Goal: Task Accomplishment & Management: Manage account settings

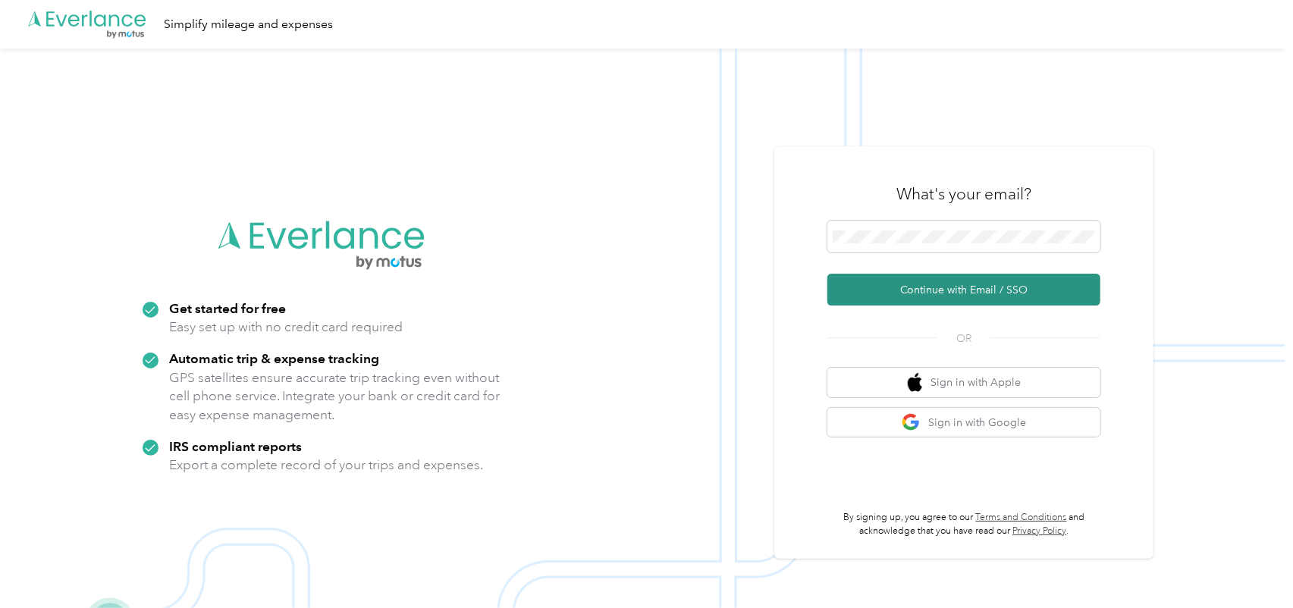
click at [996, 287] on button "Continue with Email / SSO" at bounding box center [963, 290] width 273 height 32
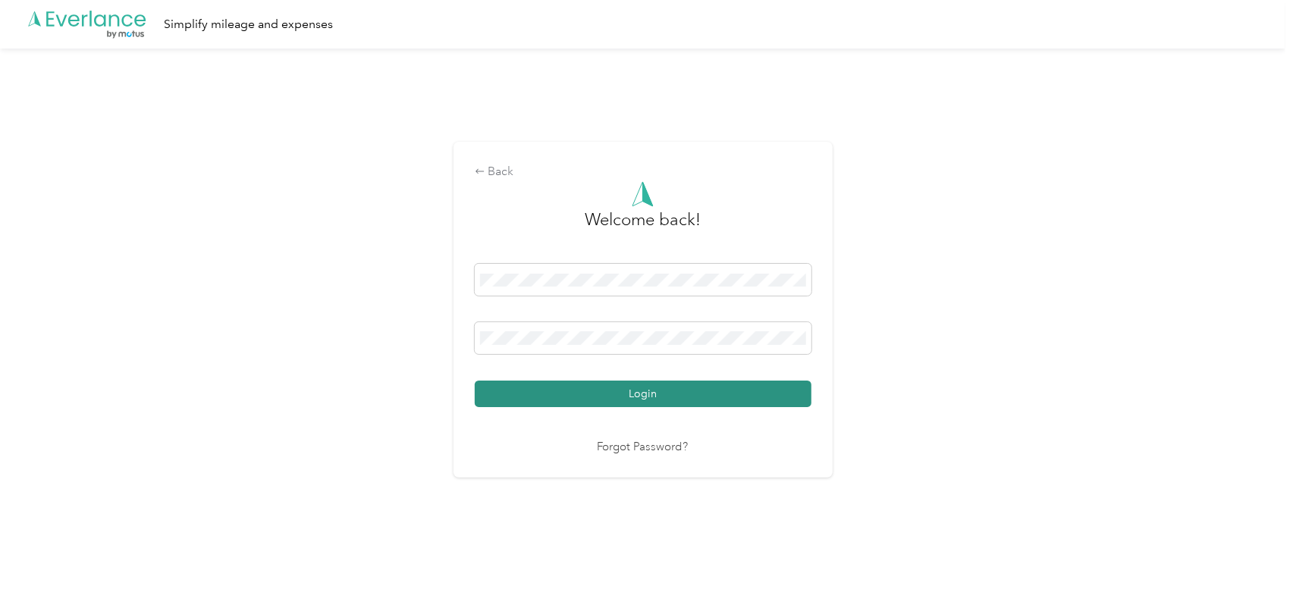
click at [648, 394] on button "Login" at bounding box center [643, 394] width 337 height 27
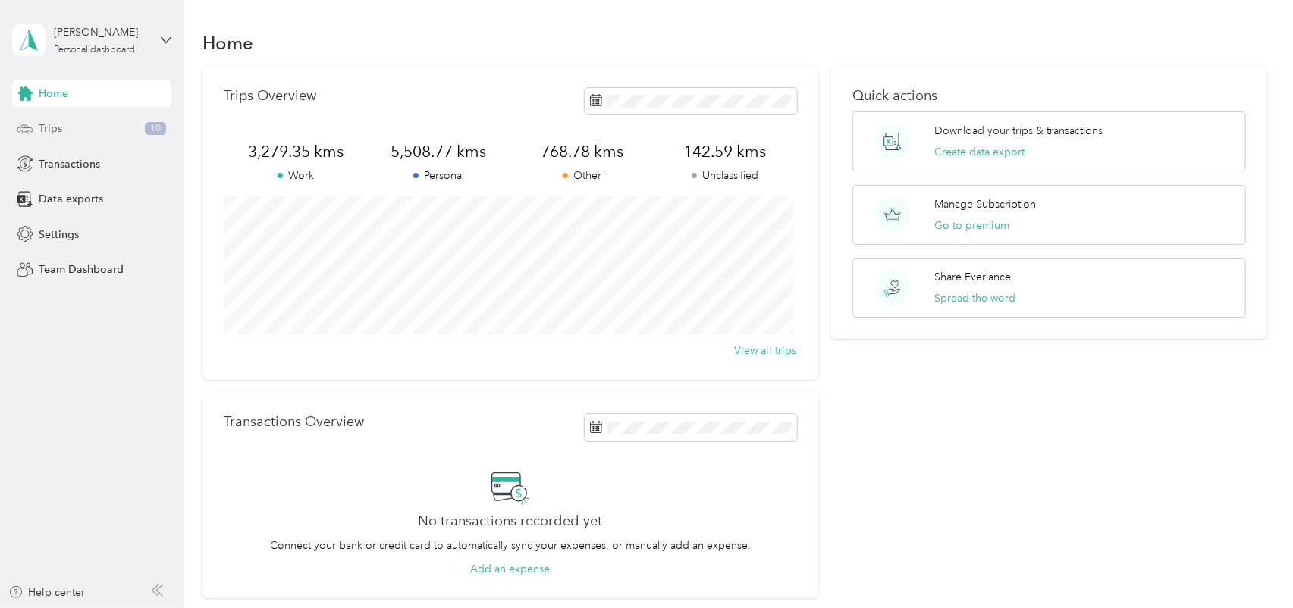
click at [96, 129] on div "Trips 10" at bounding box center [91, 128] width 159 height 27
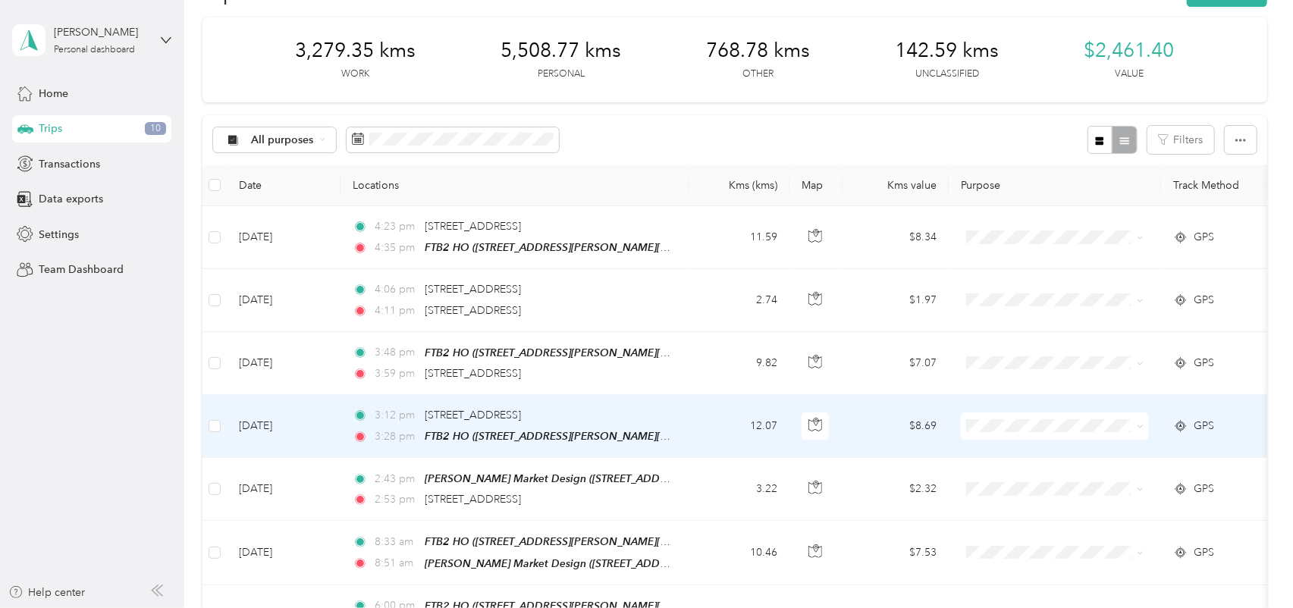
scroll to position [76, 0]
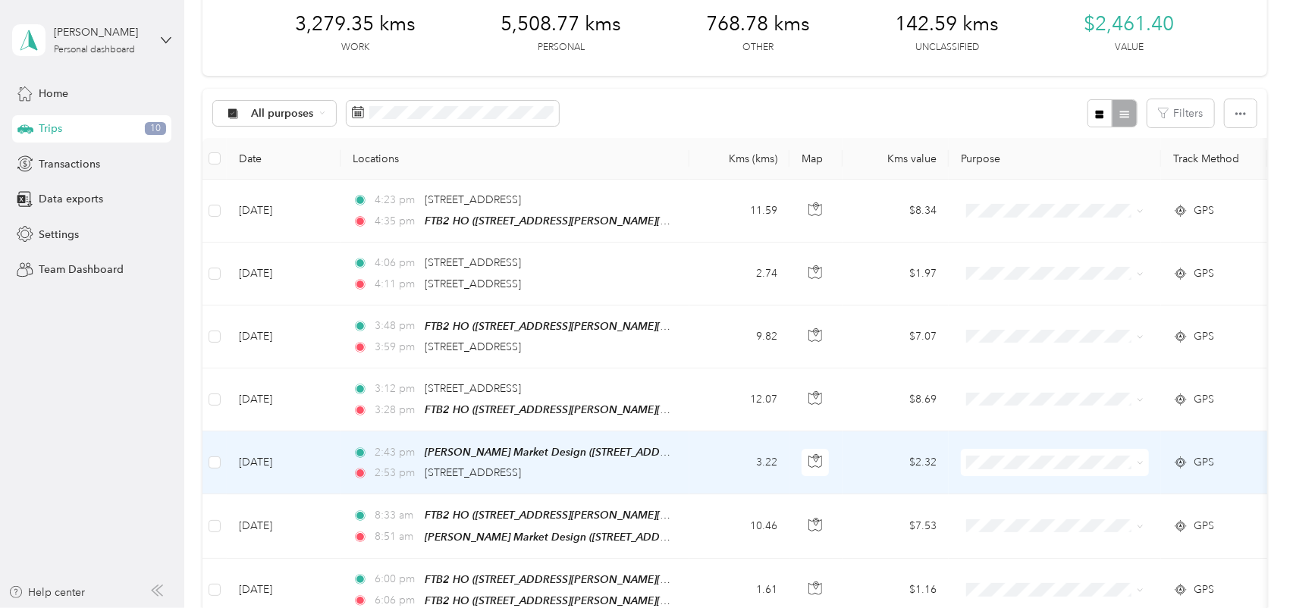
click at [1140, 459] on icon at bounding box center [1140, 462] width 7 height 7
click at [1044, 298] on li "Bookkeeping" at bounding box center [1055, 295] width 188 height 27
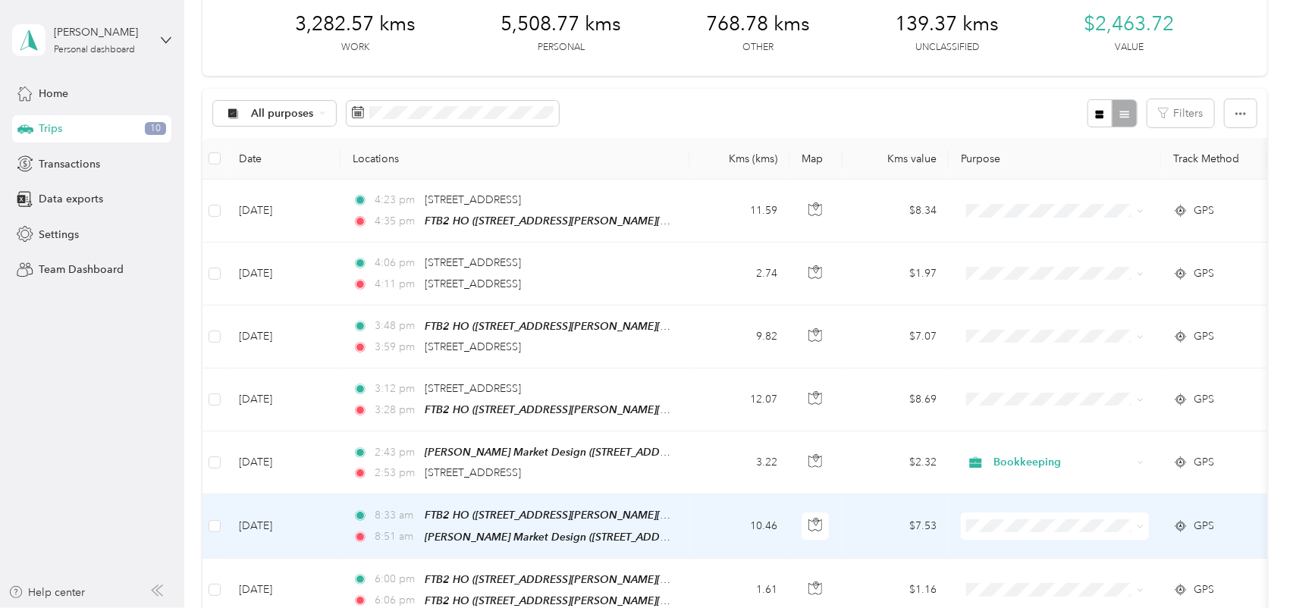
click at [1141, 525] on icon at bounding box center [1140, 526] width 5 height 3
click at [1046, 362] on span "Bookkeeping" at bounding box center [1069, 359] width 140 height 16
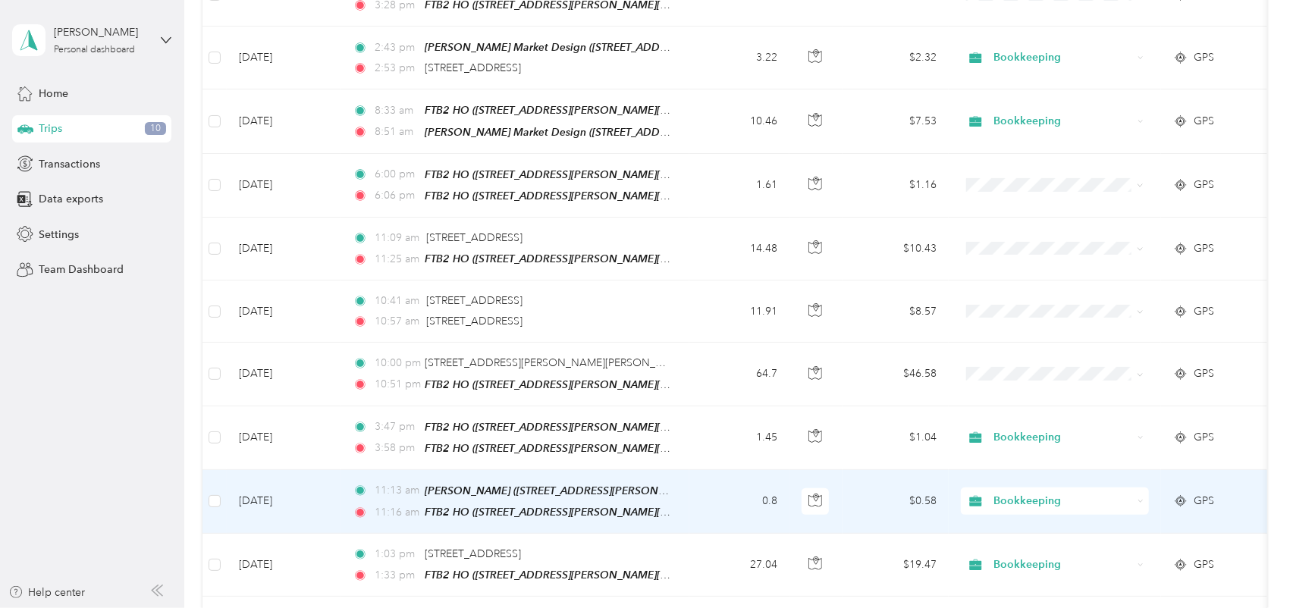
scroll to position [455, 0]
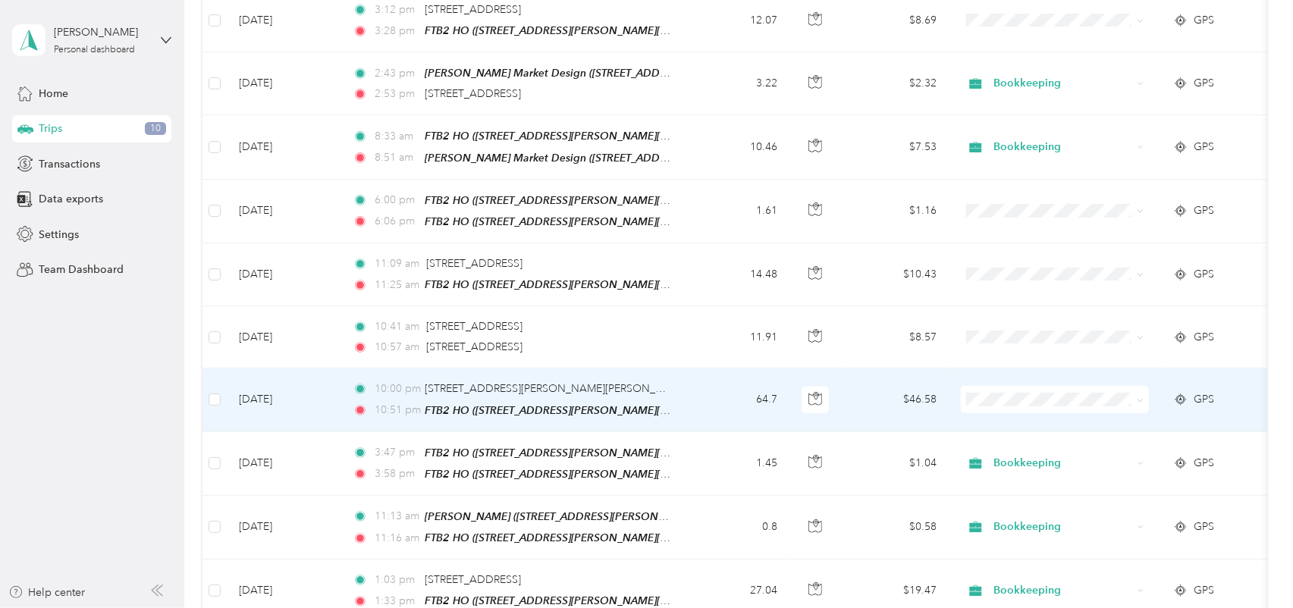
click at [1145, 392] on span at bounding box center [1055, 399] width 188 height 27
click at [1139, 397] on icon at bounding box center [1140, 400] width 7 height 7
click at [1027, 202] on span "Personal" at bounding box center [1069, 204] width 140 height 16
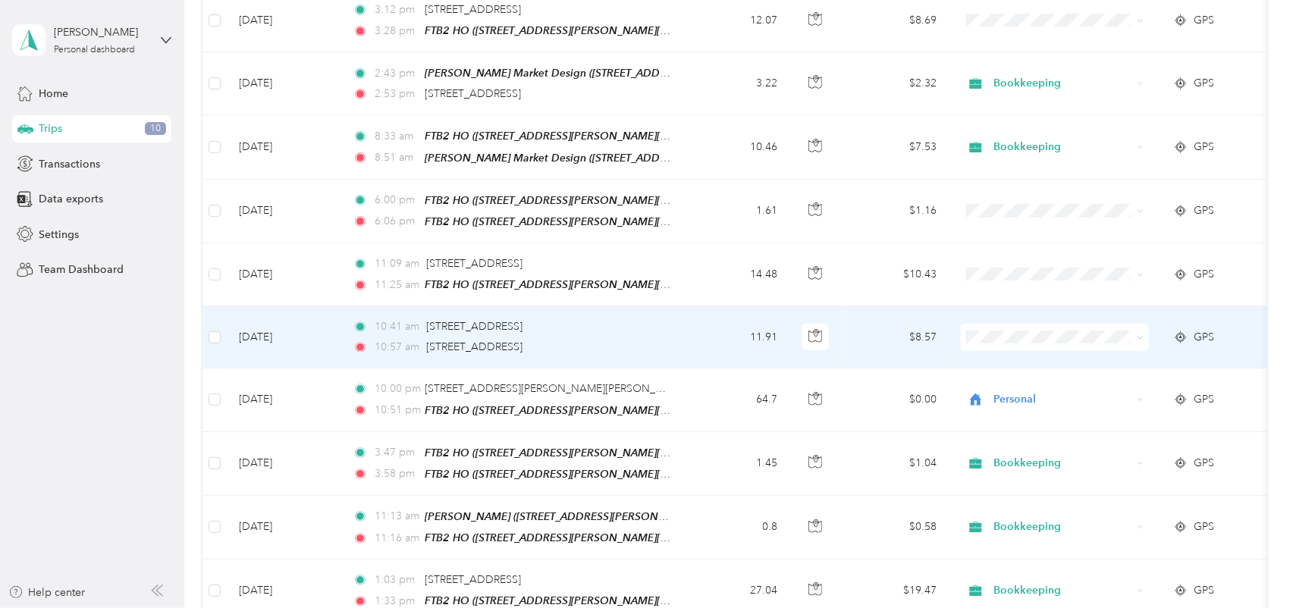
click at [1144, 329] on span at bounding box center [1055, 337] width 188 height 27
click at [1138, 333] on span at bounding box center [1140, 337] width 7 height 13
click at [1140, 334] on icon at bounding box center [1140, 337] width 7 height 7
click at [1021, 383] on span "Personal" at bounding box center [1069, 384] width 140 height 16
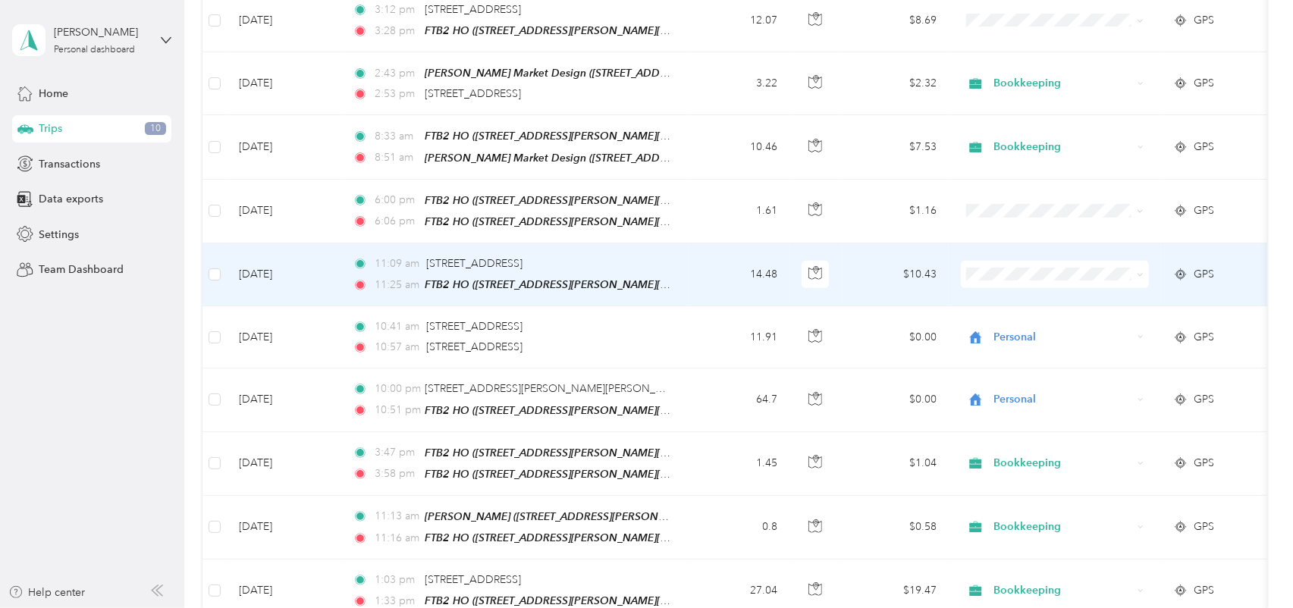
click at [1140, 271] on icon at bounding box center [1140, 274] width 7 height 7
click at [1033, 321] on span "Personal" at bounding box center [1069, 322] width 140 height 16
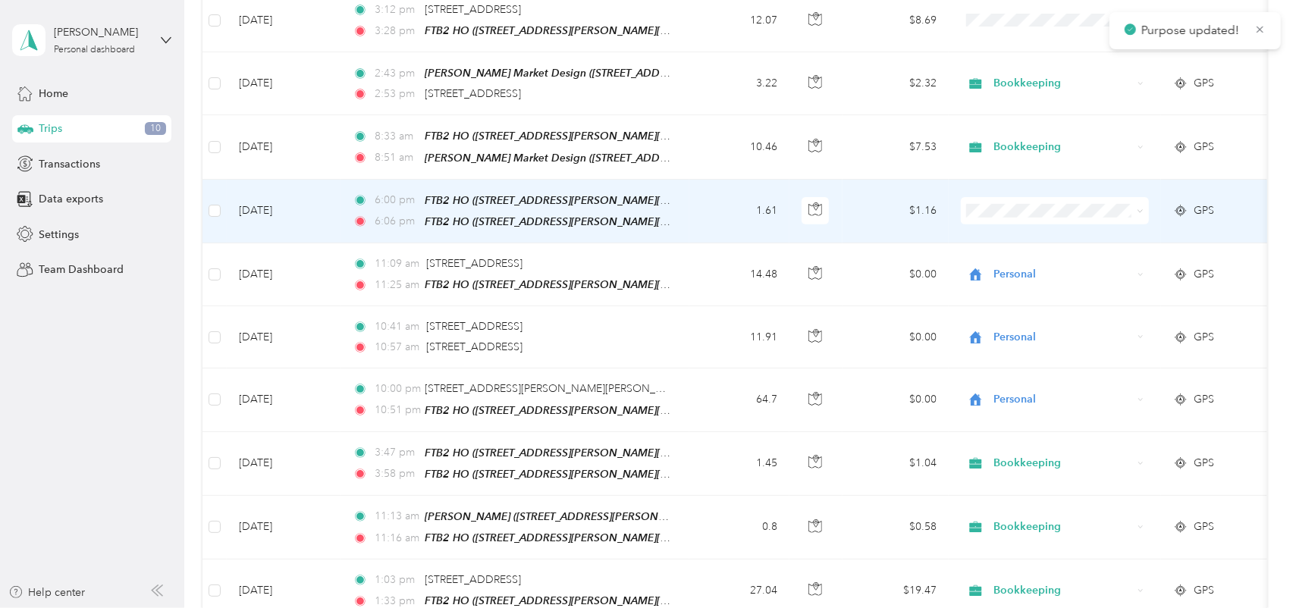
click at [1138, 210] on icon at bounding box center [1140, 211] width 5 height 3
click at [1032, 261] on span "Personal" at bounding box center [1069, 257] width 140 height 16
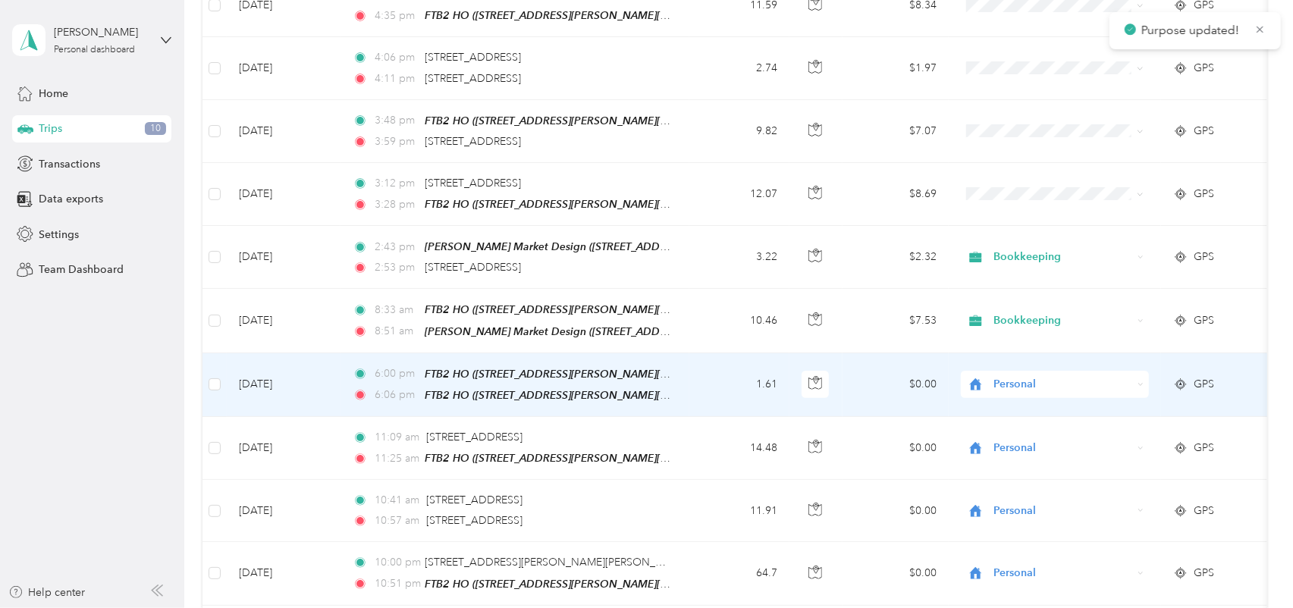
scroll to position [227, 0]
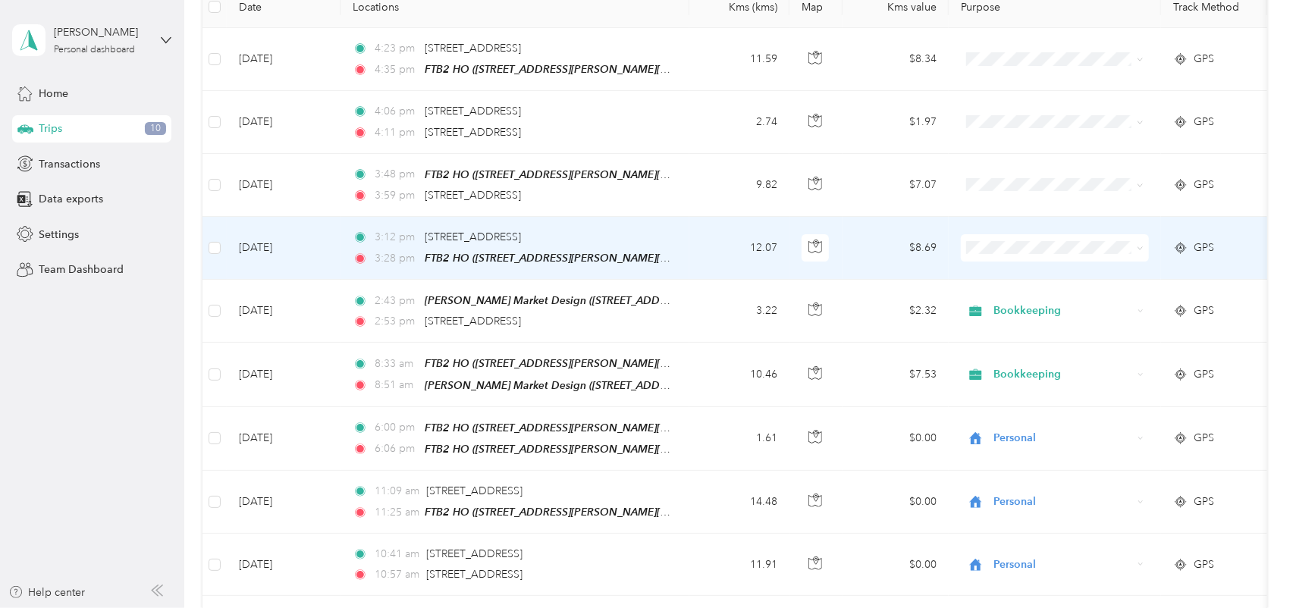
click at [1140, 248] on icon at bounding box center [1140, 248] width 7 height 7
click at [1039, 299] on span "Personal" at bounding box center [1069, 298] width 140 height 16
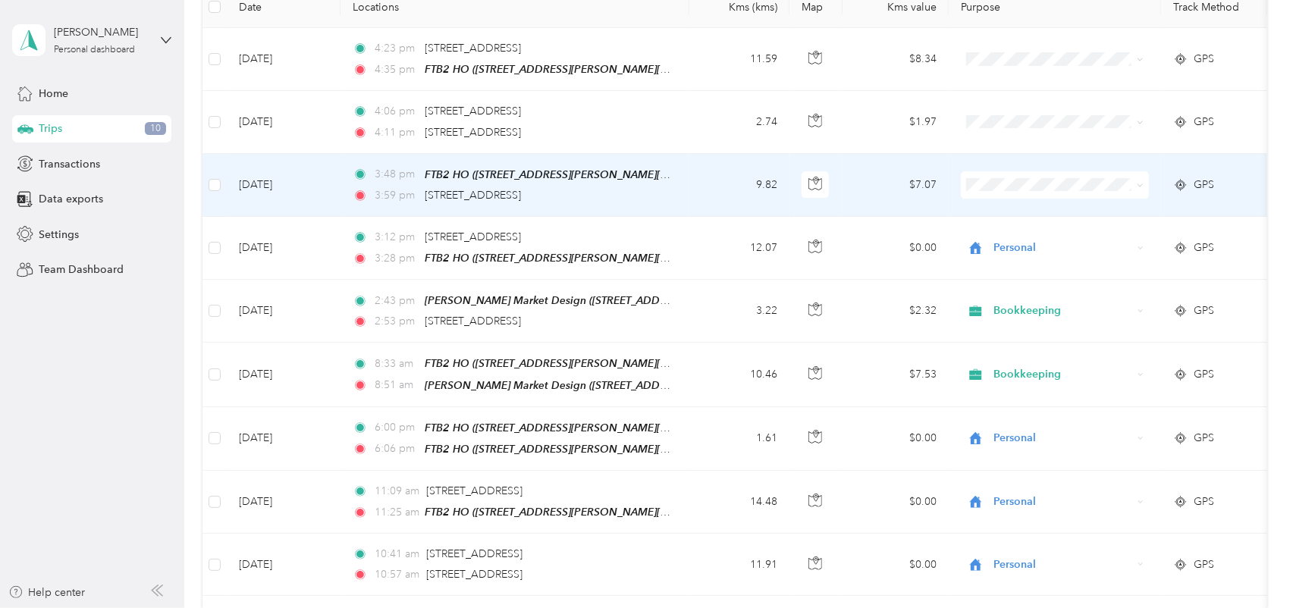
click at [1143, 183] on icon at bounding box center [1140, 185] width 7 height 7
click at [1039, 241] on li "Personal" at bounding box center [1055, 237] width 188 height 27
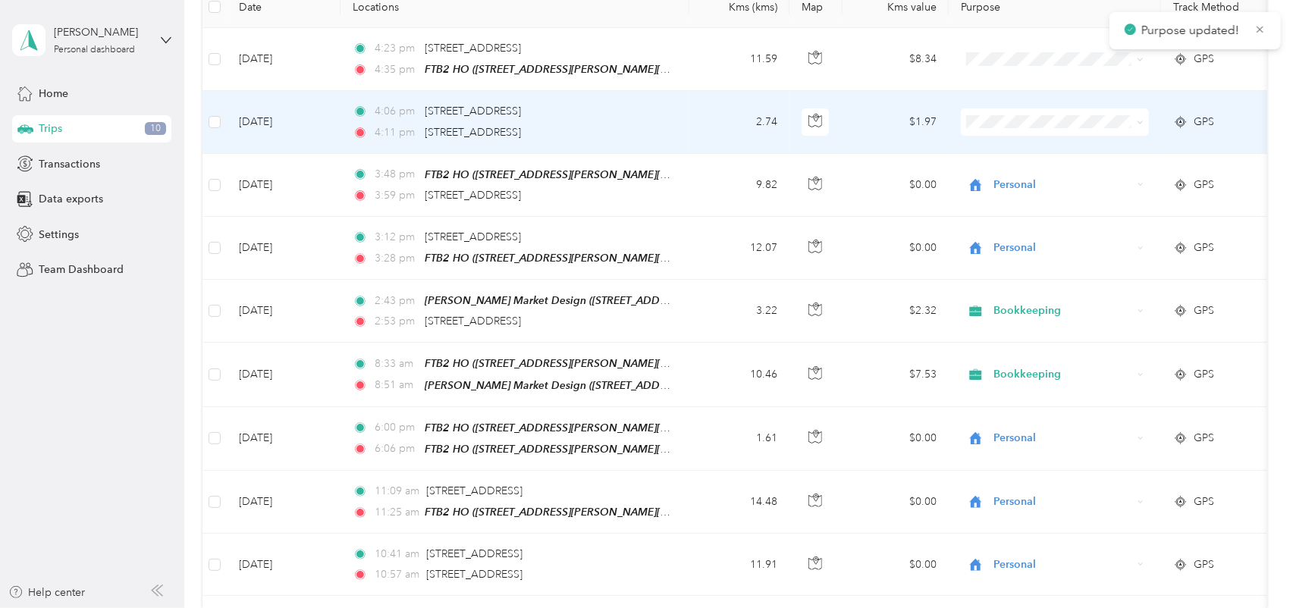
click at [1139, 120] on icon at bounding box center [1140, 122] width 7 height 7
click at [1028, 175] on span "Personal" at bounding box center [1069, 176] width 140 height 16
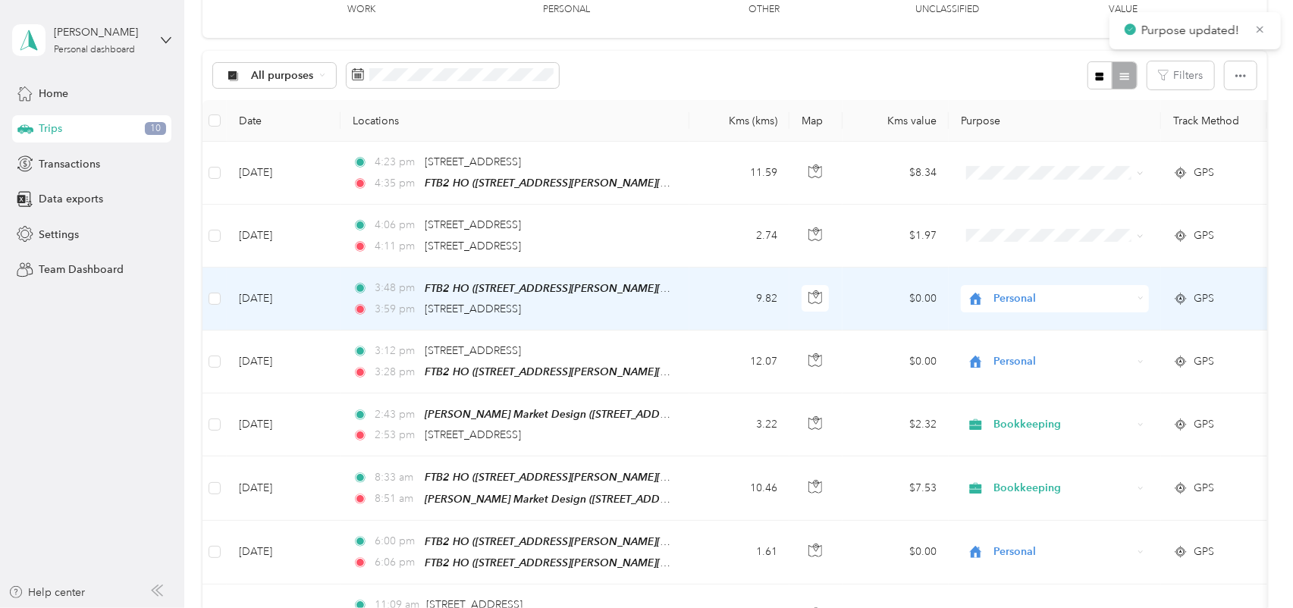
scroll to position [76, 0]
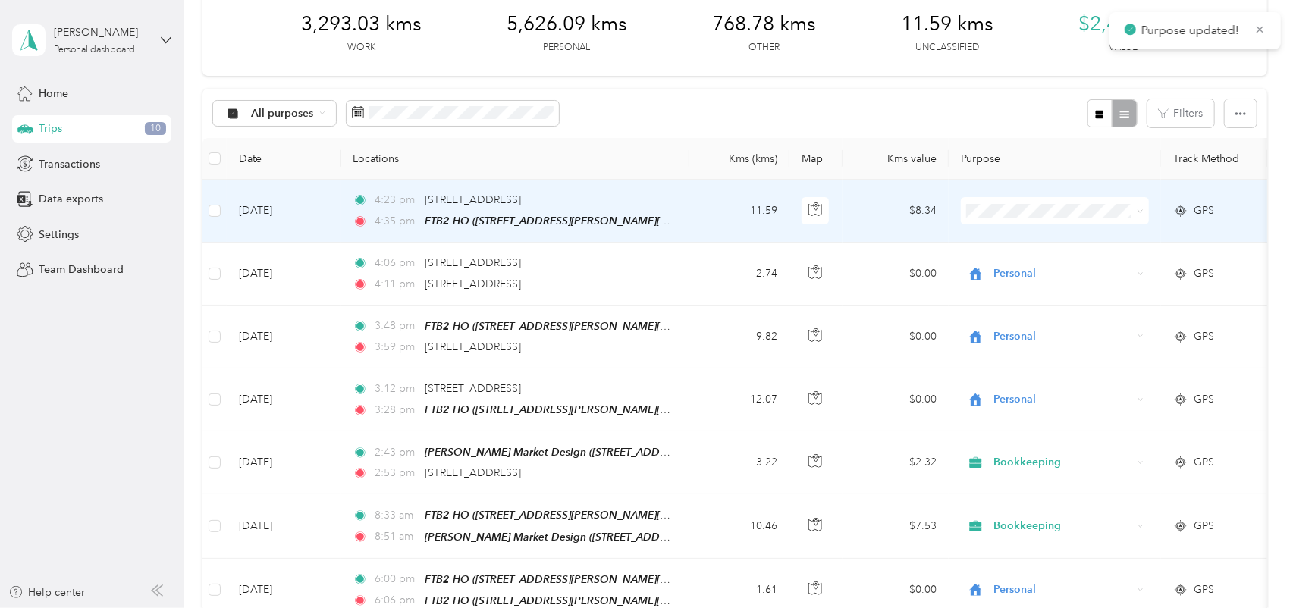
click at [1142, 212] on icon at bounding box center [1140, 211] width 7 height 7
click at [1031, 268] on span "Personal" at bounding box center [1069, 265] width 140 height 16
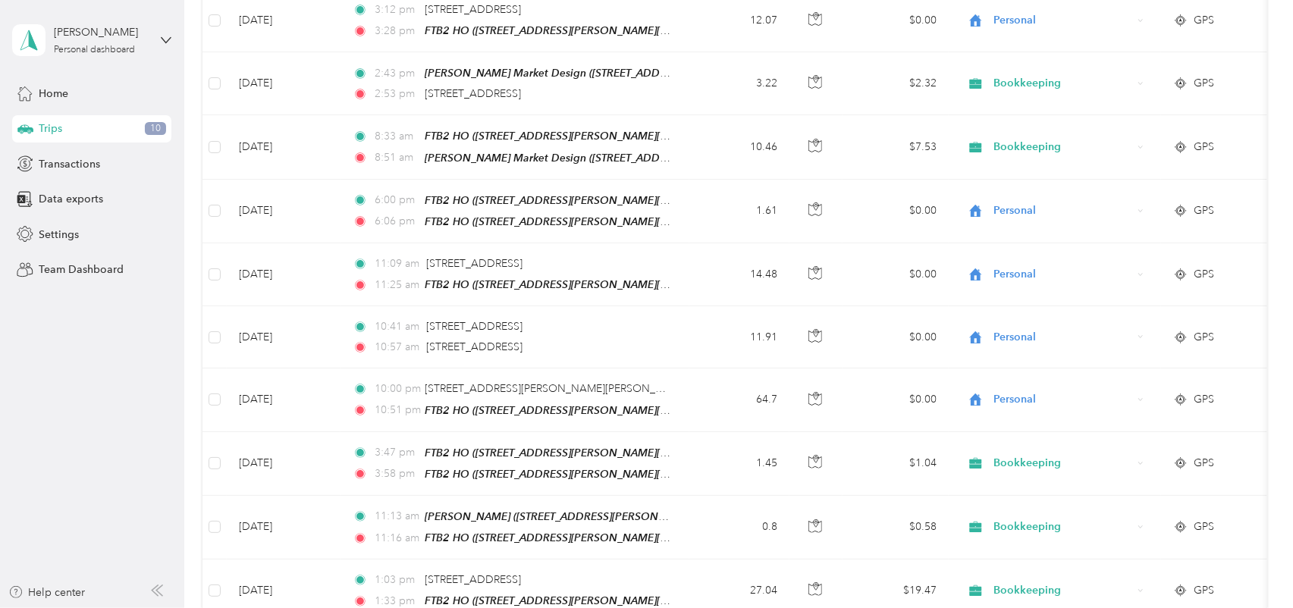
scroll to position [0, 0]
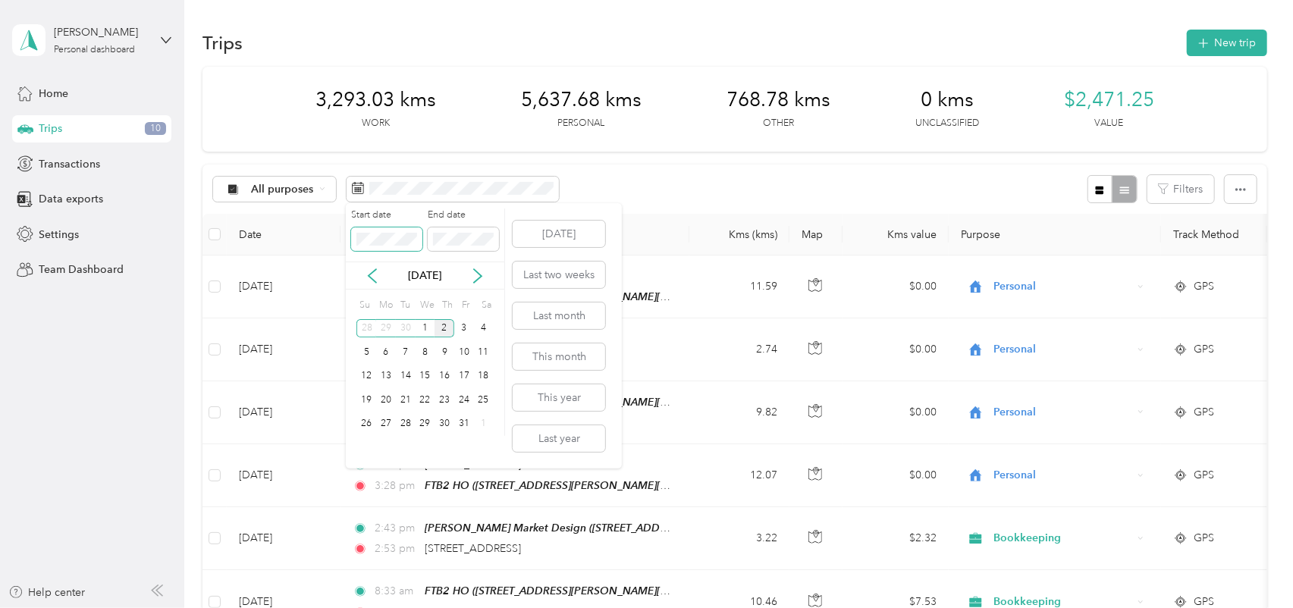
click at [334, 237] on body "[PERSON_NAME] Personal dashboard Home Trips 10 Transactions Data exports Settin…" at bounding box center [642, 304] width 1285 height 608
click at [431, 425] on div "30" at bounding box center [425, 424] width 20 height 19
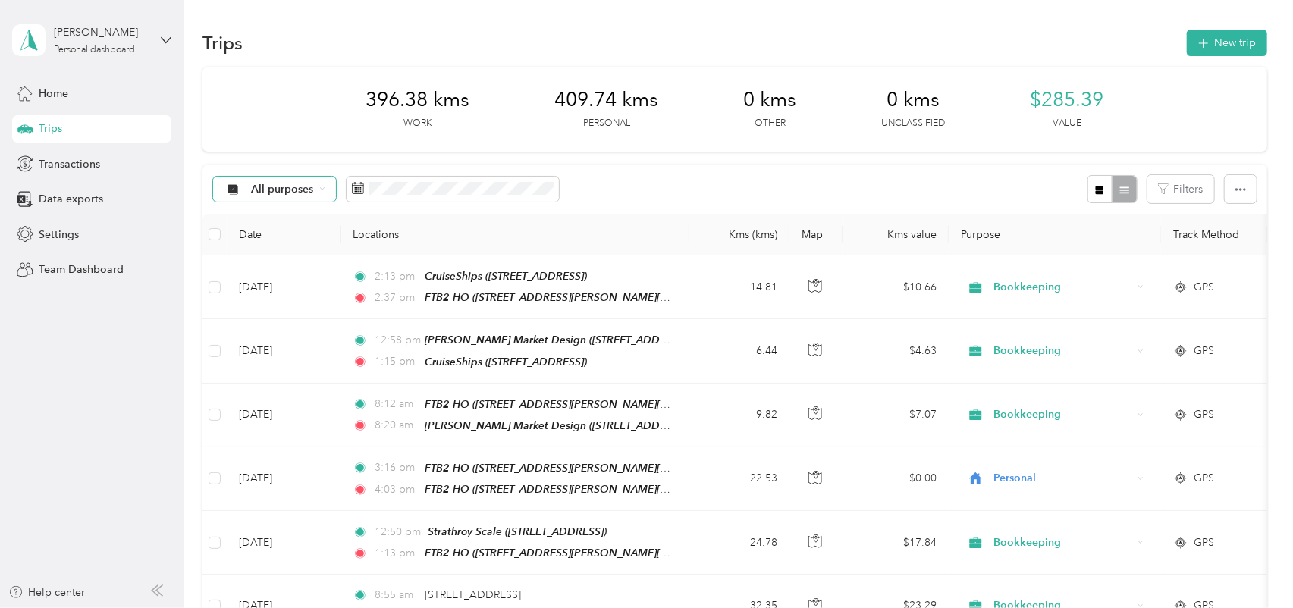
click at [321, 193] on div "All purposes" at bounding box center [274, 190] width 123 height 26
click at [284, 318] on span "Bookkeeping" at bounding box center [288, 322] width 74 height 16
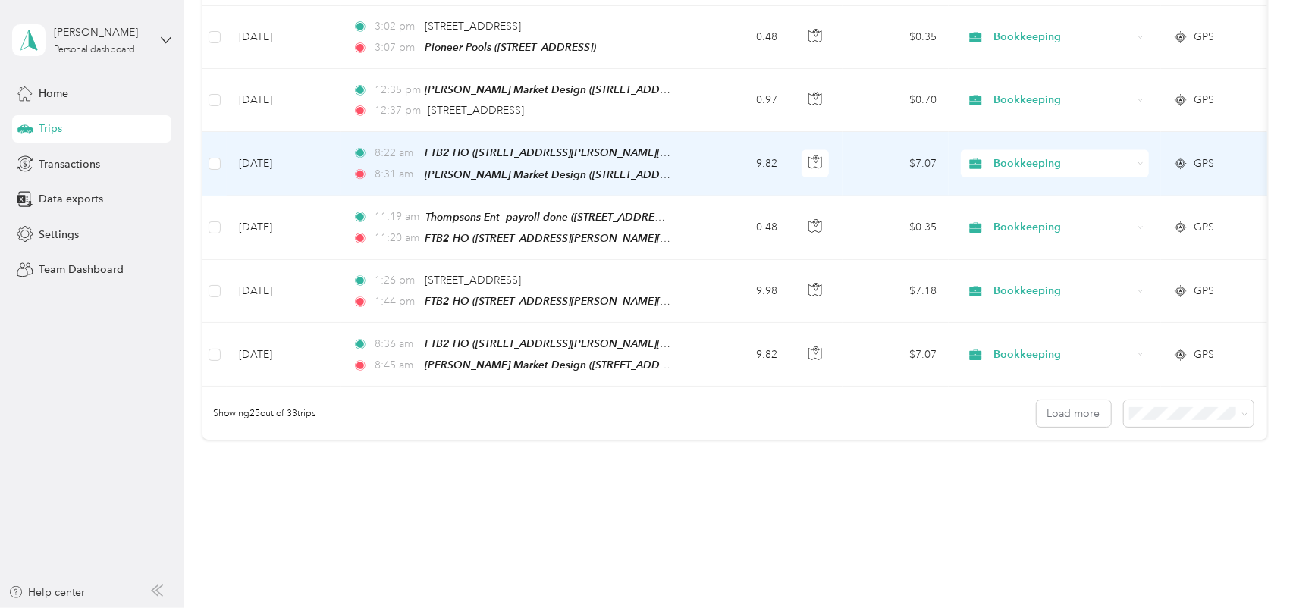
scroll to position [1478, 0]
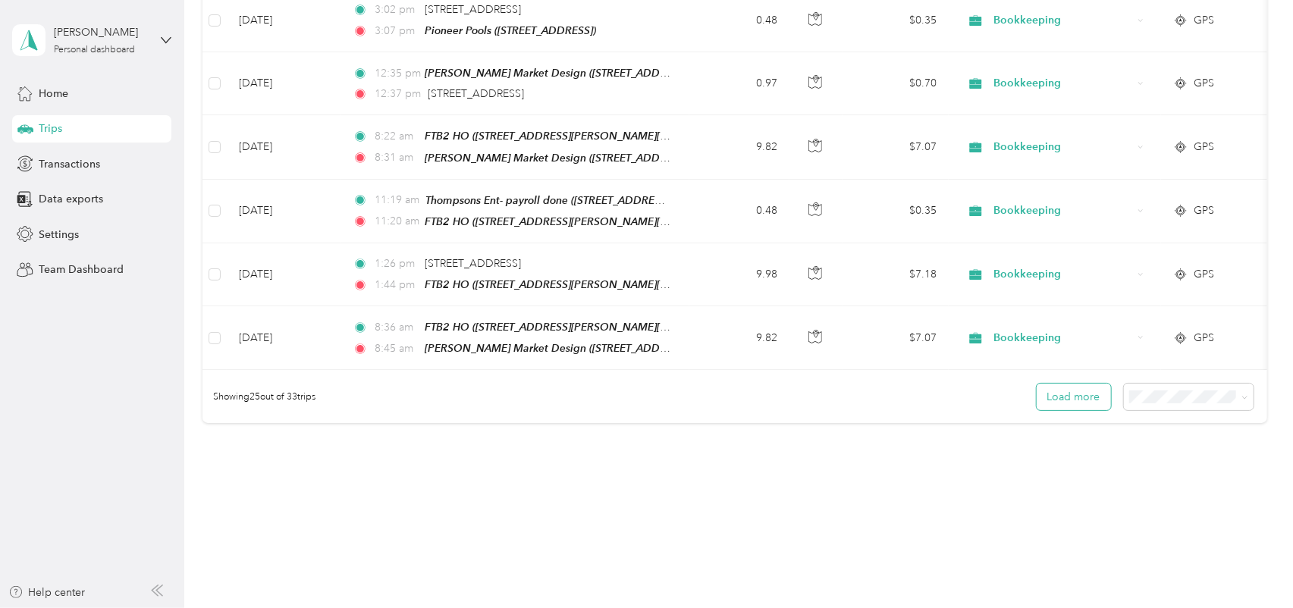
click at [1068, 384] on button "Load more" at bounding box center [1073, 397] width 74 height 27
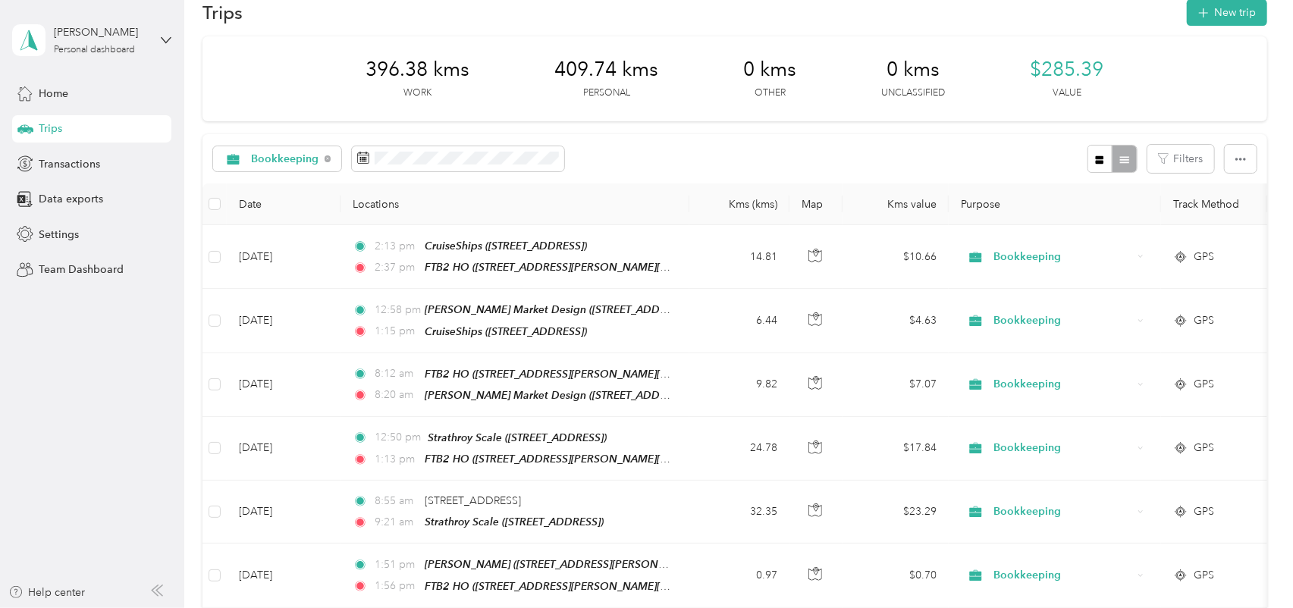
scroll to position [0, 0]
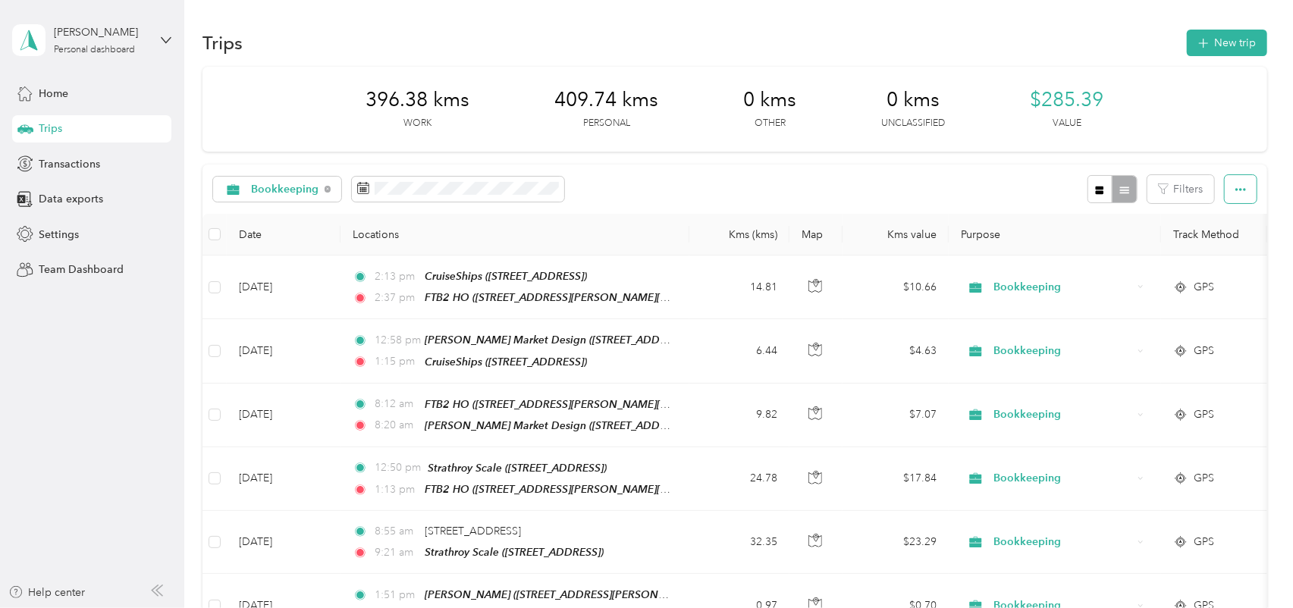
click at [1238, 189] on icon "button" at bounding box center [1240, 189] width 11 height 11
click at [1221, 246] on span "Export" at bounding box center [1215, 244] width 32 height 13
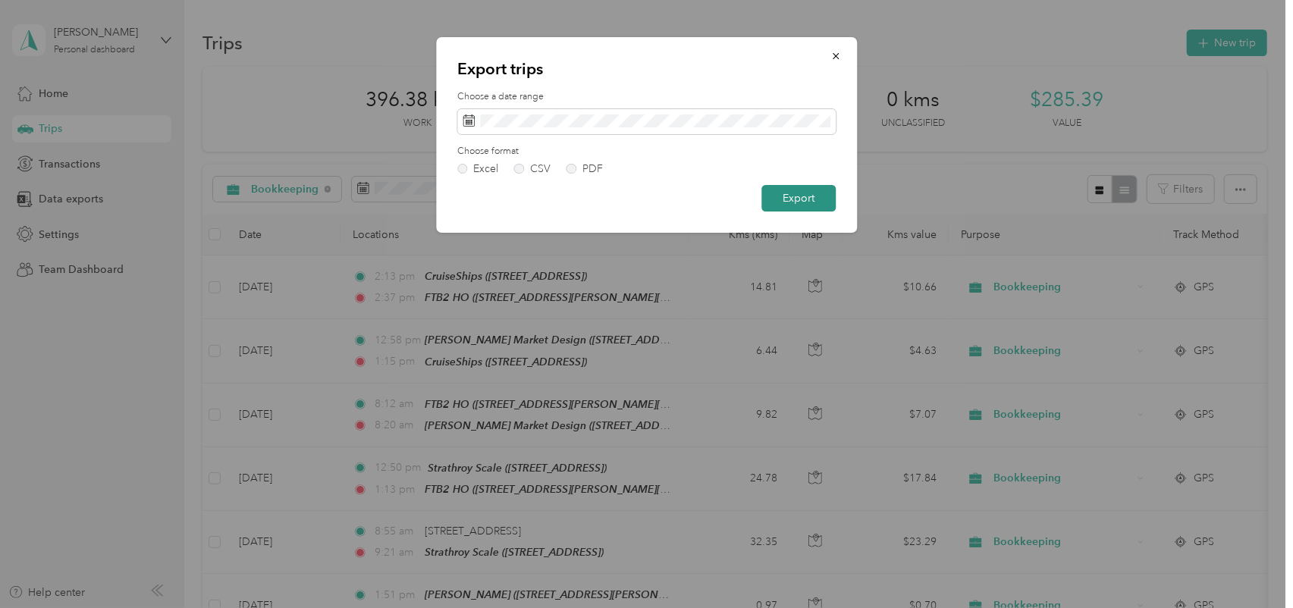
click at [813, 197] on button "Export" at bounding box center [798, 198] width 74 height 27
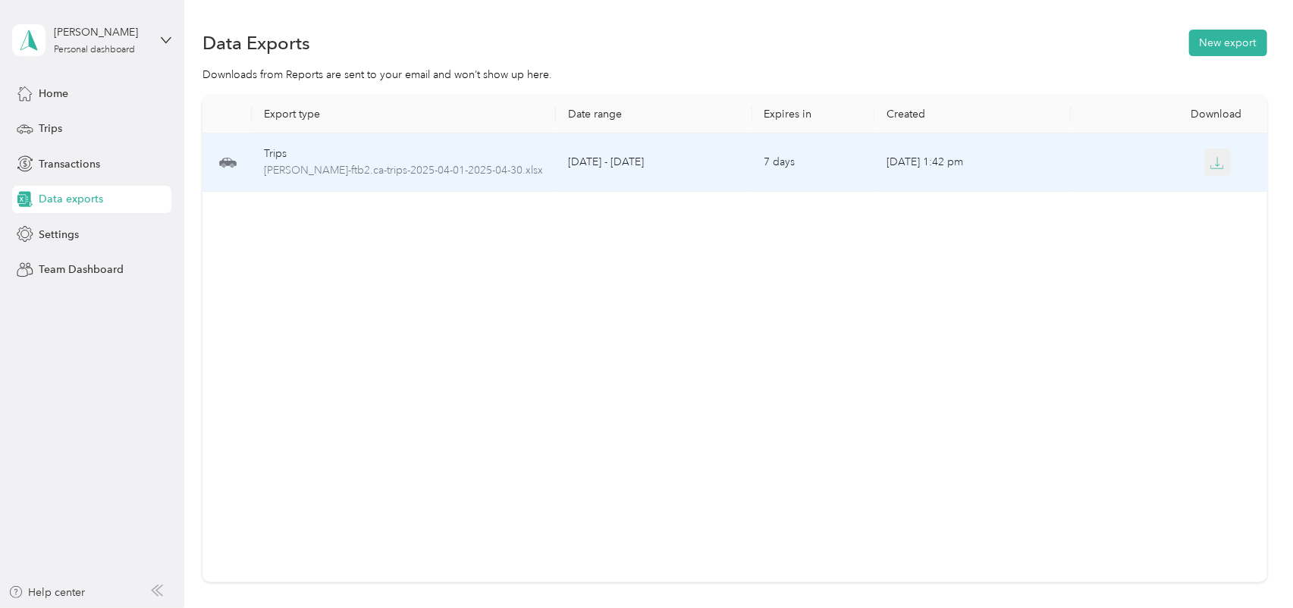
click at [1215, 165] on icon "button" at bounding box center [1217, 163] width 14 height 14
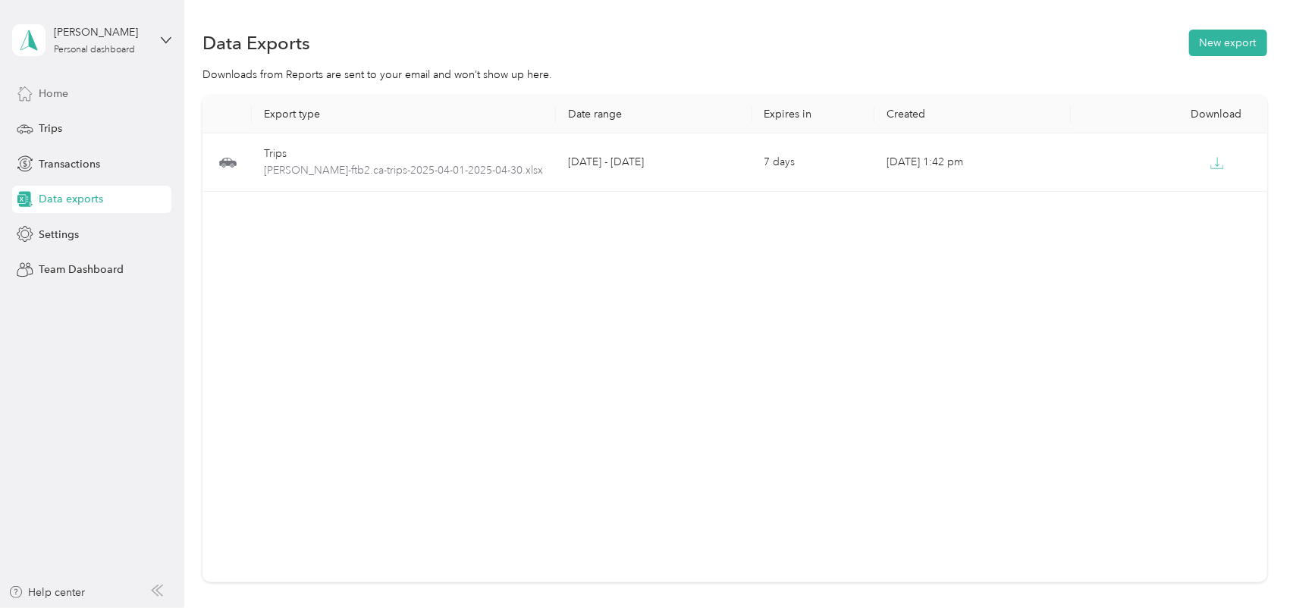
click at [56, 99] on span "Home" at bounding box center [54, 94] width 30 height 16
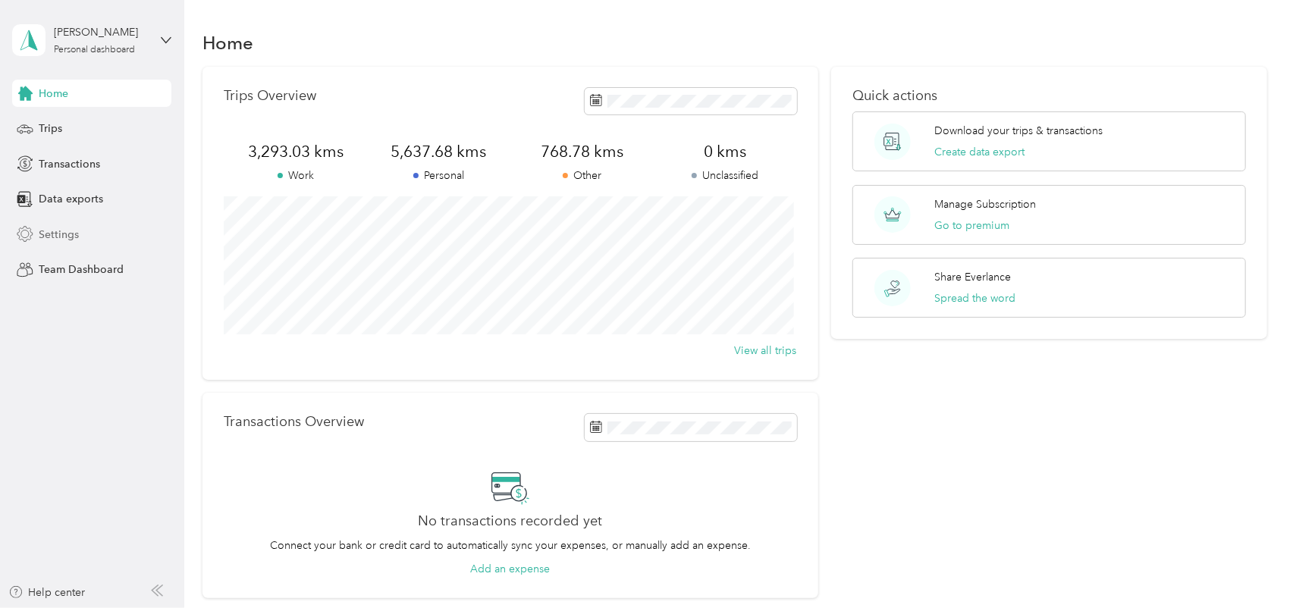
click at [63, 234] on span "Settings" at bounding box center [59, 235] width 40 height 16
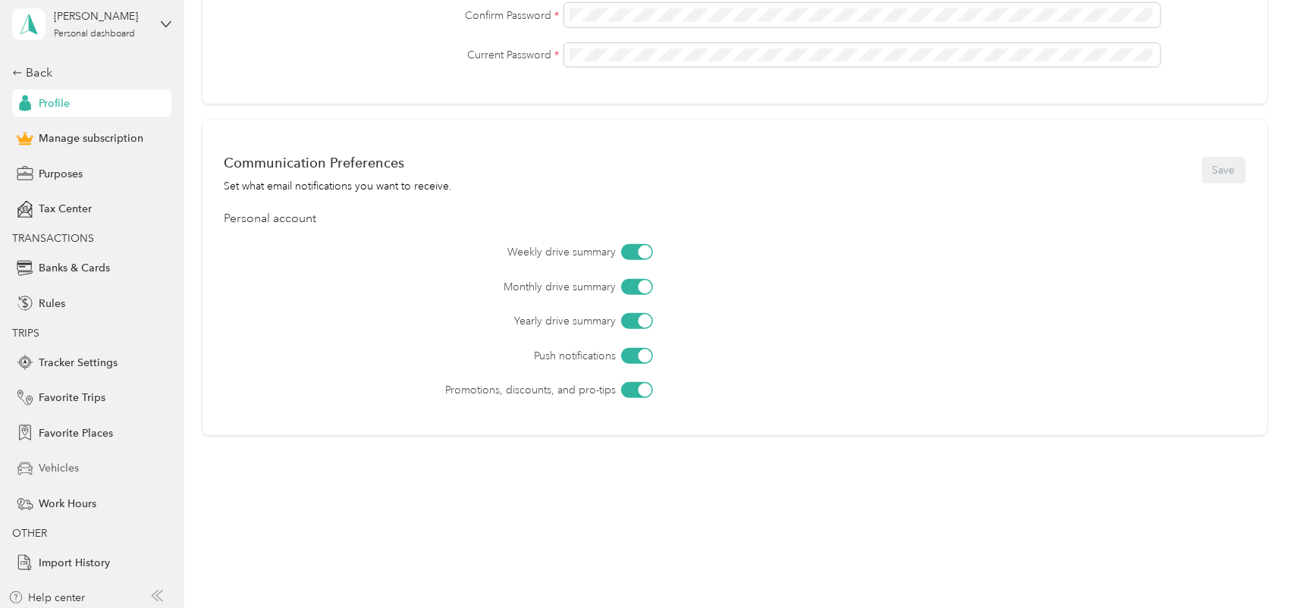
scroll to position [20, 0]
click at [102, 429] on span "Favorite Places" at bounding box center [76, 429] width 74 height 16
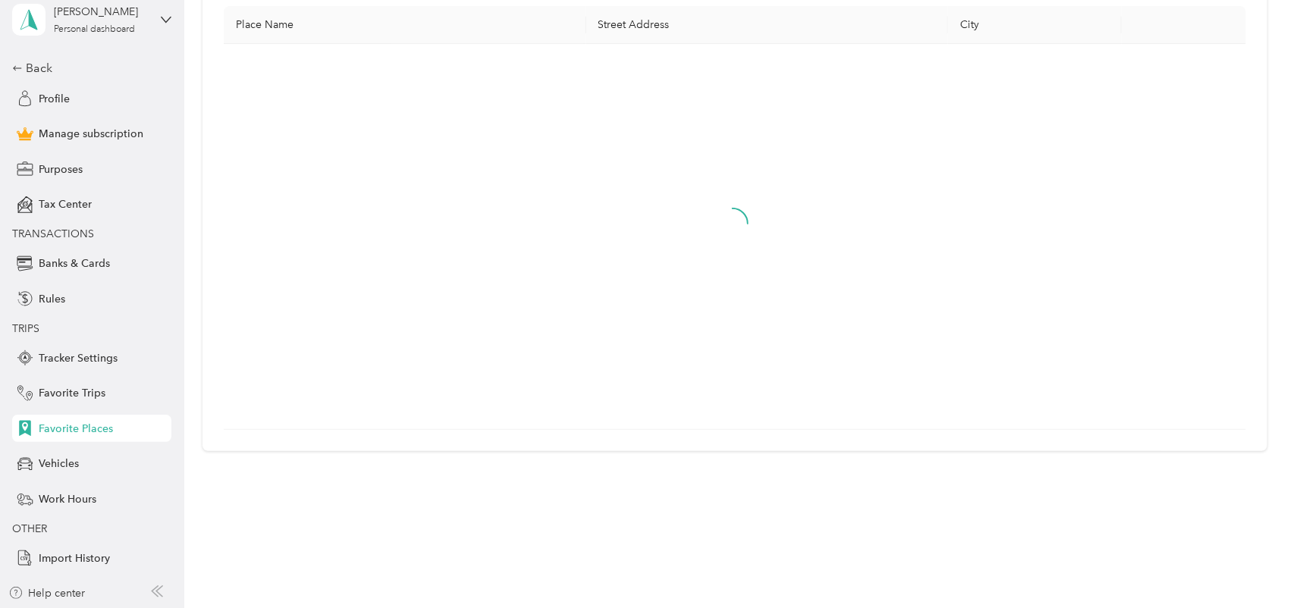
scroll to position [553, 0]
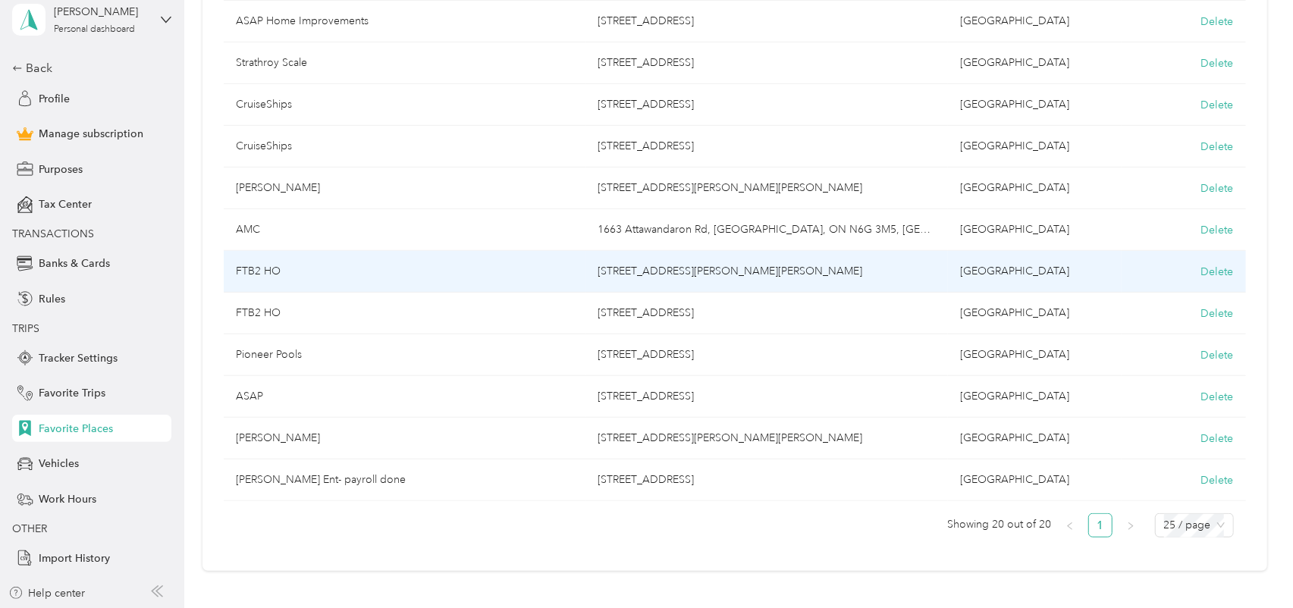
click at [262, 265] on td "FTB2 HO" at bounding box center [405, 272] width 362 height 42
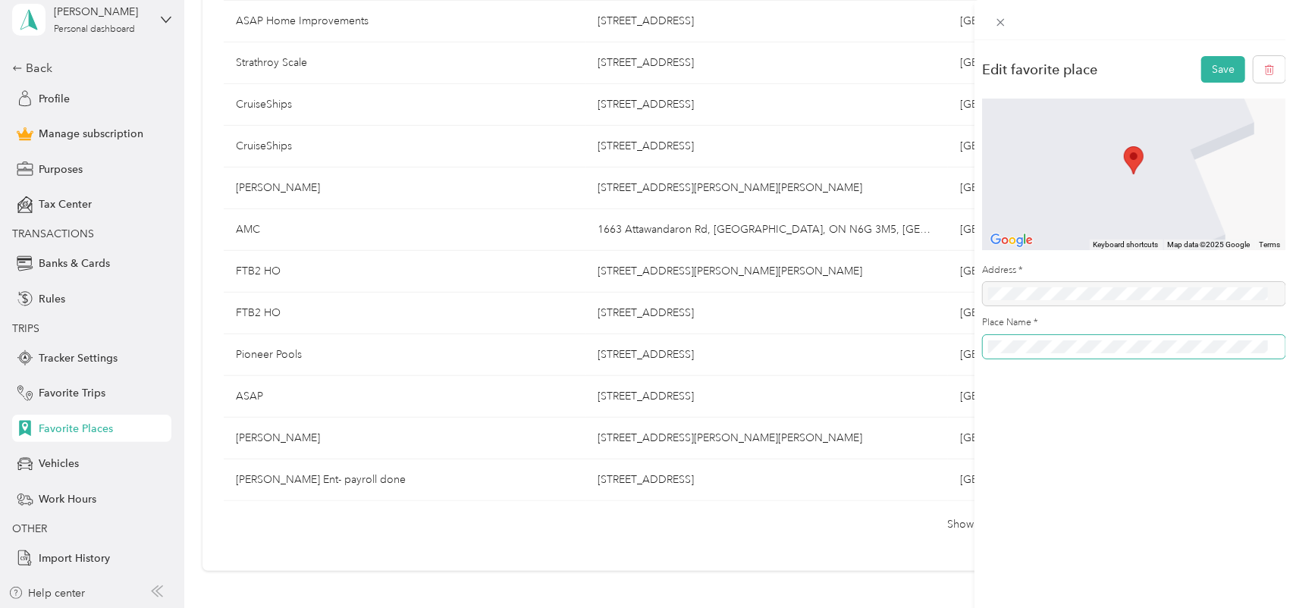
click at [958, 346] on div "Edit favorite place Save To navigate the map with touch gestures double-tap and…" at bounding box center [646, 304] width 1293 height 608
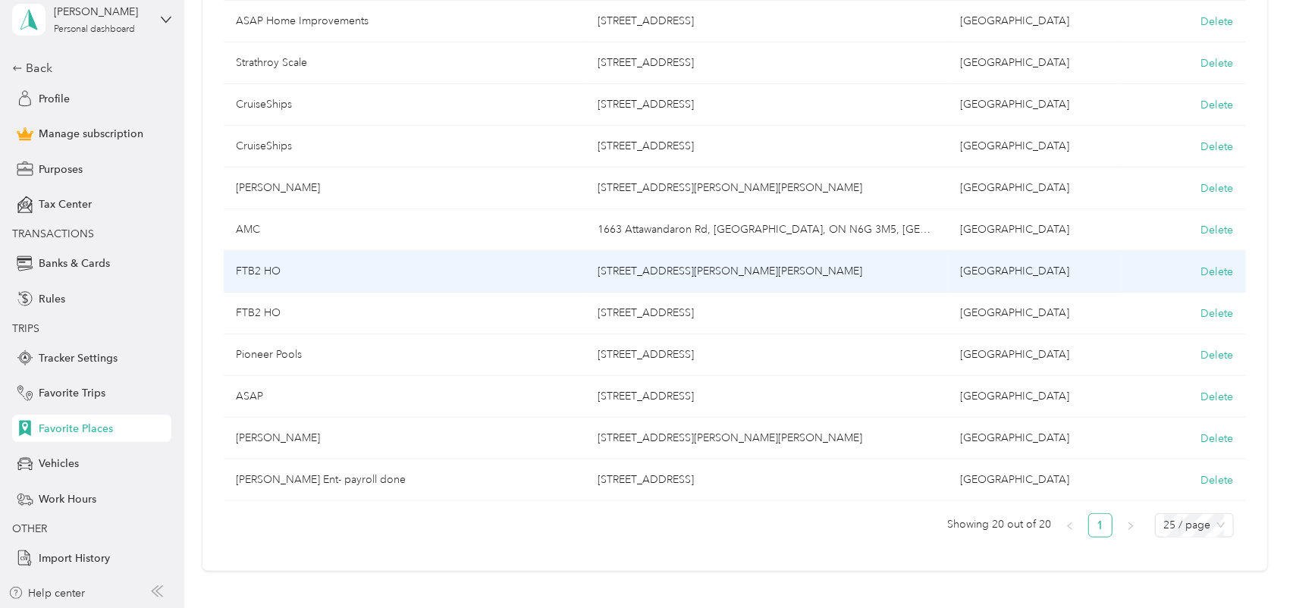
click at [265, 269] on td "FTB2 HO" at bounding box center [405, 272] width 362 height 42
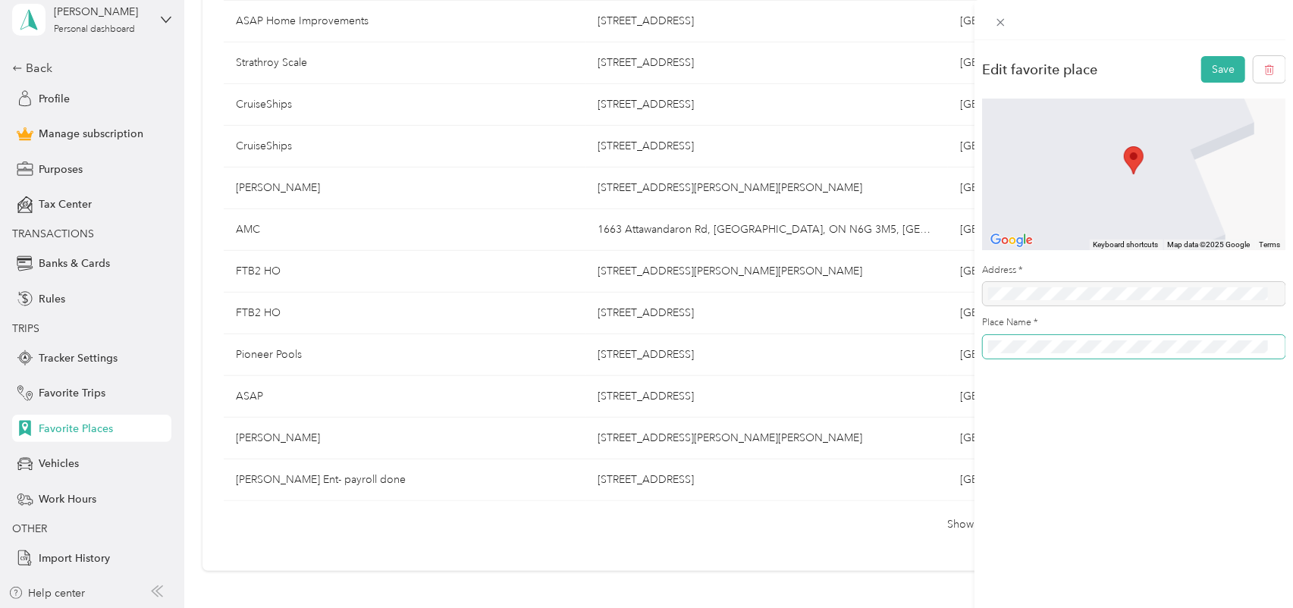
click at [976, 341] on div "Edit favorite place Save To navigate the map with touch gestures double-tap and…" at bounding box center [1133, 211] width 318 height 343
click at [1201, 56] on button "Save" at bounding box center [1223, 69] width 44 height 27
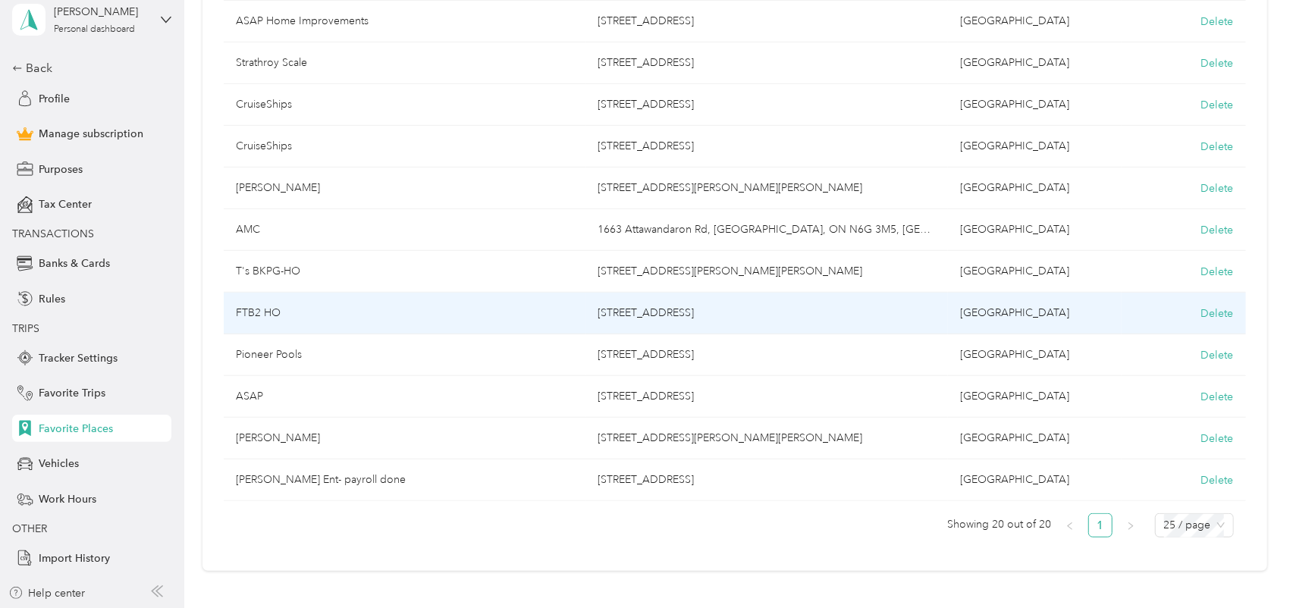
click at [1011, 312] on td "[GEOGRAPHIC_DATA]" at bounding box center [1035, 314] width 174 height 42
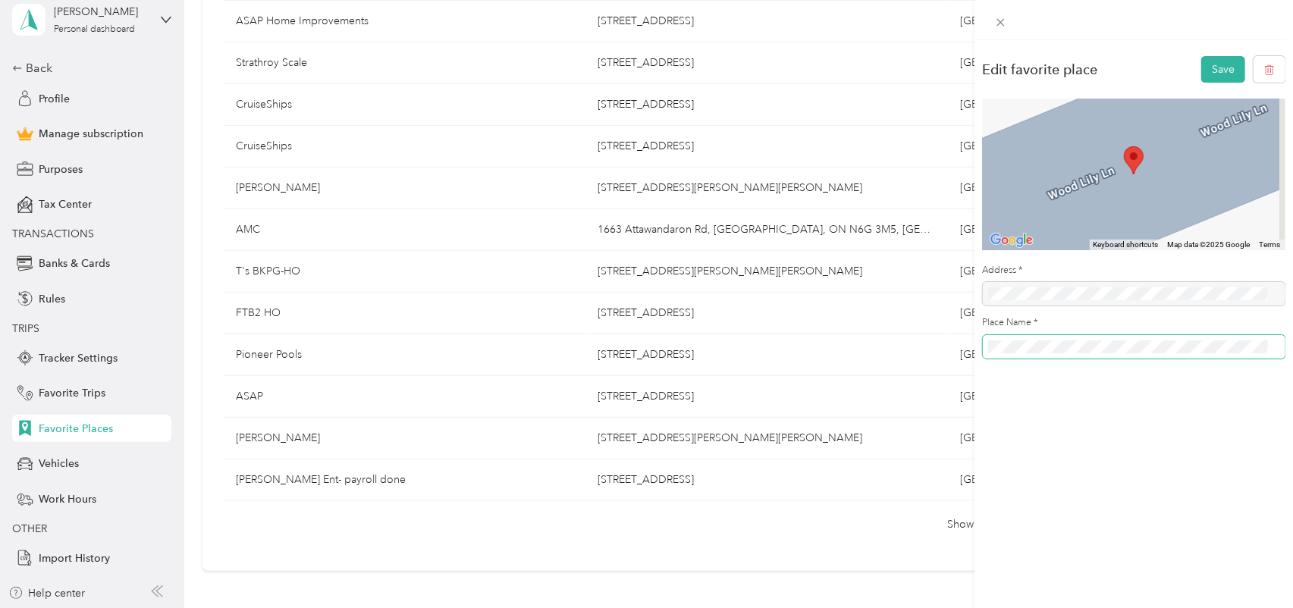
click at [958, 346] on div "Edit favorite place Save To navigate the map with touch gestures double-tap and…" at bounding box center [646, 304] width 1293 height 608
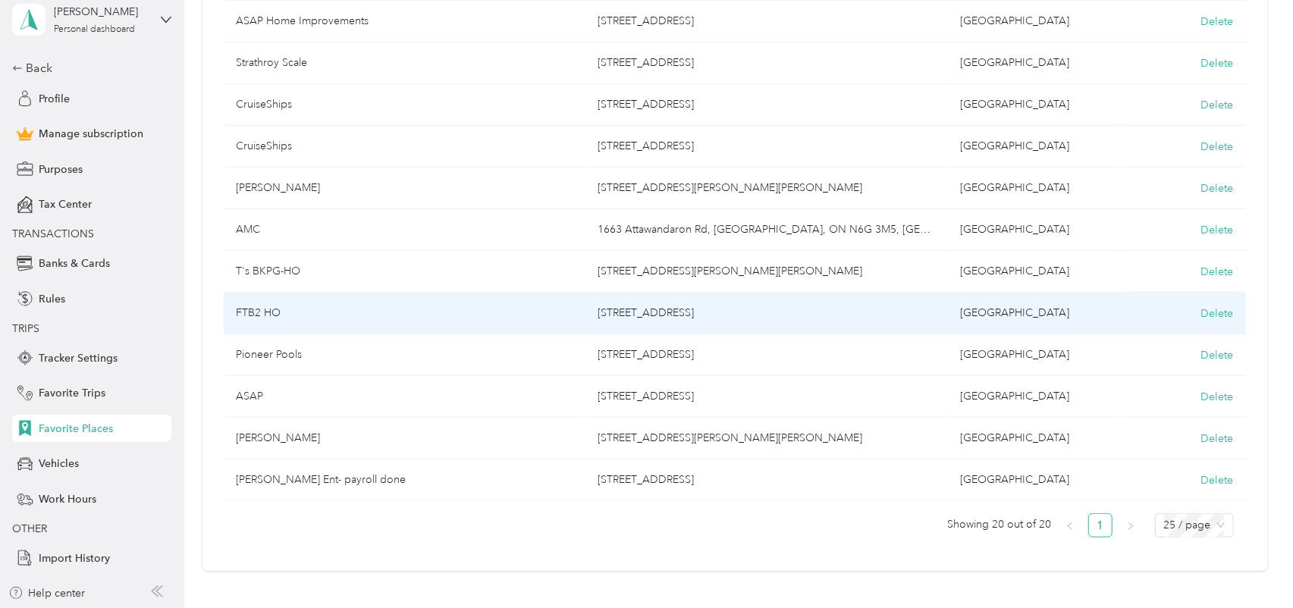
click at [581, 321] on td "FTB2 HO" at bounding box center [405, 314] width 362 height 42
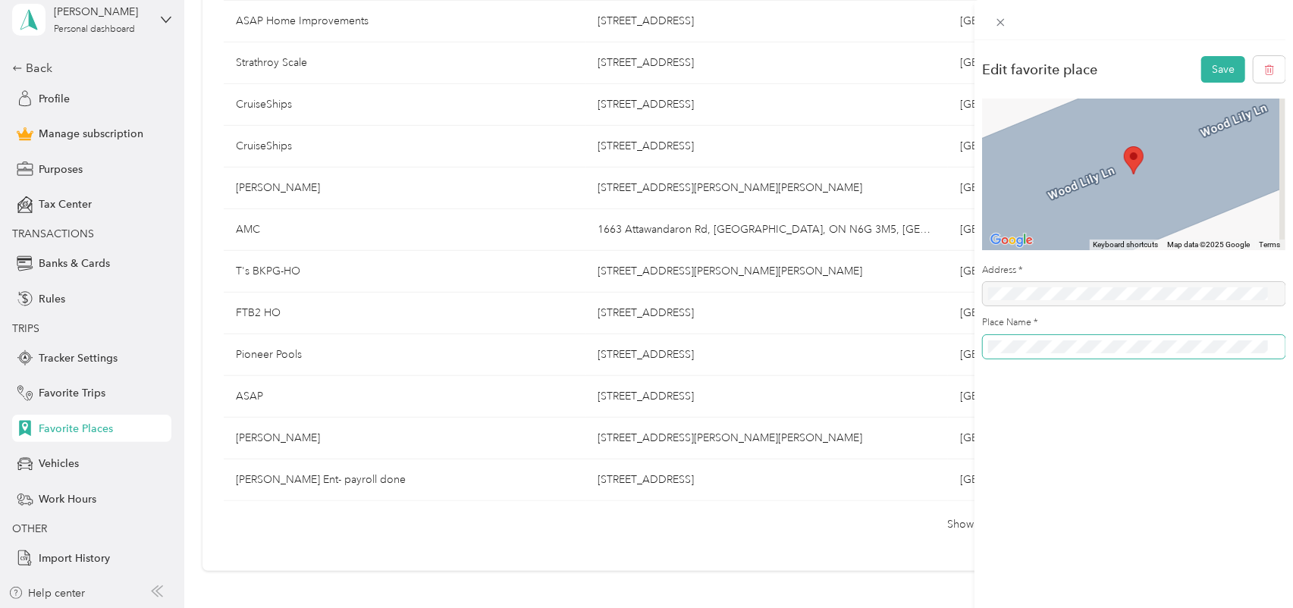
click at [934, 346] on div "Edit favorite place Save To navigate the map with touch gestures double-tap and…" at bounding box center [646, 304] width 1293 height 608
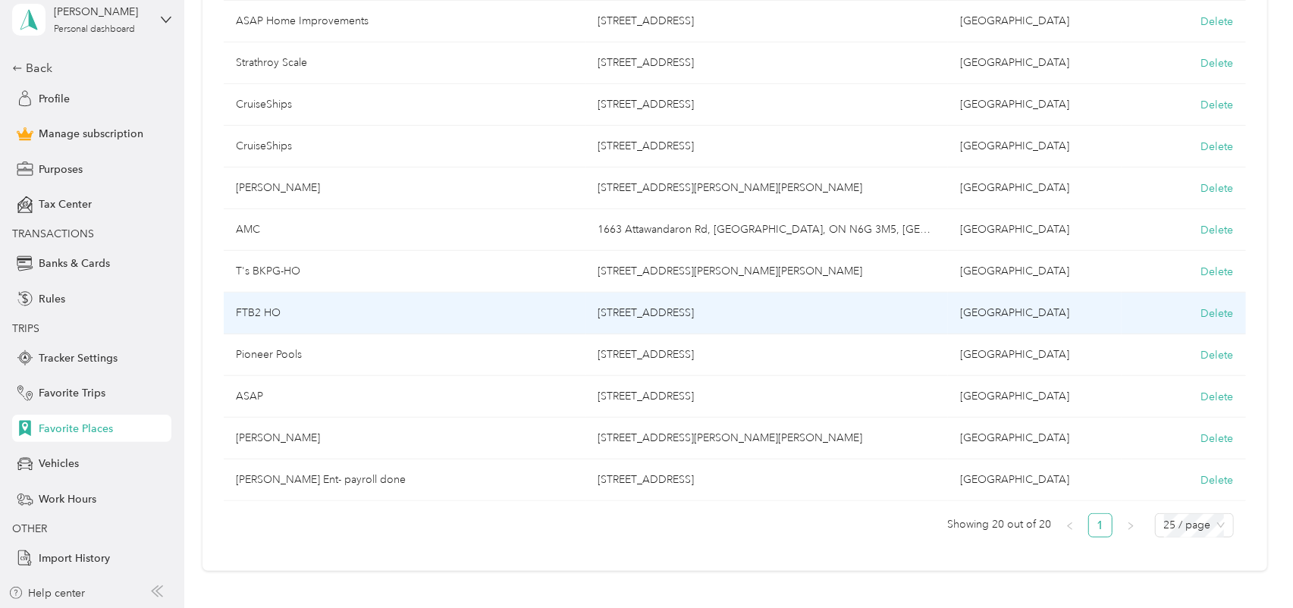
click at [613, 306] on td "[STREET_ADDRESS]" at bounding box center [767, 314] width 362 height 42
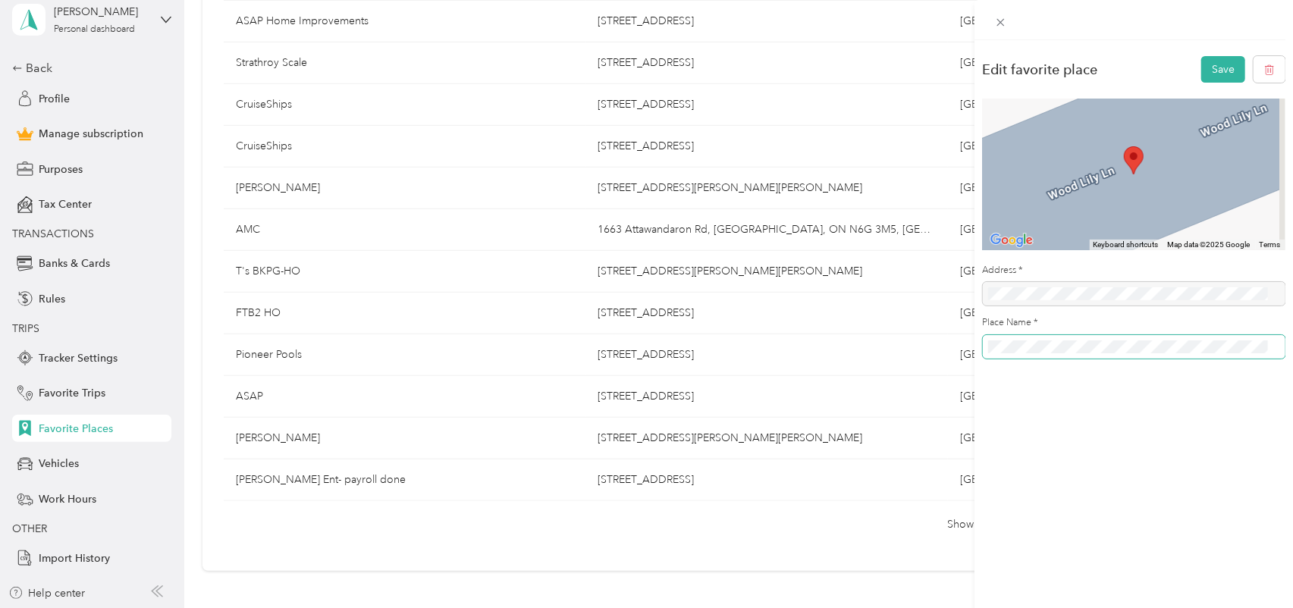
click at [1036, 339] on span at bounding box center [1134, 347] width 303 height 24
click at [1214, 68] on button "Save" at bounding box center [1223, 69] width 44 height 27
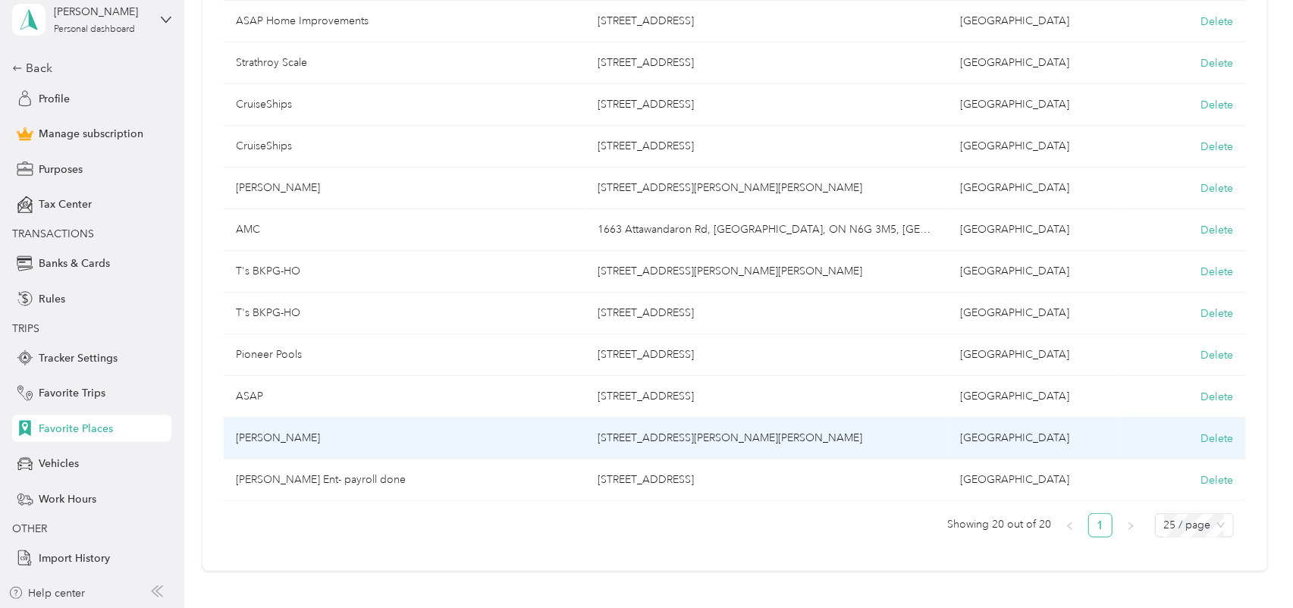
click at [758, 434] on td "[STREET_ADDRESS][PERSON_NAME][PERSON_NAME]" at bounding box center [767, 439] width 362 height 42
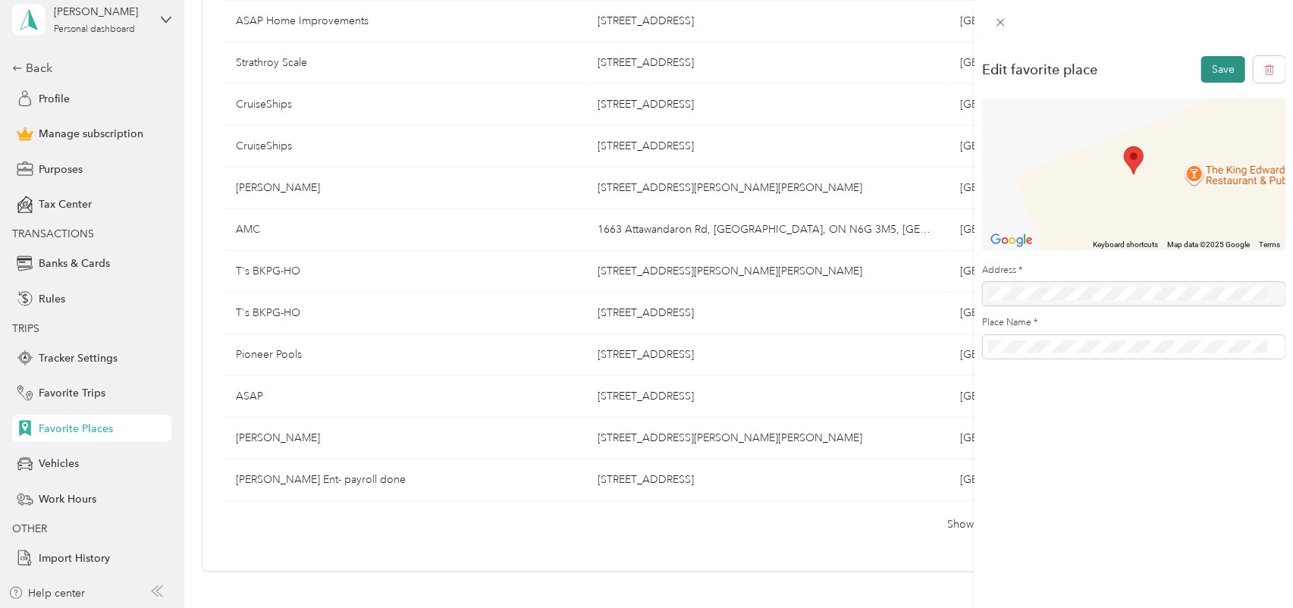
click at [1206, 71] on button "Save" at bounding box center [1223, 69] width 44 height 27
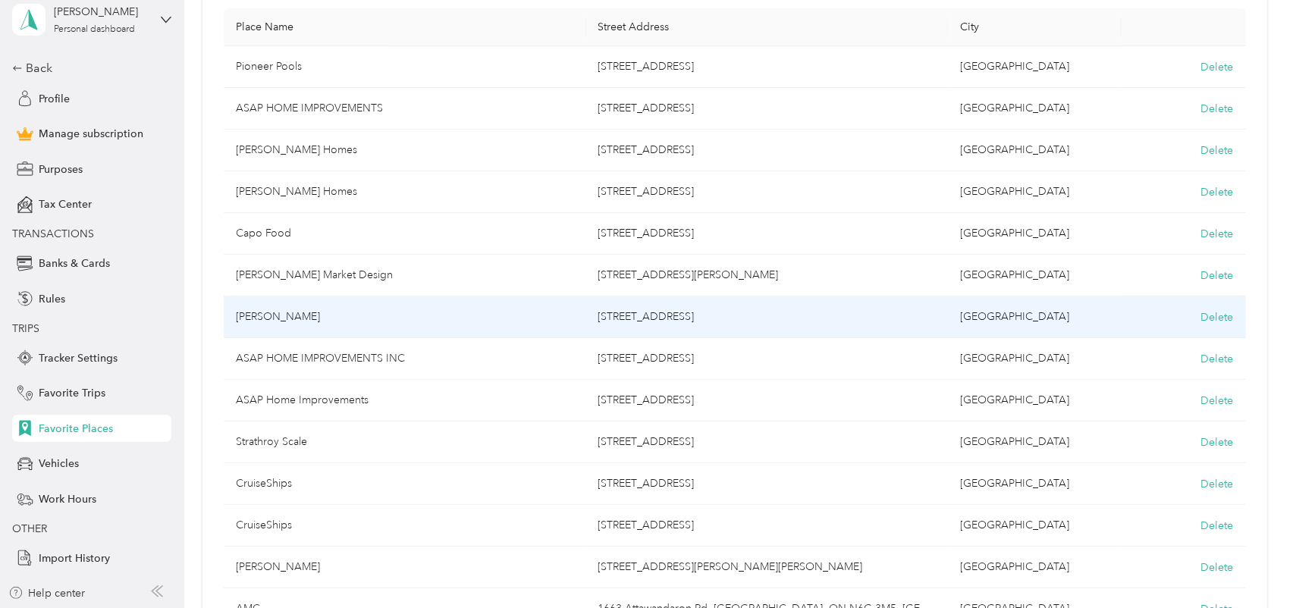
scroll to position [99, 0]
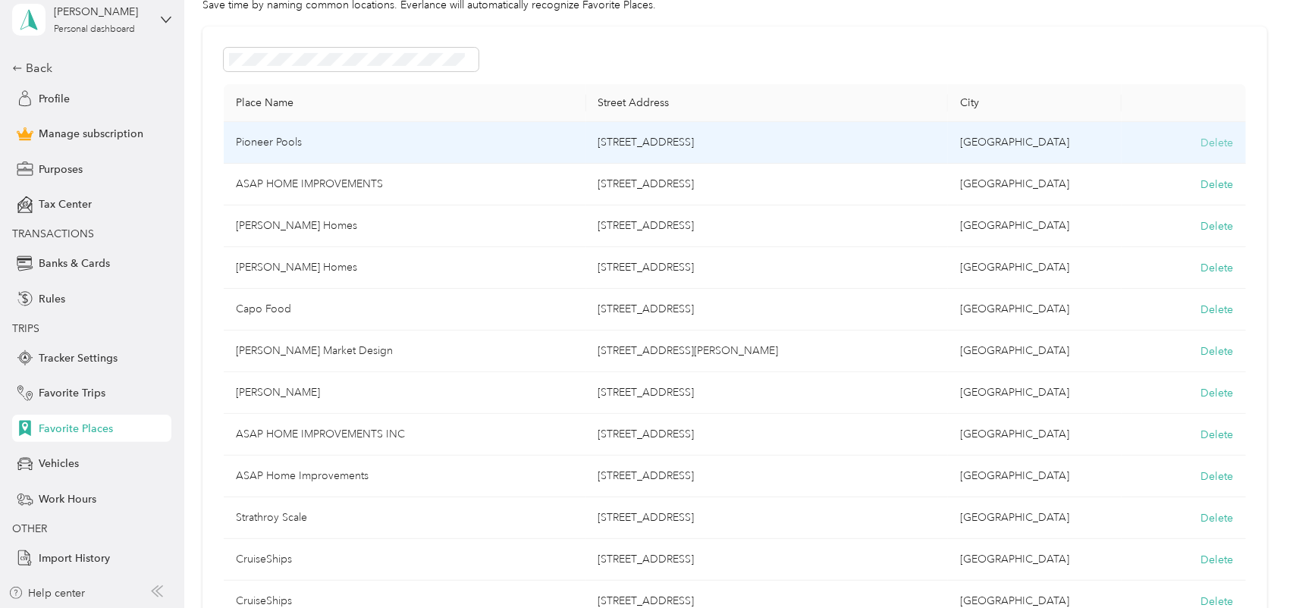
click at [1208, 144] on button "Delete" at bounding box center [1217, 143] width 33 height 16
click at [1149, 161] on button "Yes, delete" at bounding box center [1149, 161] width 61 height 24
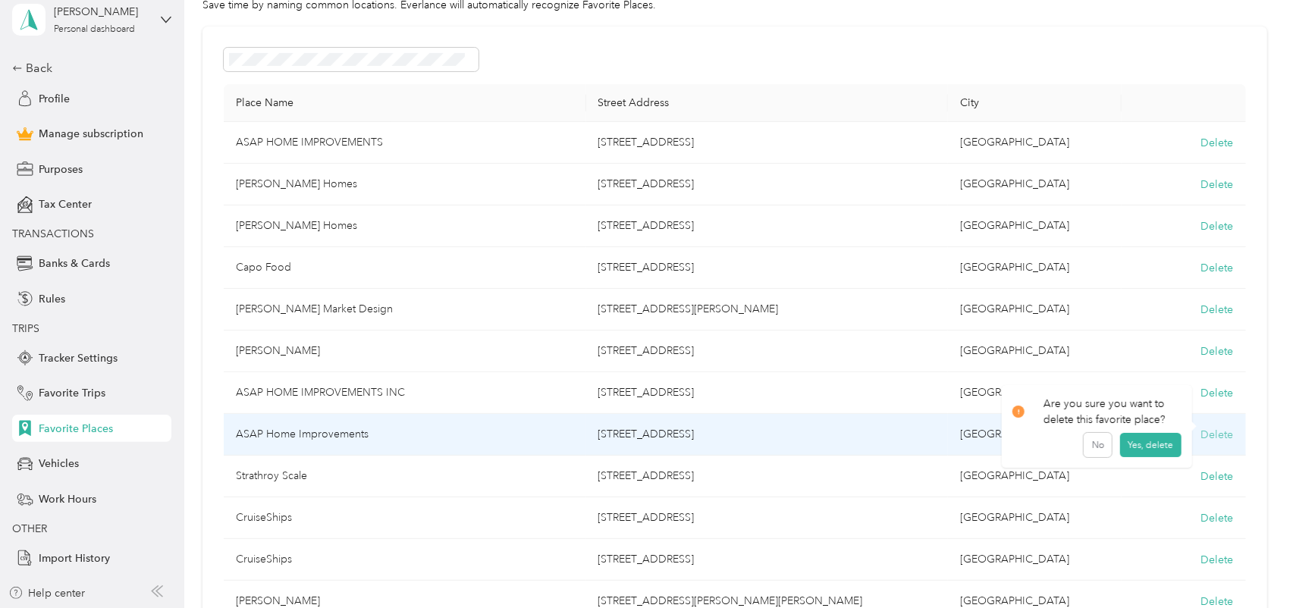
click at [1213, 433] on button "Delete" at bounding box center [1217, 435] width 33 height 16
click at [1148, 451] on button "Yes, delete" at bounding box center [1149, 453] width 61 height 24
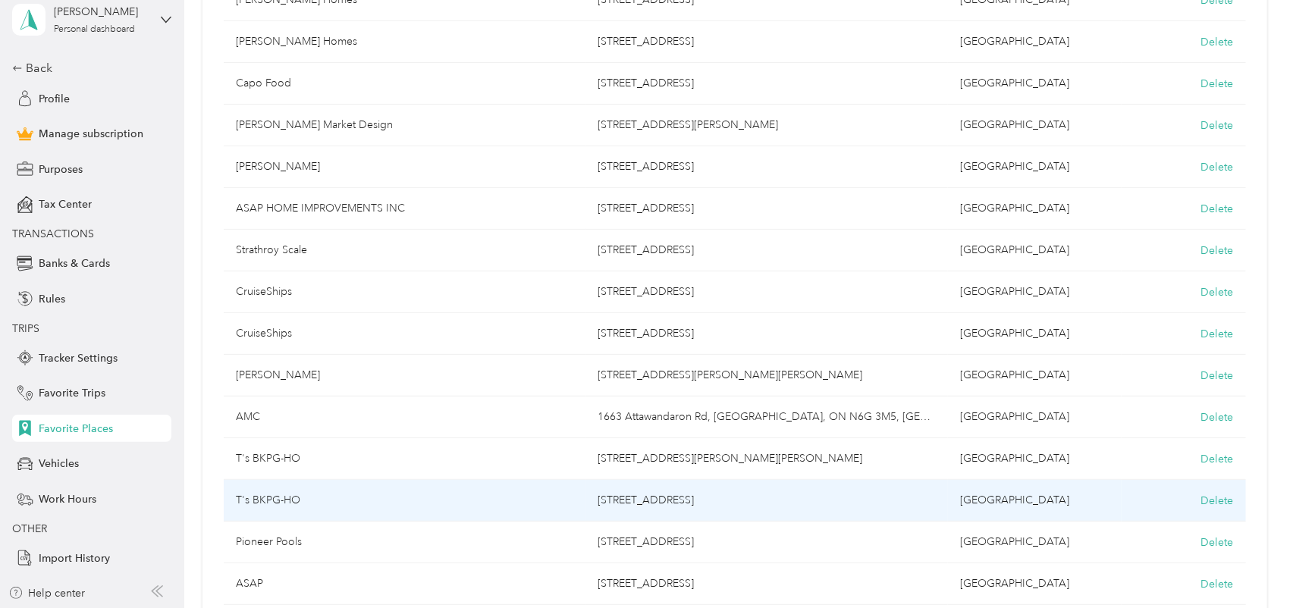
scroll to position [250, 0]
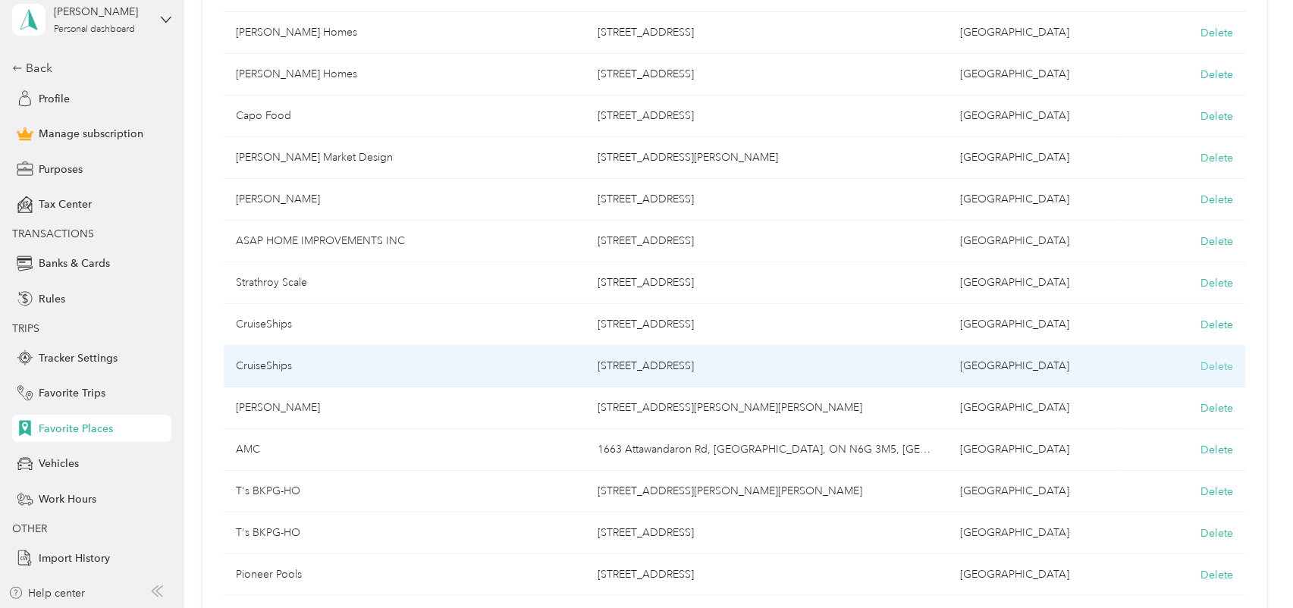
click at [1212, 365] on button "Delete" at bounding box center [1217, 367] width 33 height 16
click at [1145, 381] on button "Yes, delete" at bounding box center [1149, 384] width 61 height 24
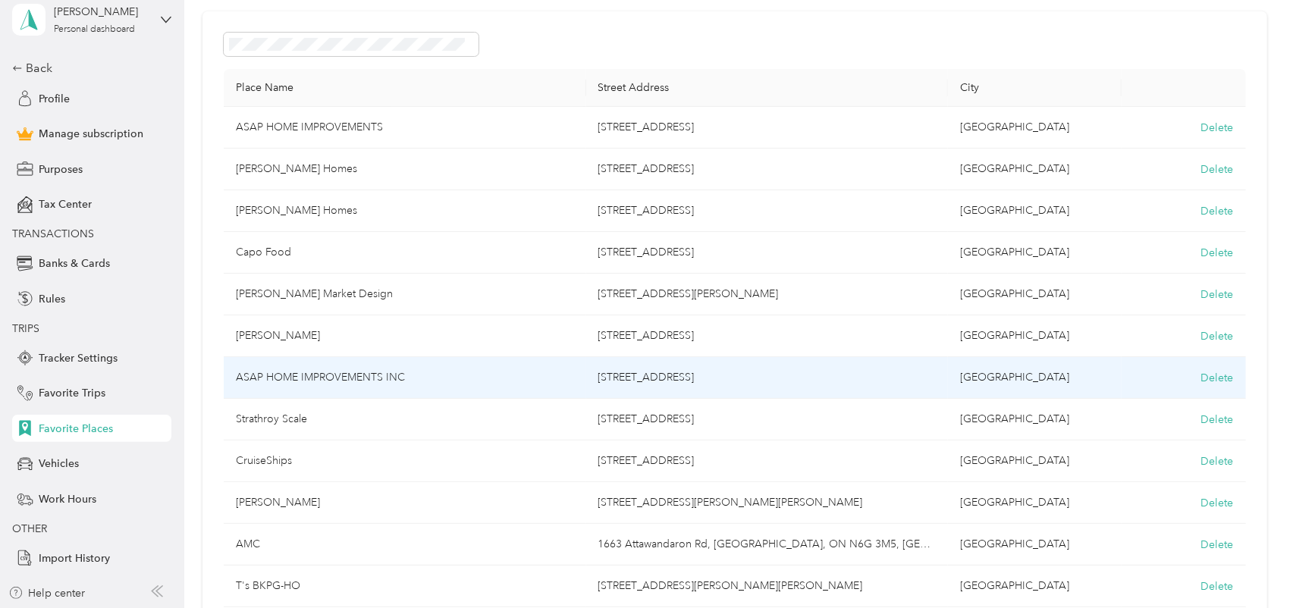
scroll to position [99, 0]
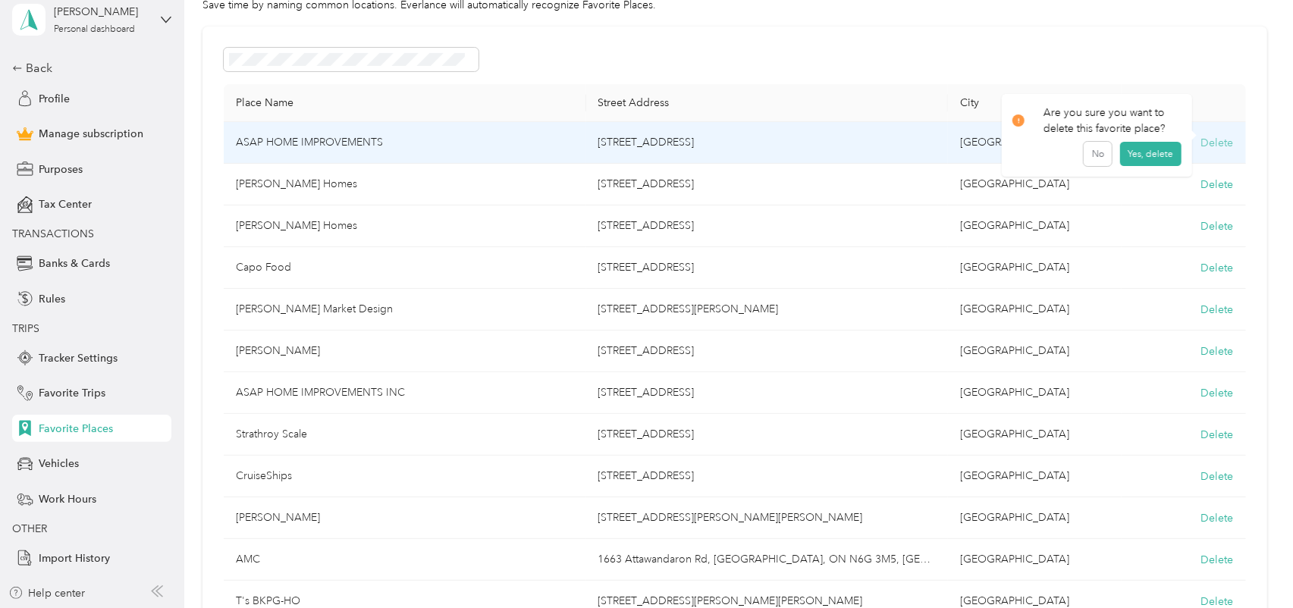
click at [1219, 142] on button "Delete" at bounding box center [1217, 143] width 33 height 16
click at [1155, 163] on button "Yes, delete" at bounding box center [1149, 161] width 61 height 24
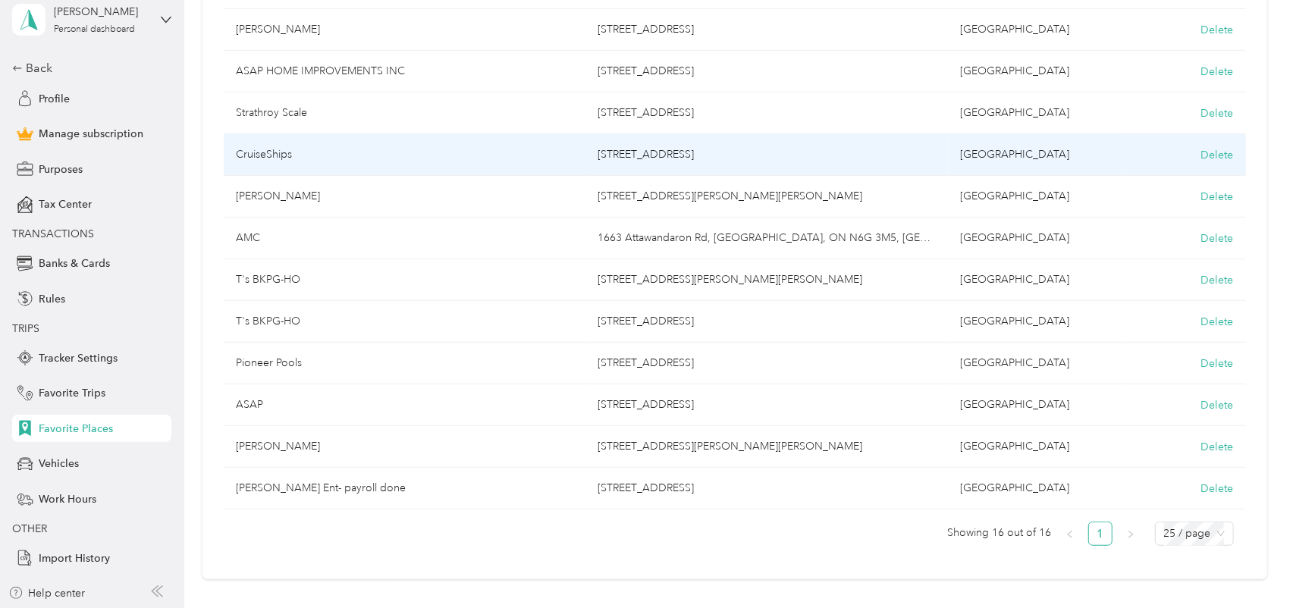
scroll to position [379, 0]
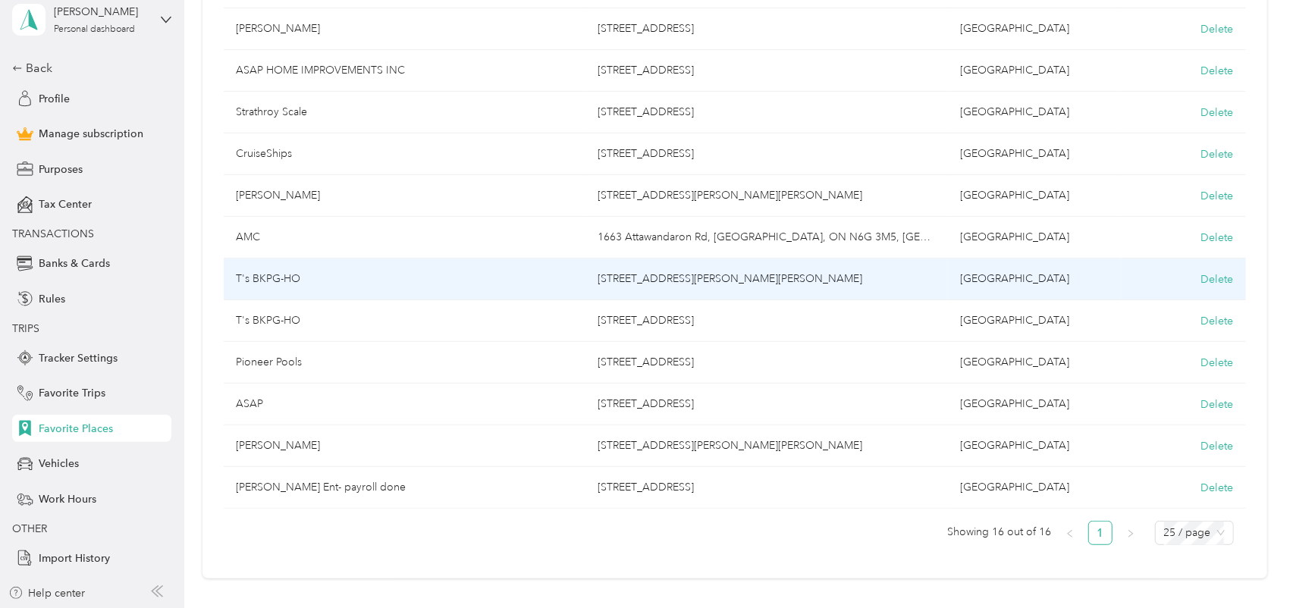
click at [274, 277] on td "T's BKPG-HO" at bounding box center [405, 280] width 362 height 42
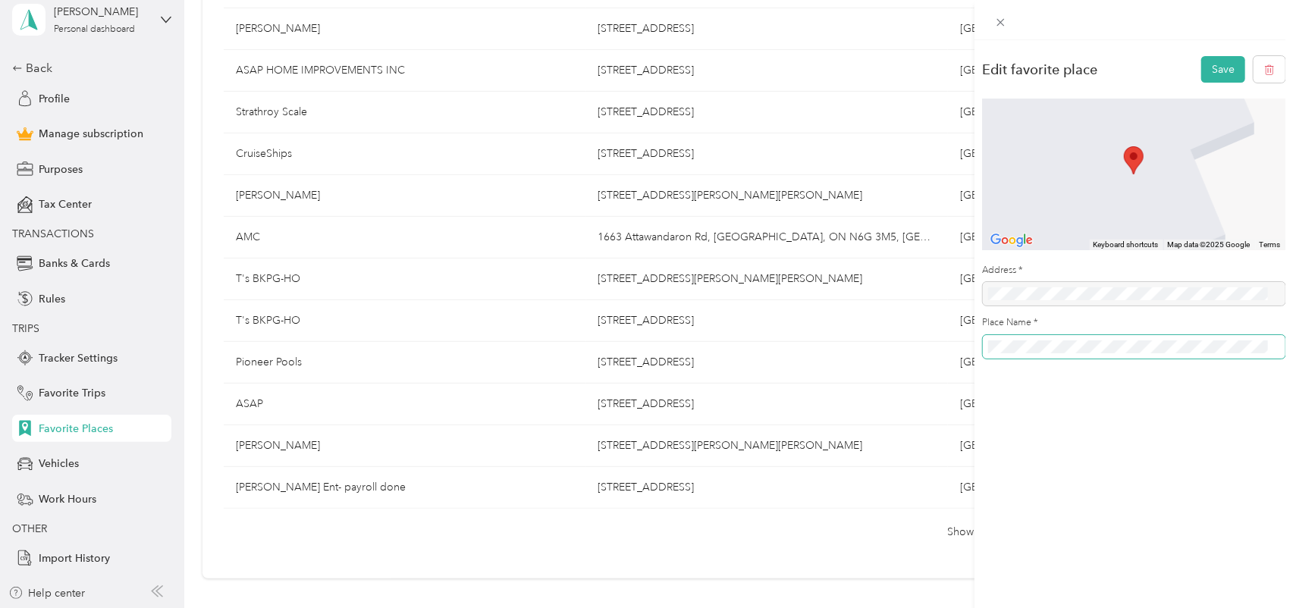
click at [974, 347] on div "Edit favorite place Save To navigate the map with touch gestures double-tap and…" at bounding box center [1133, 211] width 318 height 343
click at [1206, 71] on button "Save" at bounding box center [1223, 69] width 44 height 27
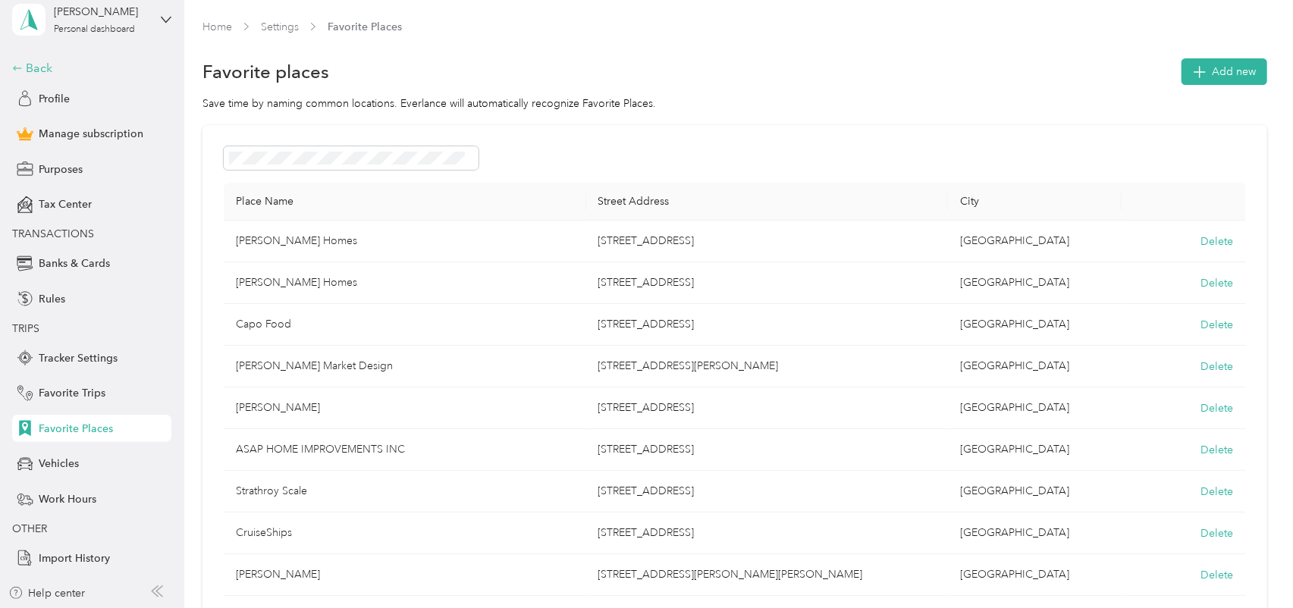
click at [35, 70] on div "Back" at bounding box center [88, 68] width 152 height 18
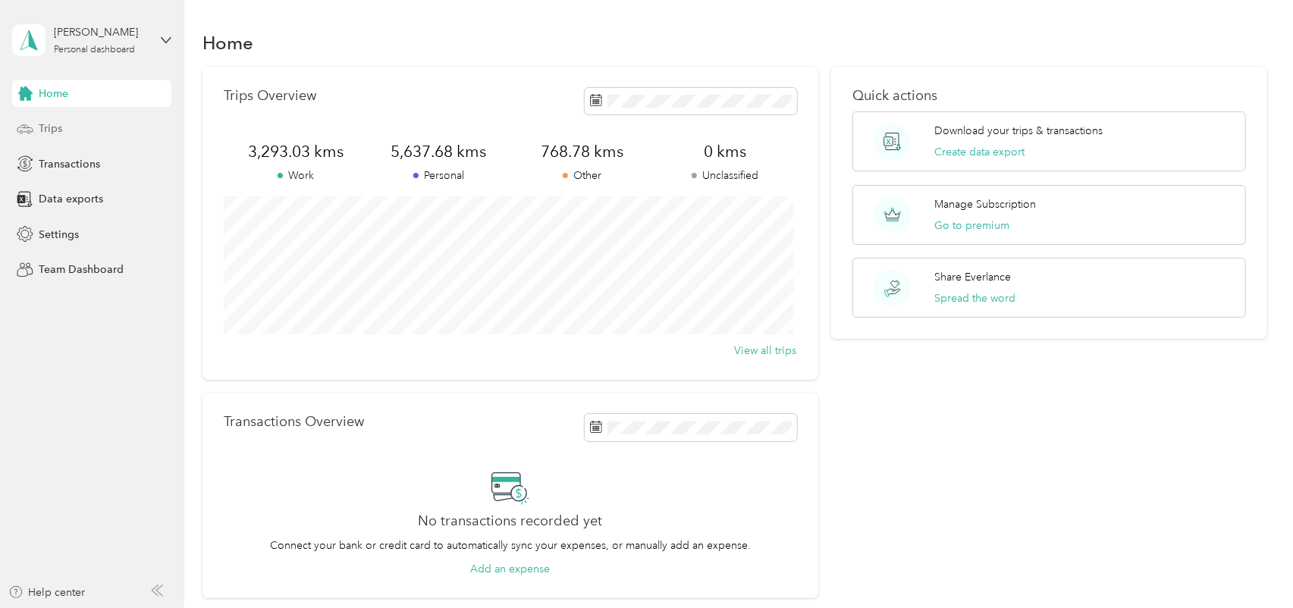
click at [58, 129] on span "Trips" at bounding box center [51, 129] width 24 height 16
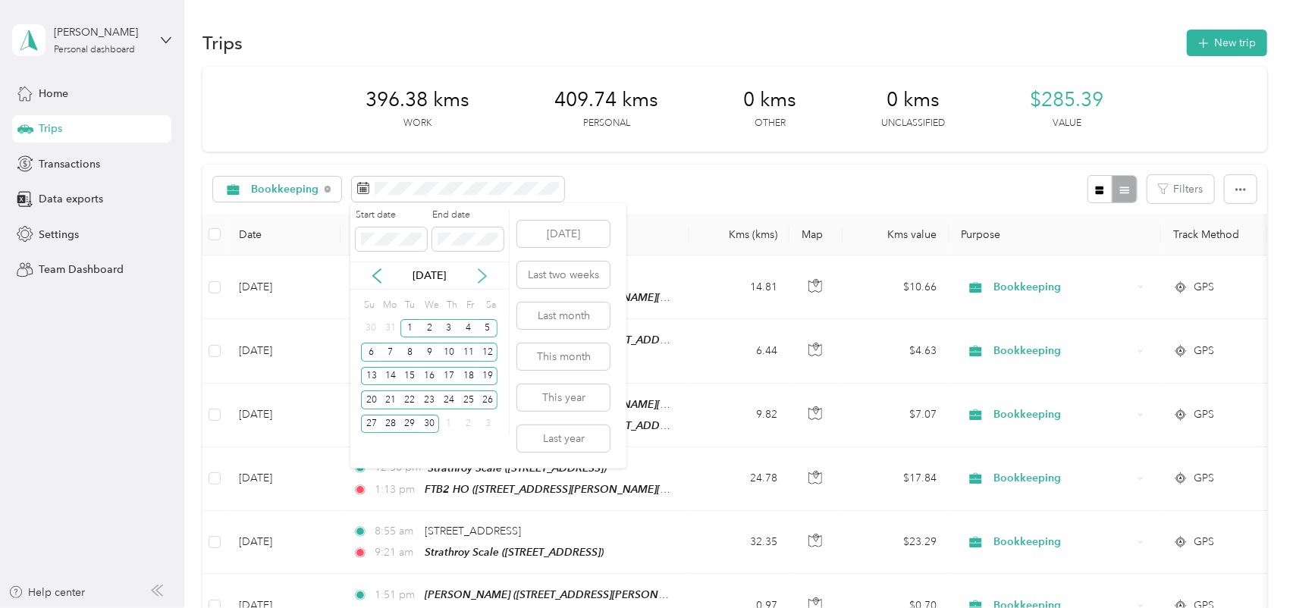
click at [482, 277] on icon at bounding box center [482, 275] width 15 height 15
click at [447, 327] on div "1" at bounding box center [449, 328] width 20 height 19
click at [491, 422] on div "31" at bounding box center [488, 424] width 20 height 19
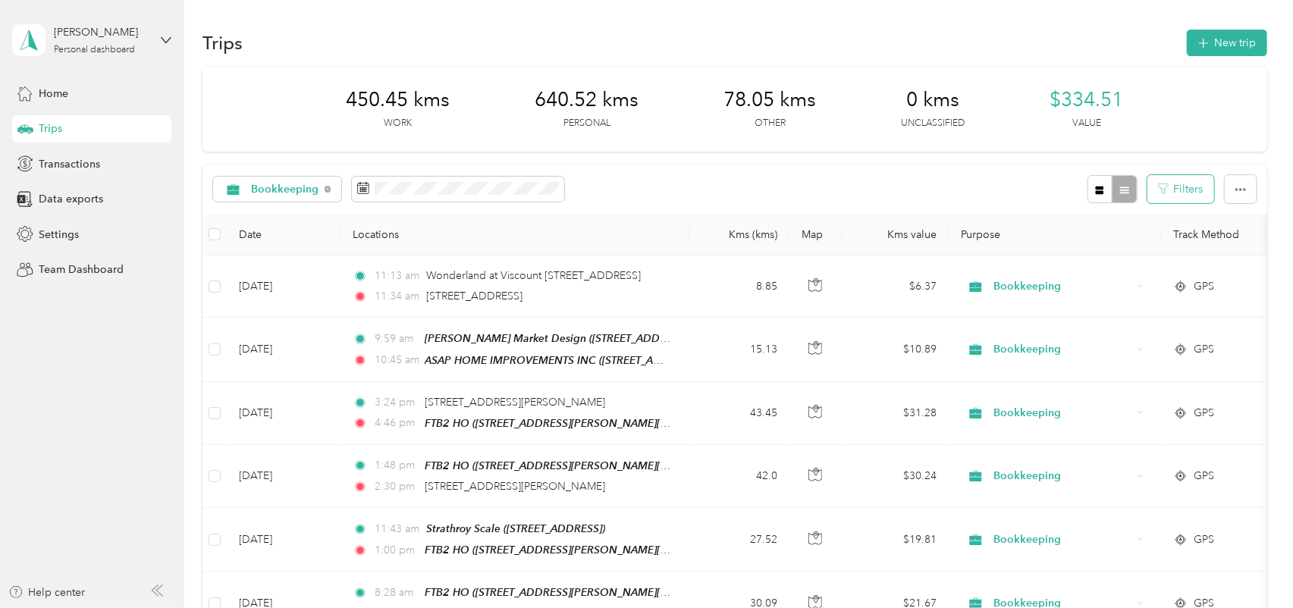
click at [1176, 191] on button "Filters" at bounding box center [1180, 189] width 67 height 28
click at [1236, 191] on icon "button" at bounding box center [1240, 189] width 11 height 11
click at [1219, 247] on span "Export" at bounding box center [1215, 244] width 32 height 13
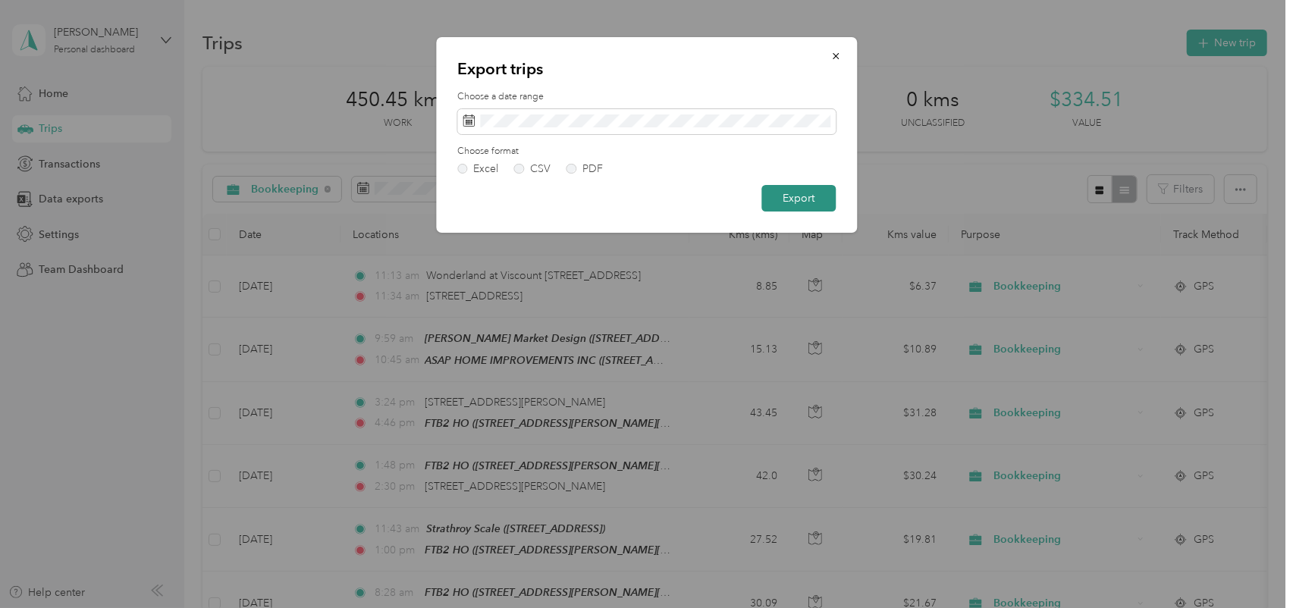
click at [823, 199] on button "Export" at bounding box center [798, 198] width 74 height 27
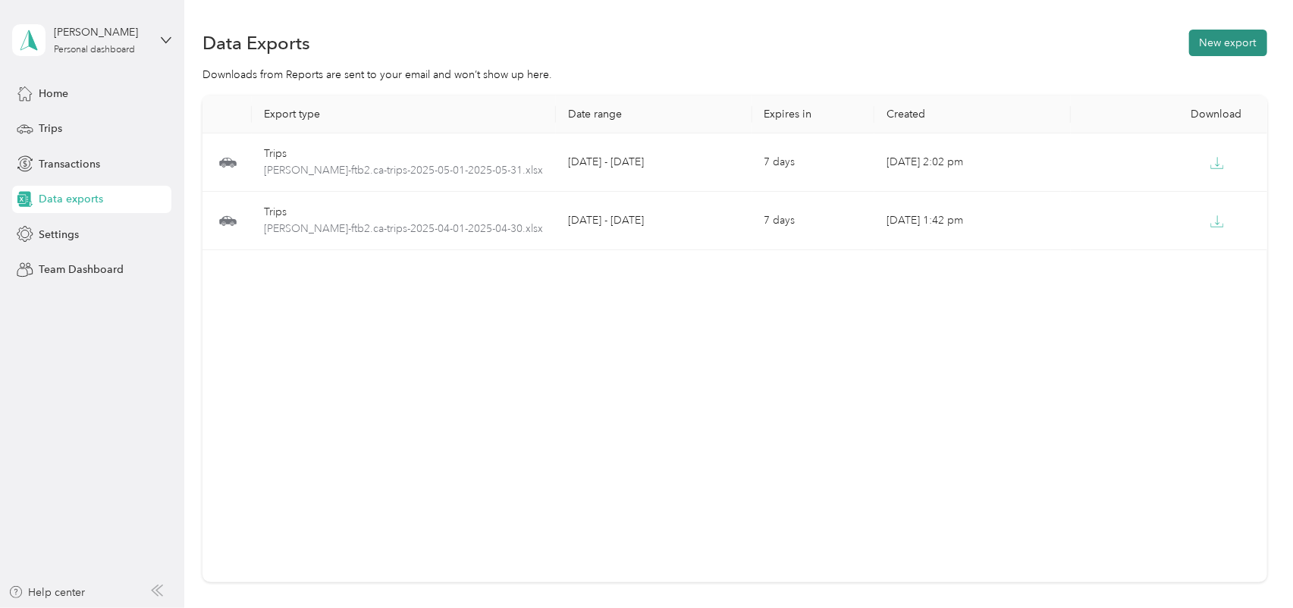
click at [1225, 40] on button "New export" at bounding box center [1228, 43] width 78 height 27
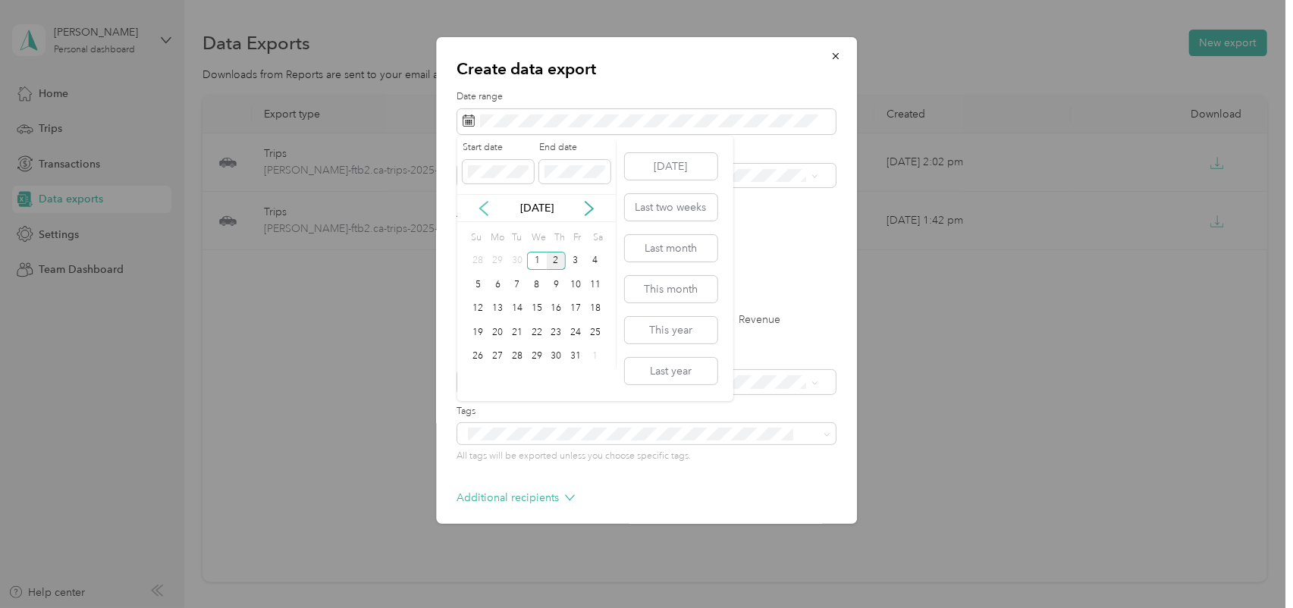
click at [480, 208] on icon at bounding box center [484, 209] width 8 height 14
click at [478, 259] on div "1" at bounding box center [479, 261] width 20 height 19
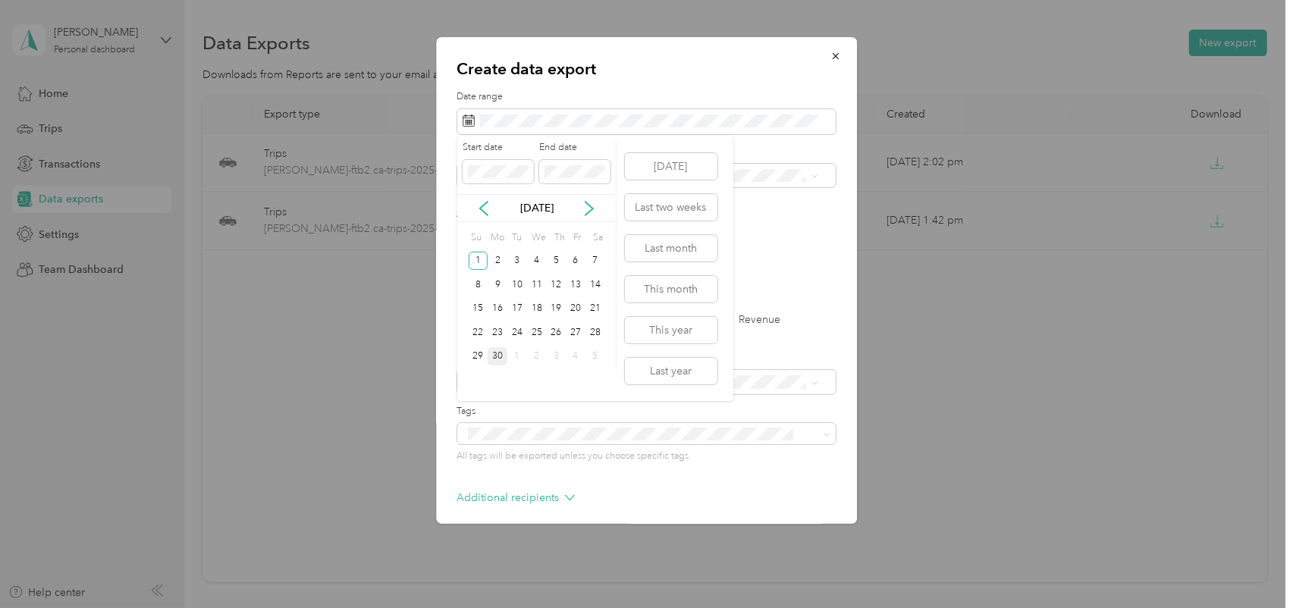
click at [503, 353] on div "30" at bounding box center [498, 356] width 20 height 19
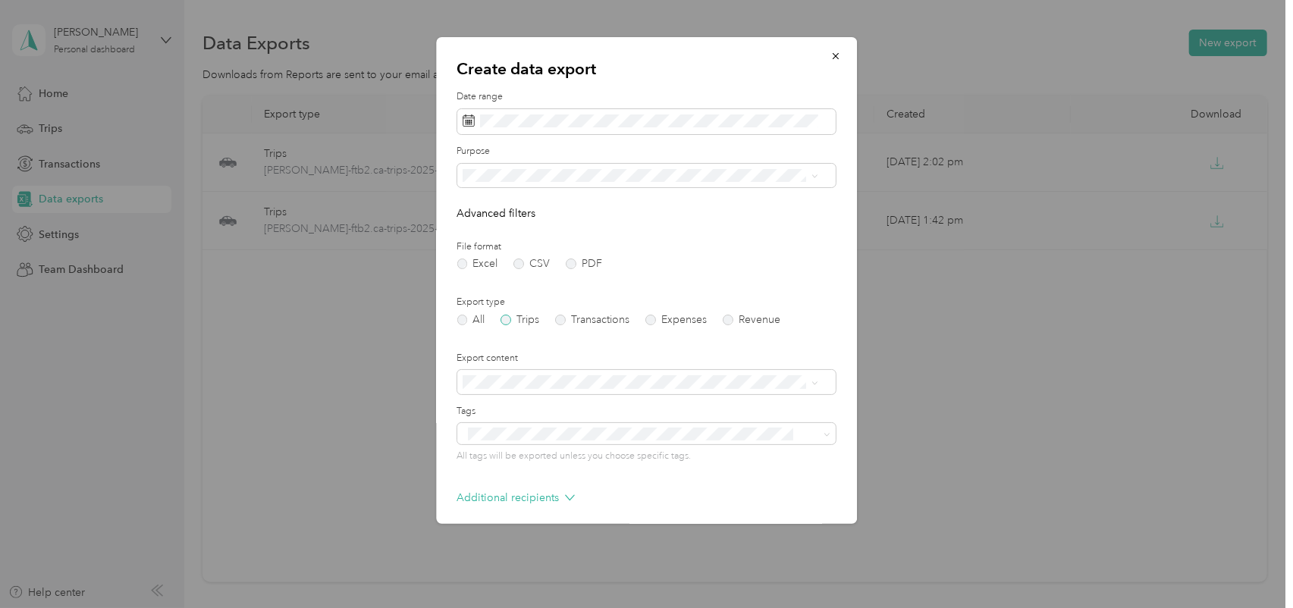
click at [509, 321] on label "Trips" at bounding box center [520, 320] width 39 height 11
click at [810, 381] on span at bounding box center [813, 382] width 12 height 11
click at [814, 382] on icon at bounding box center [815, 382] width 5 height 3
click at [453, 318] on div "Create data export Date range Purpose Advanced filters File format Excel CSV PD…" at bounding box center [646, 280] width 421 height 487
click at [461, 320] on label "All" at bounding box center [471, 320] width 28 height 11
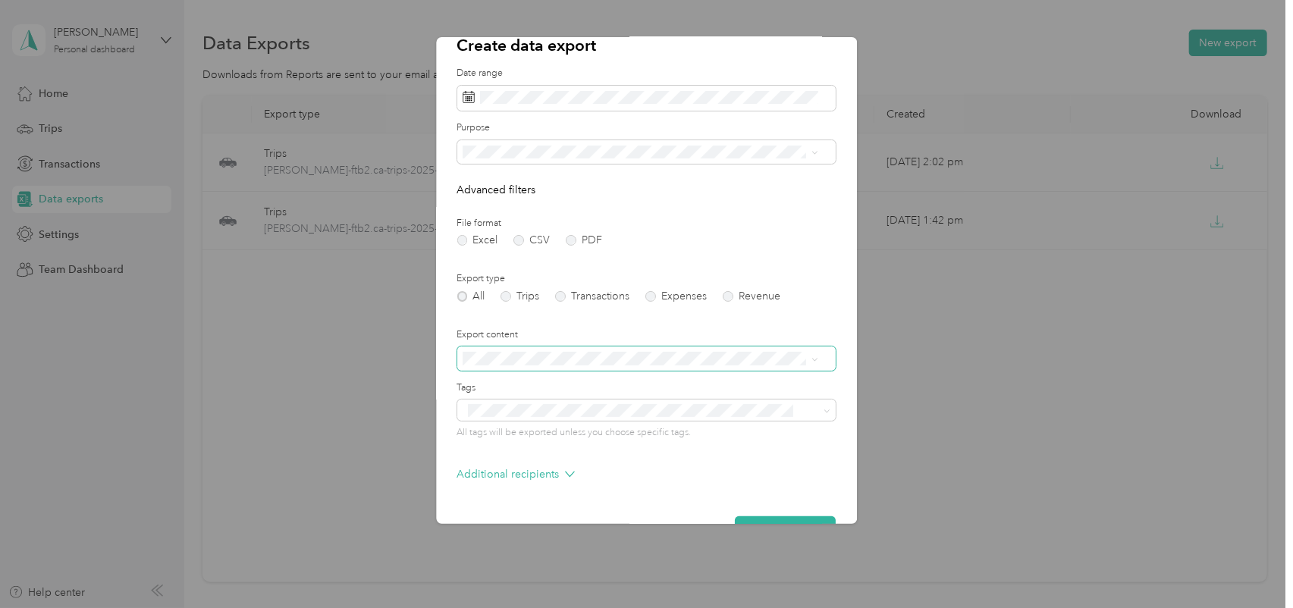
scroll to position [64, 0]
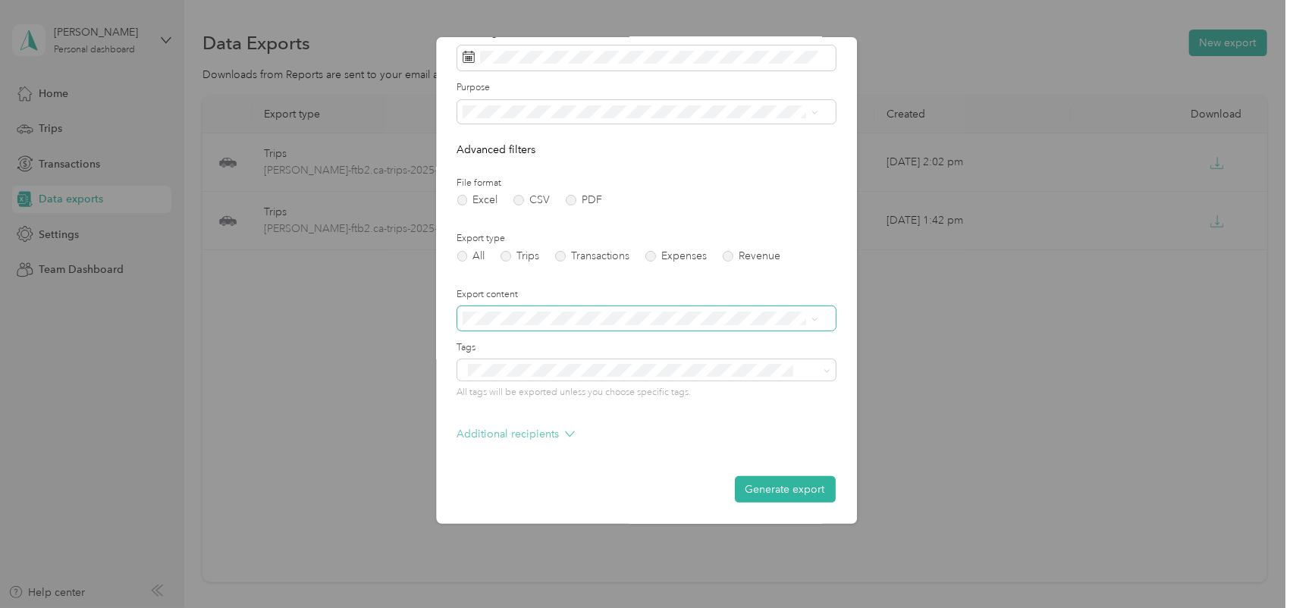
click at [569, 434] on icon at bounding box center [570, 433] width 8 height 5
click at [696, 199] on div "Excel CSV PDF" at bounding box center [646, 199] width 378 height 11
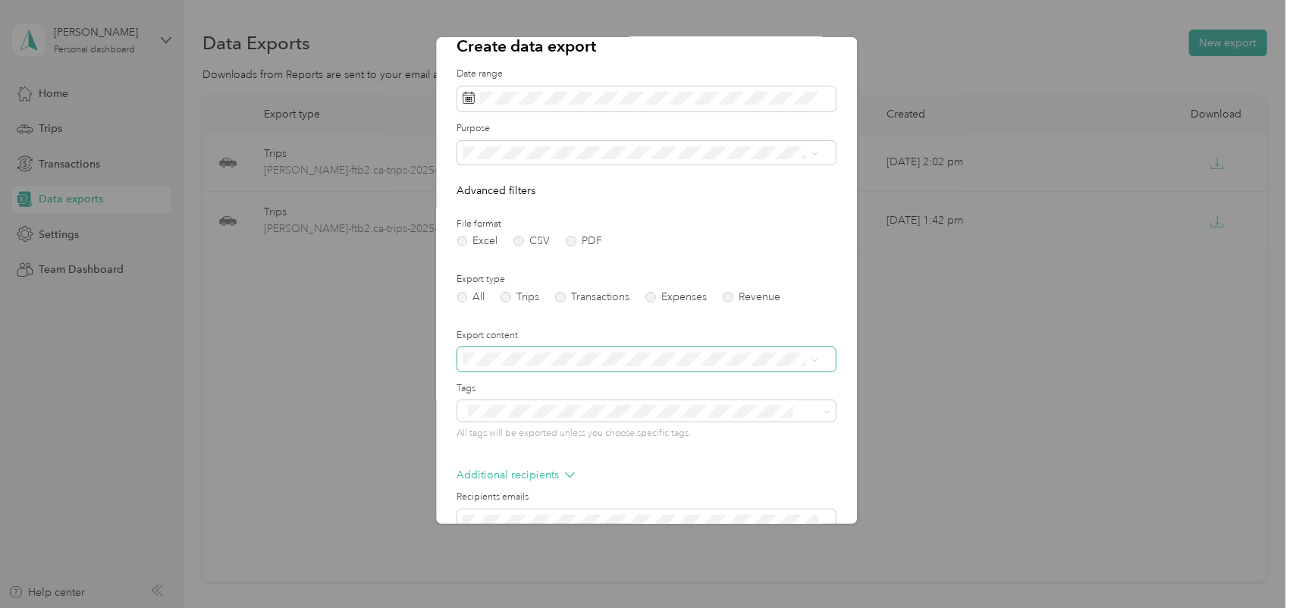
scroll to position [0, 0]
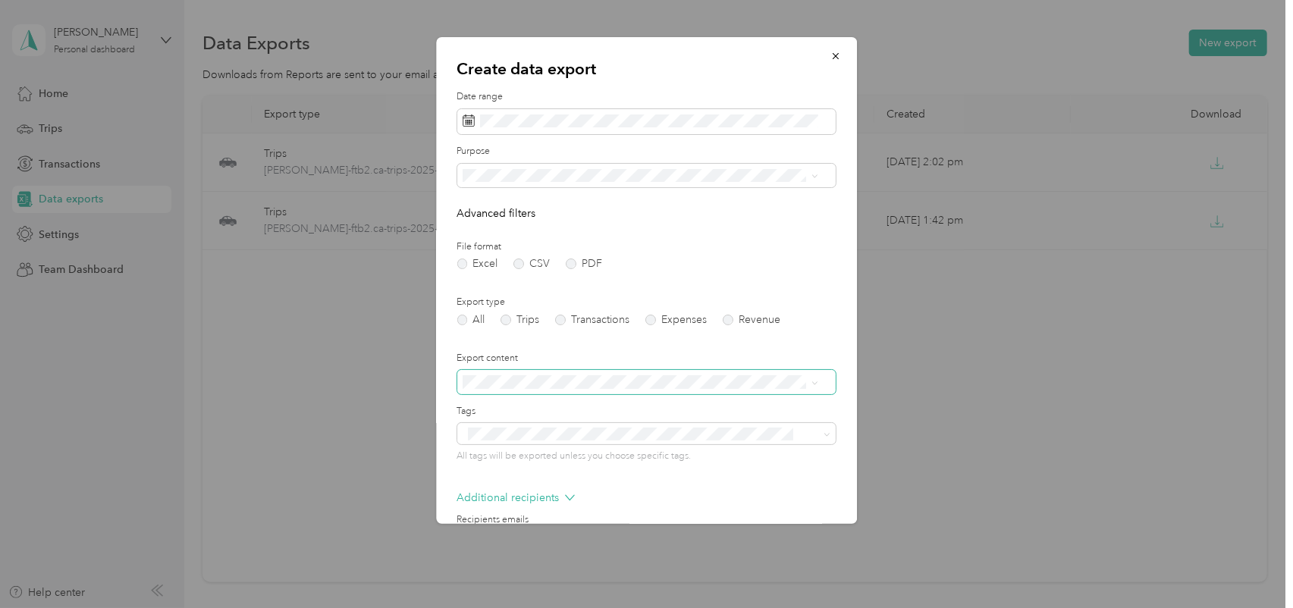
click at [513, 280] on span "Bookkeeping" at bounding box center [500, 281] width 65 height 13
click at [481, 204] on li "All" at bounding box center [640, 195] width 367 height 27
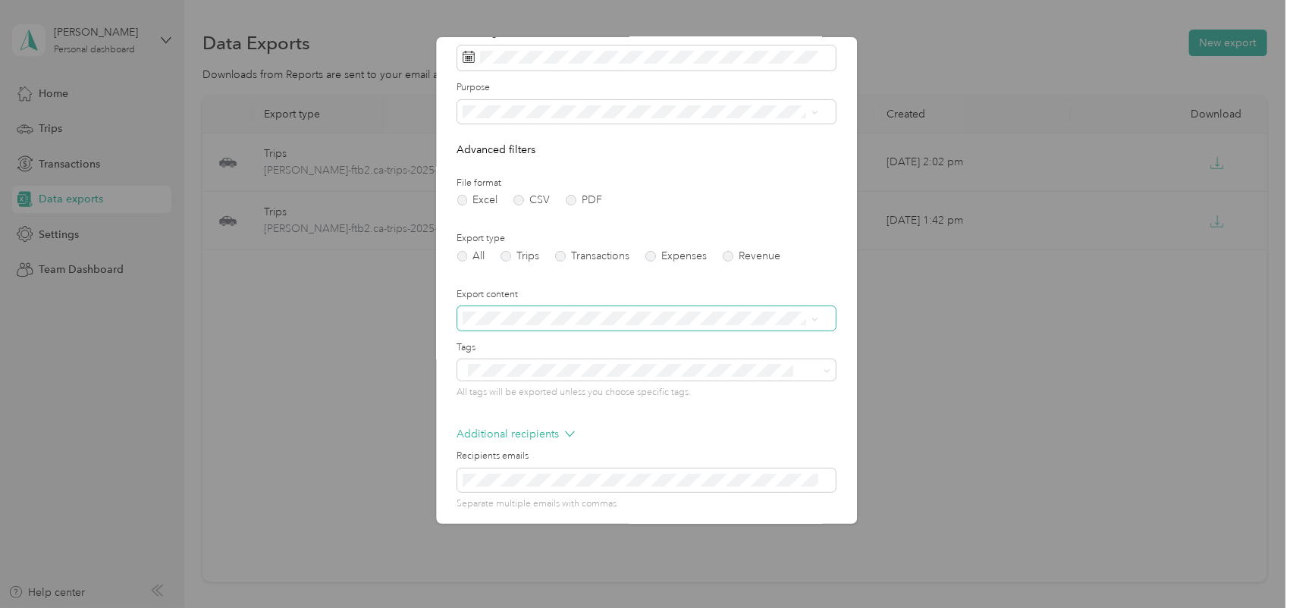
scroll to position [126, 0]
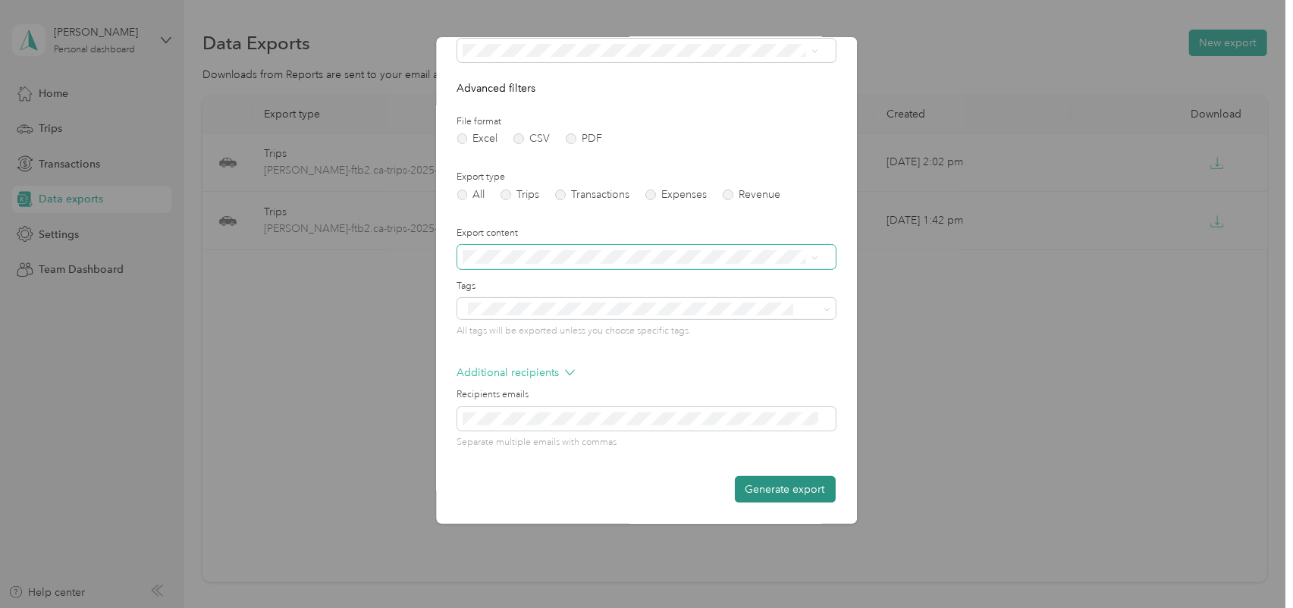
click at [769, 492] on button "Generate export" at bounding box center [785, 489] width 101 height 27
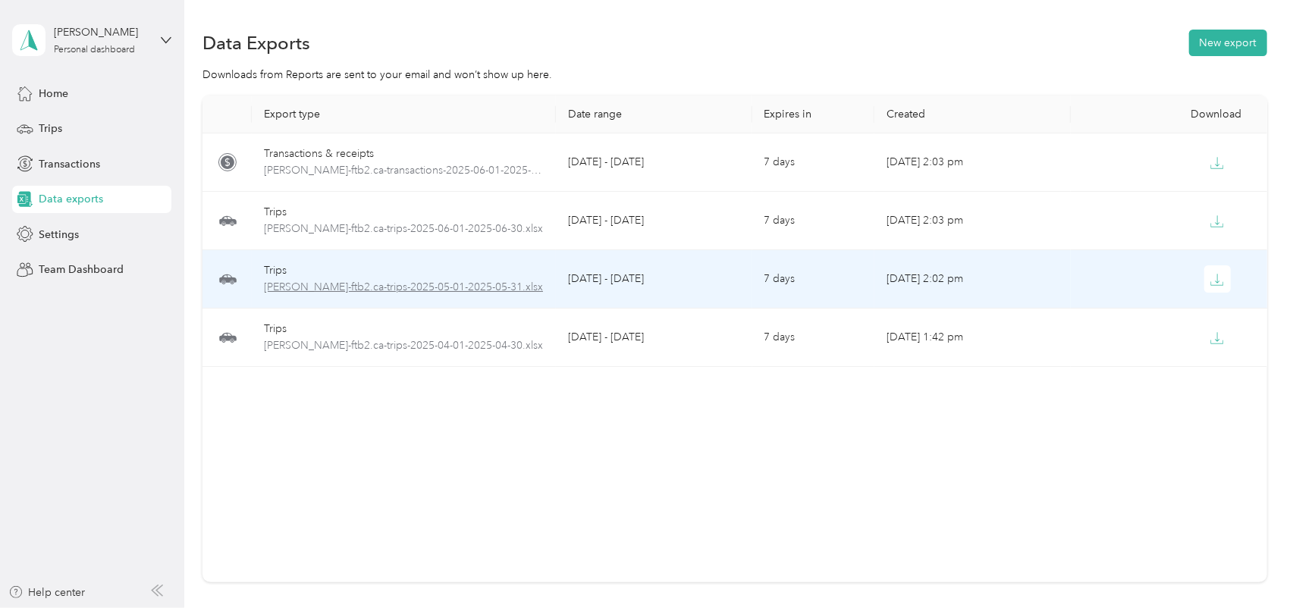
click at [432, 284] on span "[PERSON_NAME]-ftb2.ca-trips-2025-05-01-2025-05-31.xlsx" at bounding box center [404, 287] width 280 height 17
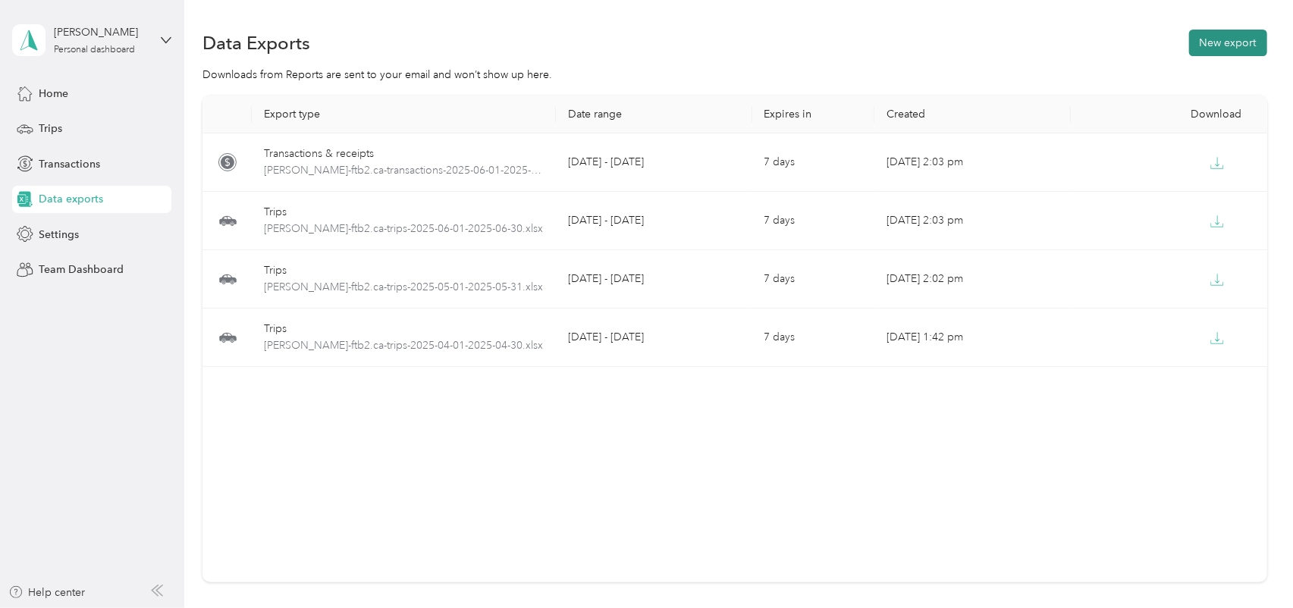
click at [1220, 33] on button "New export" at bounding box center [1228, 43] width 78 height 27
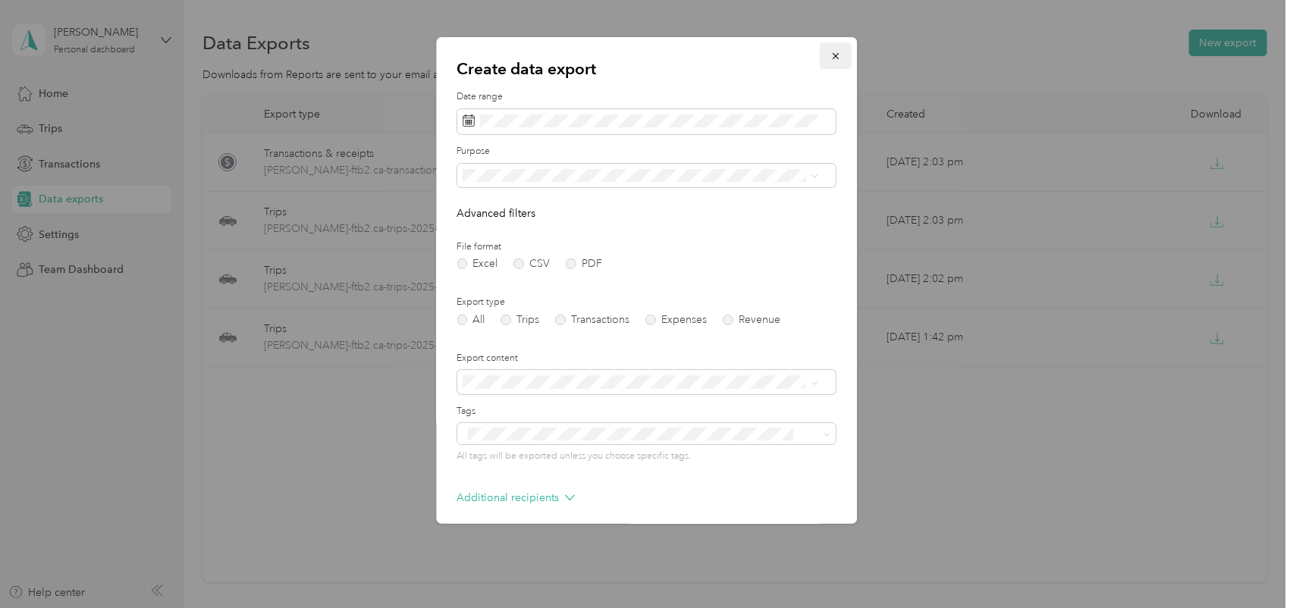
click at [830, 55] on icon "button" at bounding box center [835, 56] width 11 height 11
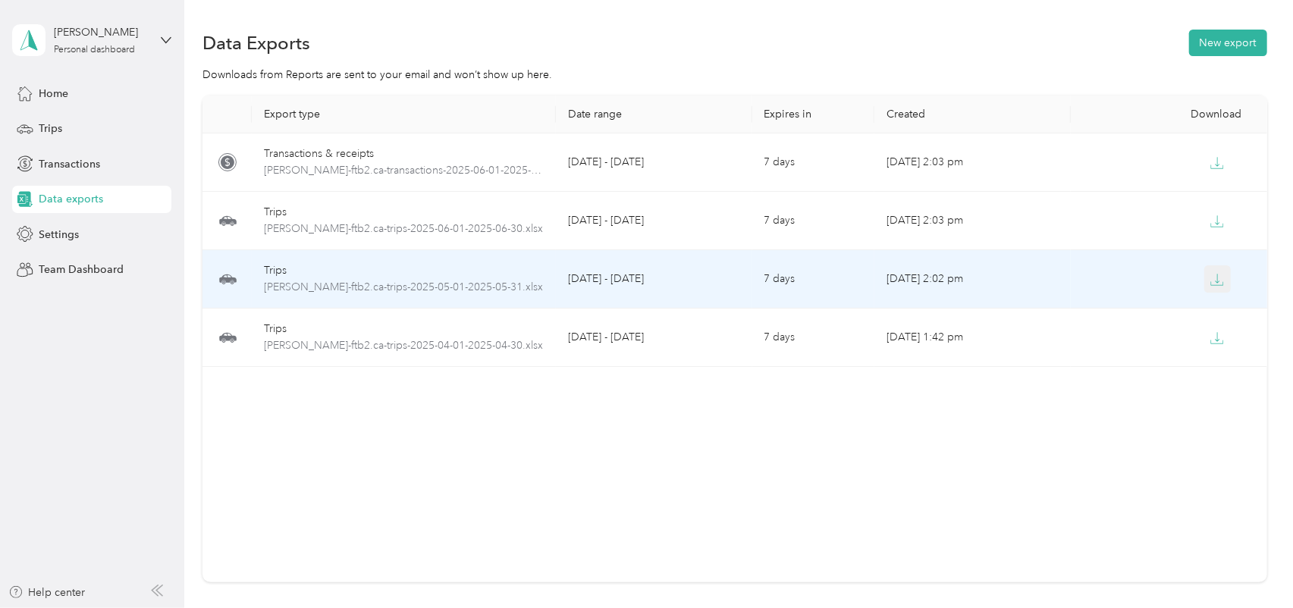
click at [1215, 282] on icon "button" at bounding box center [1217, 280] width 14 height 14
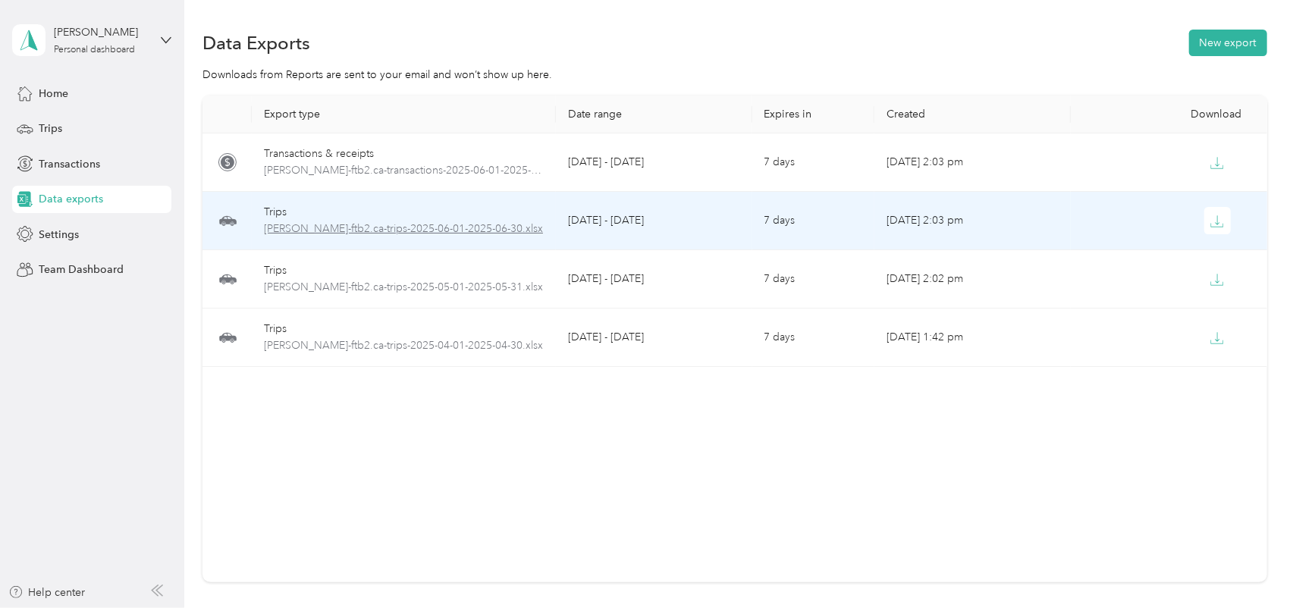
click at [450, 227] on span "[PERSON_NAME]-ftb2.ca-trips-2025-06-01-2025-06-30.xlsx" at bounding box center [404, 229] width 280 height 17
click at [1210, 224] on icon "button" at bounding box center [1217, 222] width 14 height 14
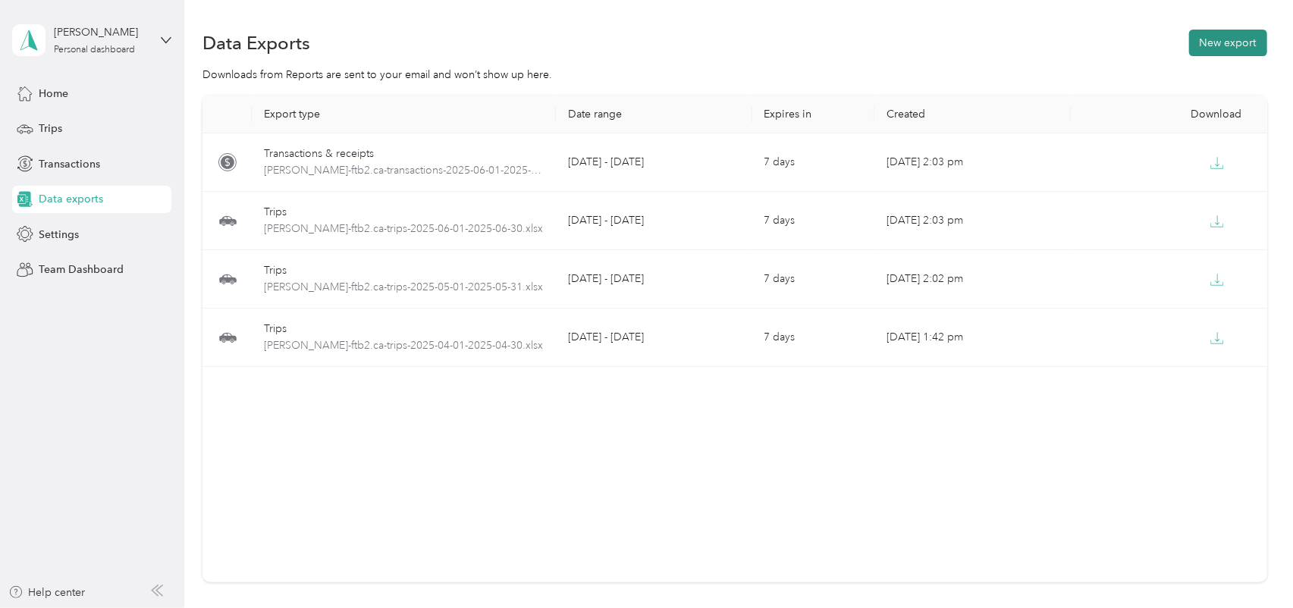
click at [1224, 47] on button "New export" at bounding box center [1228, 43] width 78 height 27
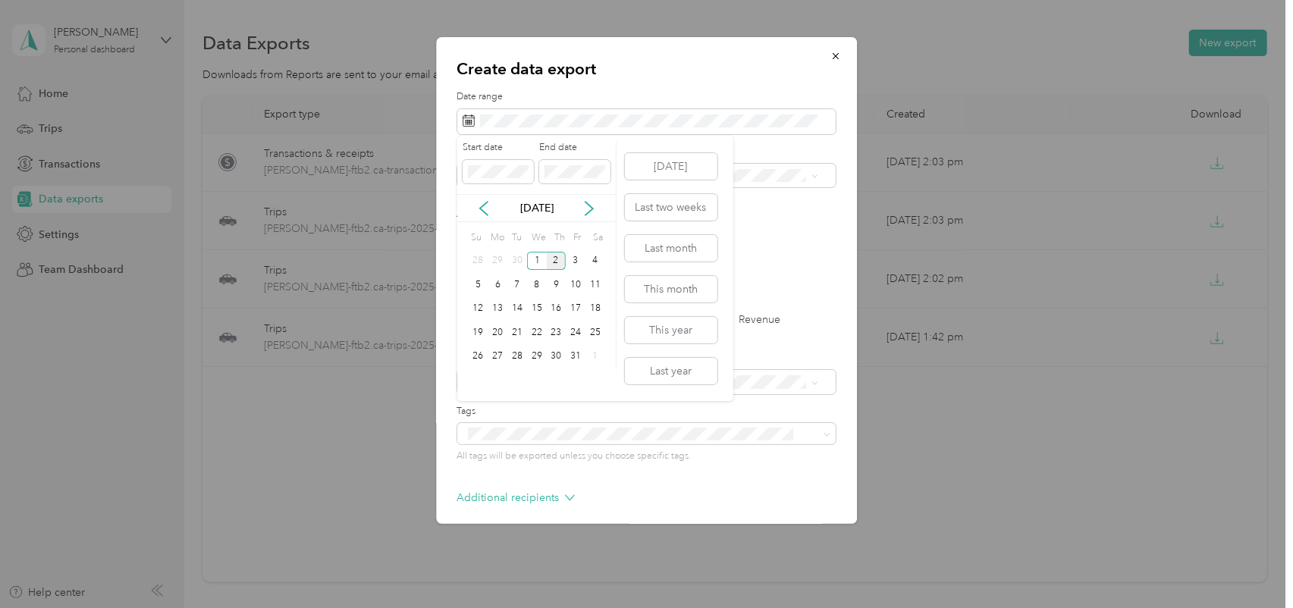
click at [576, 205] on div "[DATE]" at bounding box center [536, 208] width 158 height 16
click at [484, 210] on icon at bounding box center [483, 208] width 15 height 15
click at [484, 209] on icon at bounding box center [483, 208] width 15 height 15
click at [519, 261] on div "1" at bounding box center [517, 261] width 20 height 19
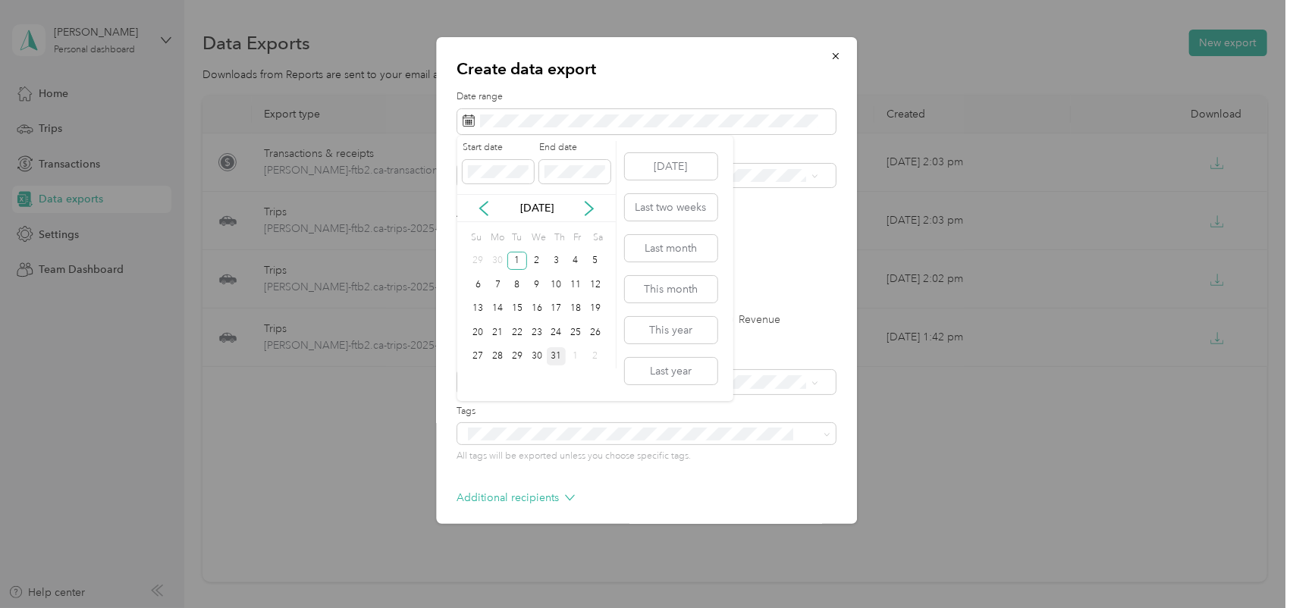
click at [557, 352] on div "31" at bounding box center [557, 356] width 20 height 19
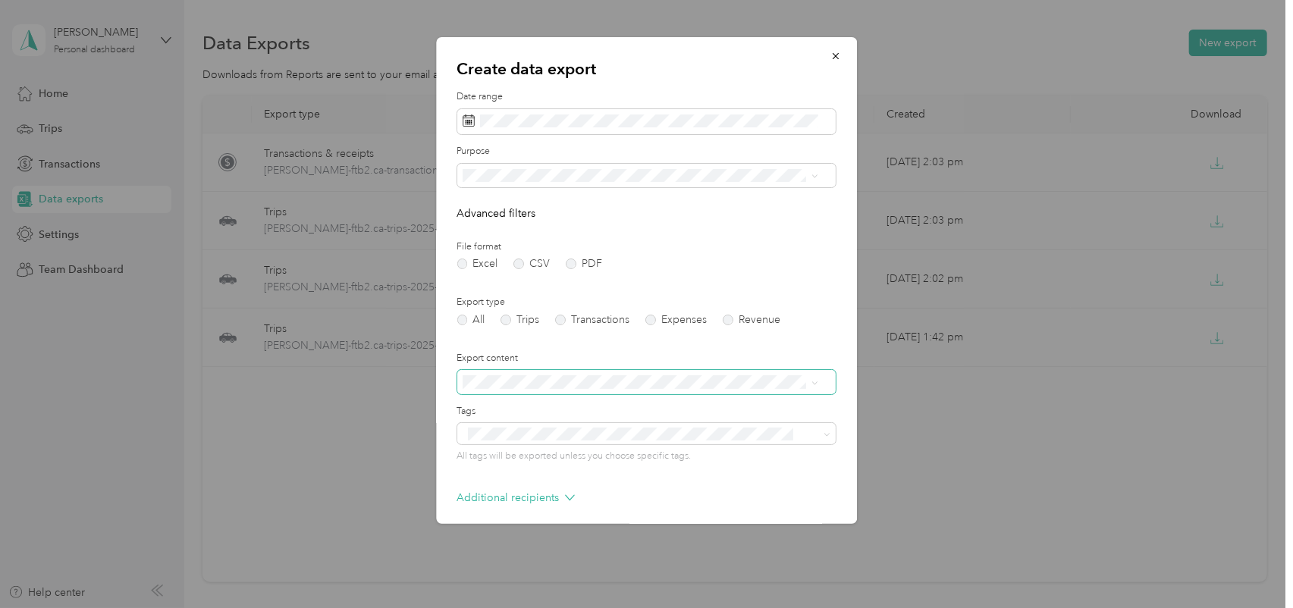
click at [817, 383] on icon at bounding box center [815, 383] width 7 height 7
click at [819, 433] on span at bounding box center [646, 433] width 378 height 21
click at [820, 433] on span at bounding box center [646, 433] width 378 height 21
click at [538, 406] on label "Tags" at bounding box center [646, 412] width 378 height 14
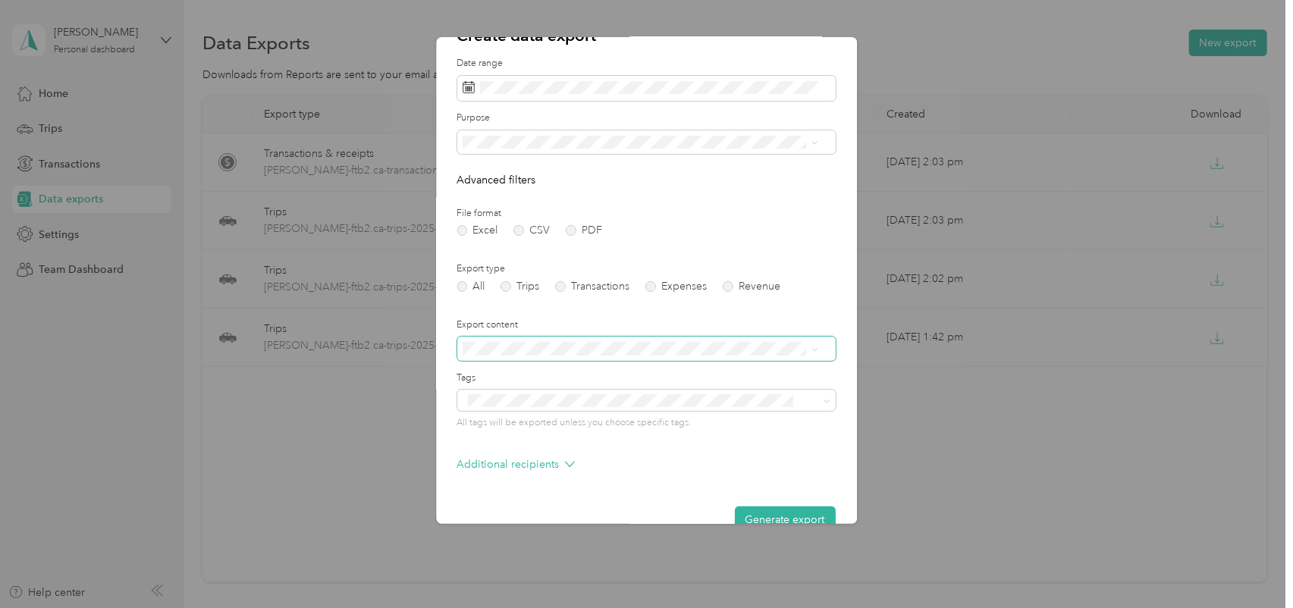
scroll to position [64, 0]
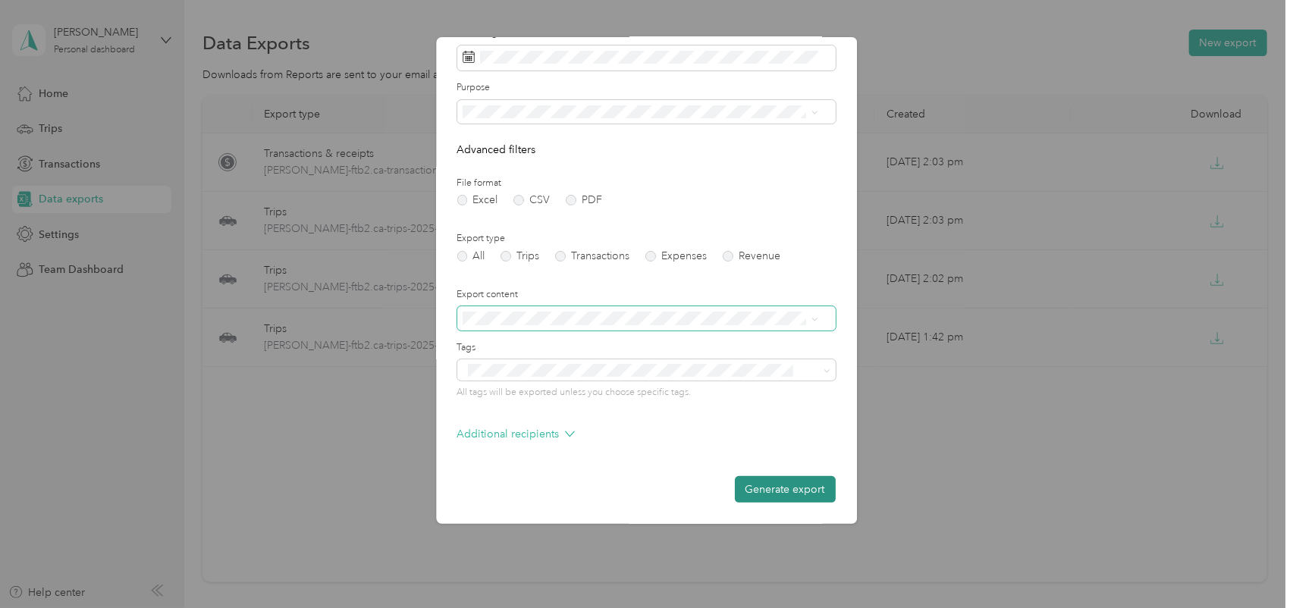
click at [771, 486] on button "Generate export" at bounding box center [785, 489] width 101 height 27
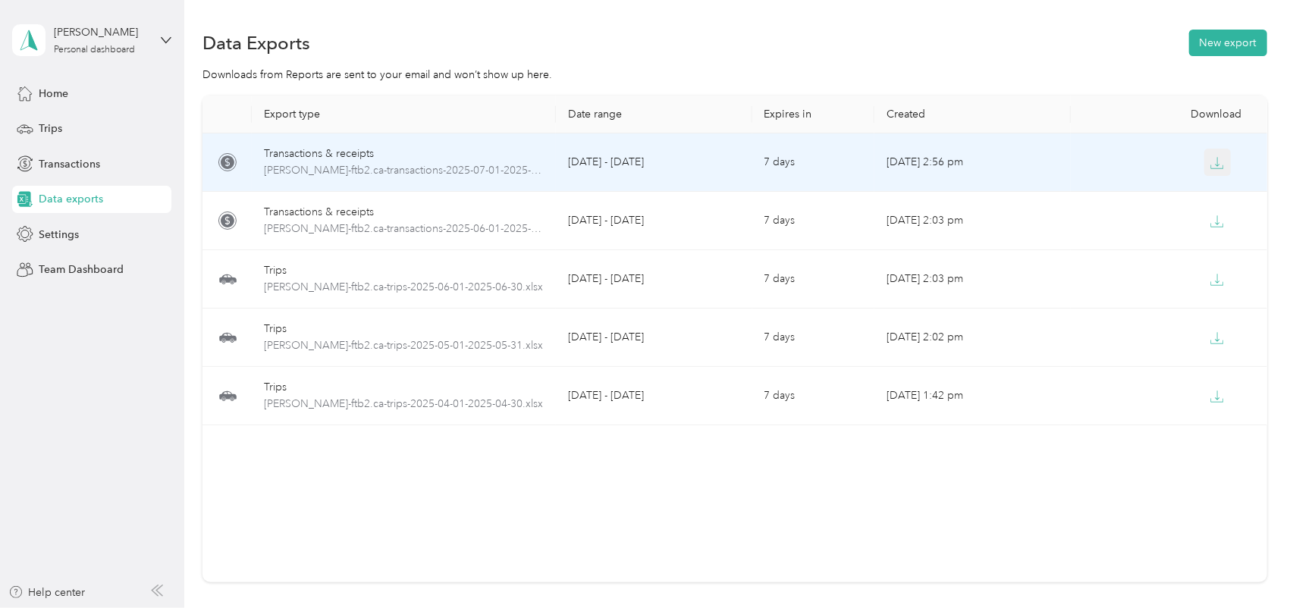
click at [1215, 162] on icon "button" at bounding box center [1217, 161] width 5 height 9
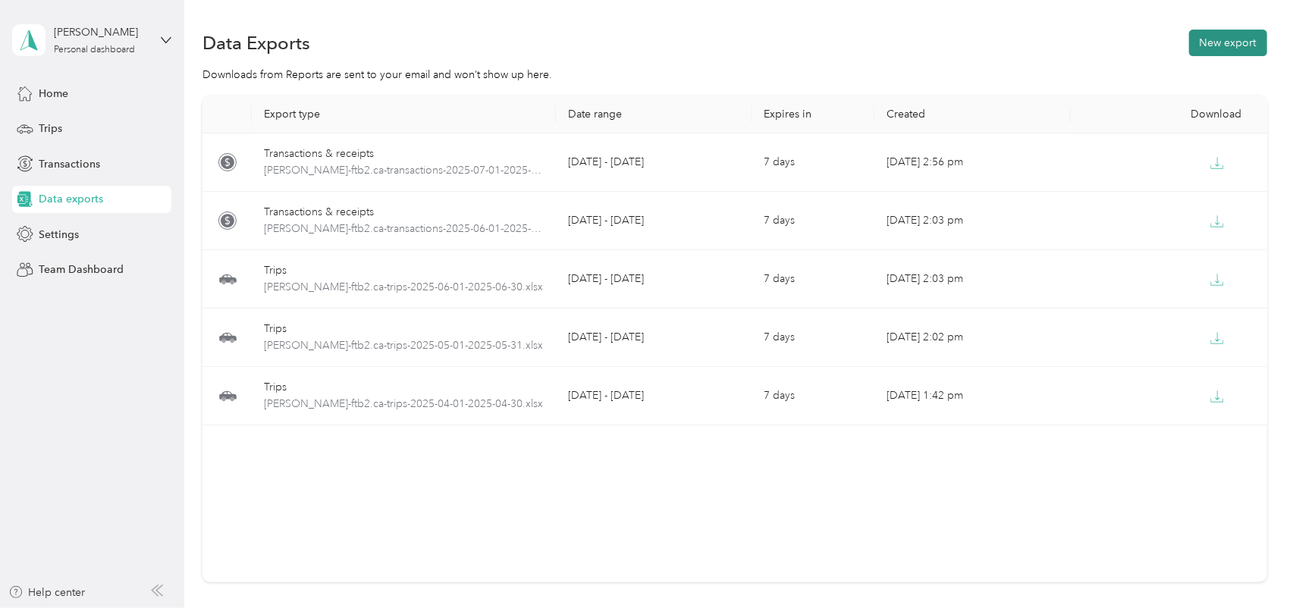
click at [1208, 39] on button "New export" at bounding box center [1228, 43] width 78 height 27
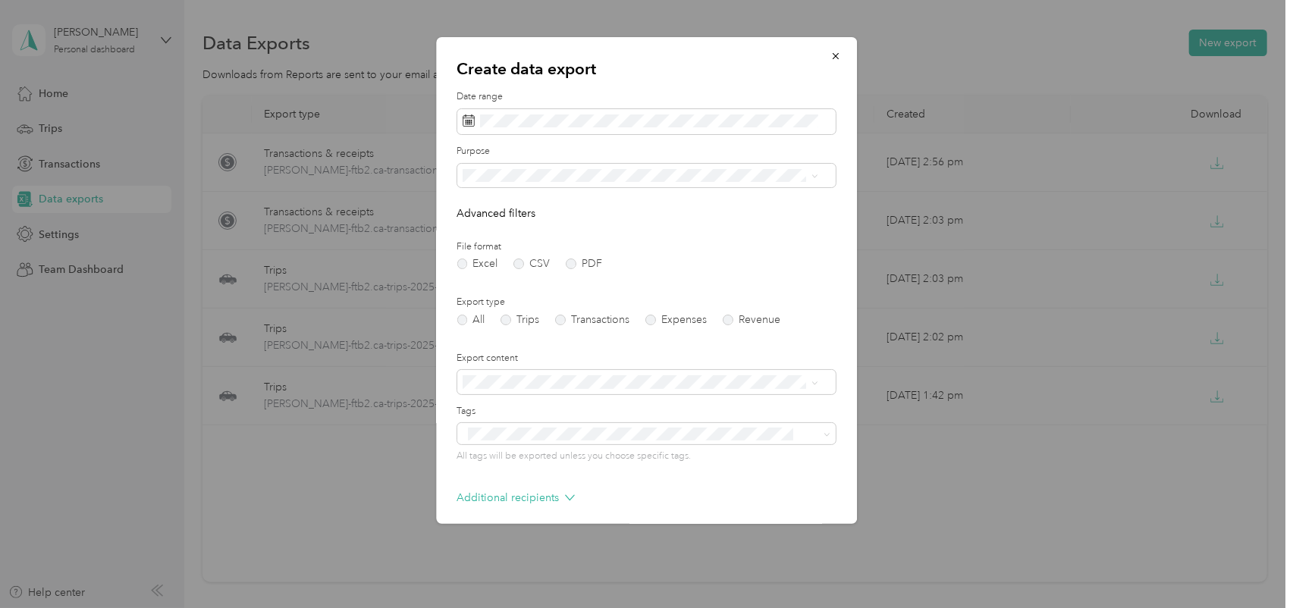
click at [483, 286] on li "Bookkeeping" at bounding box center [640, 277] width 367 height 27
click at [508, 321] on label "Trips" at bounding box center [520, 320] width 39 height 11
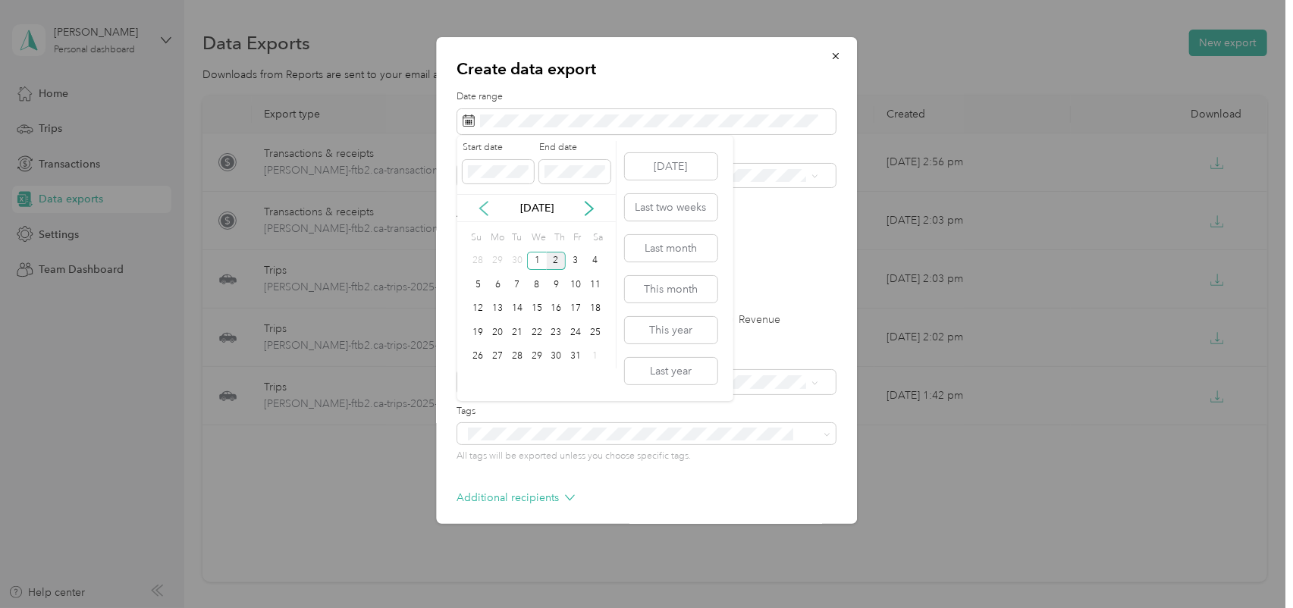
click at [481, 210] on icon at bounding box center [484, 209] width 8 height 14
click at [518, 259] on div "1" at bounding box center [517, 261] width 20 height 19
click at [556, 359] on div "31" at bounding box center [557, 356] width 20 height 19
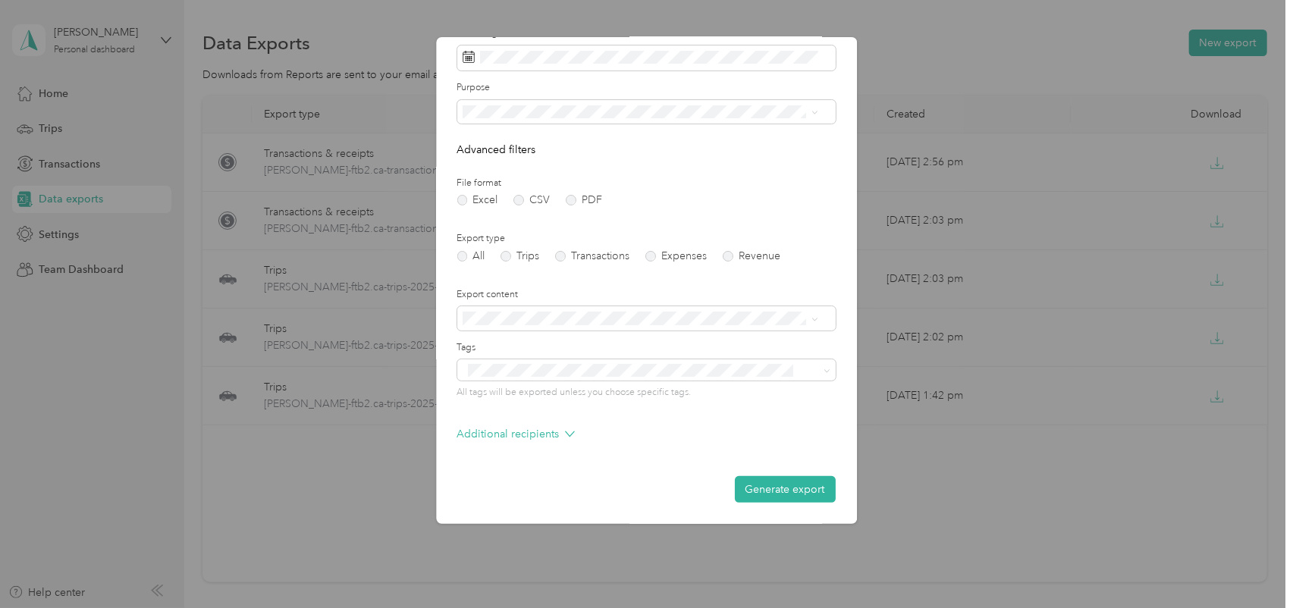
click at [773, 486] on button "Generate export" at bounding box center [785, 489] width 101 height 27
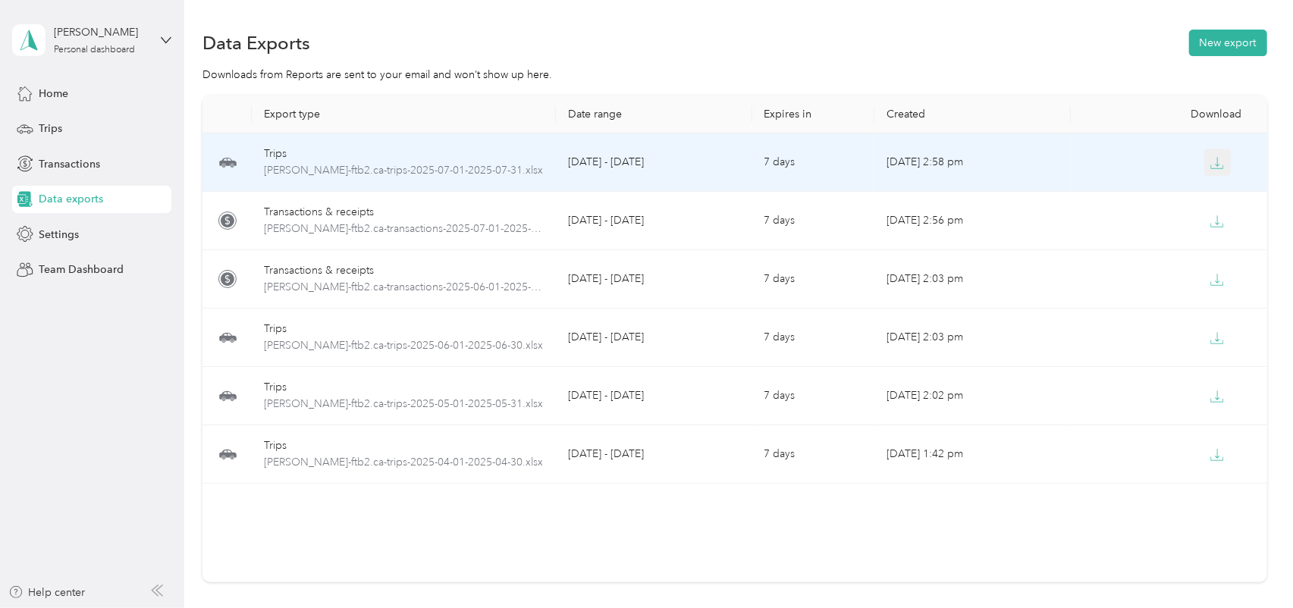
click at [1214, 161] on icon "button" at bounding box center [1217, 163] width 14 height 14
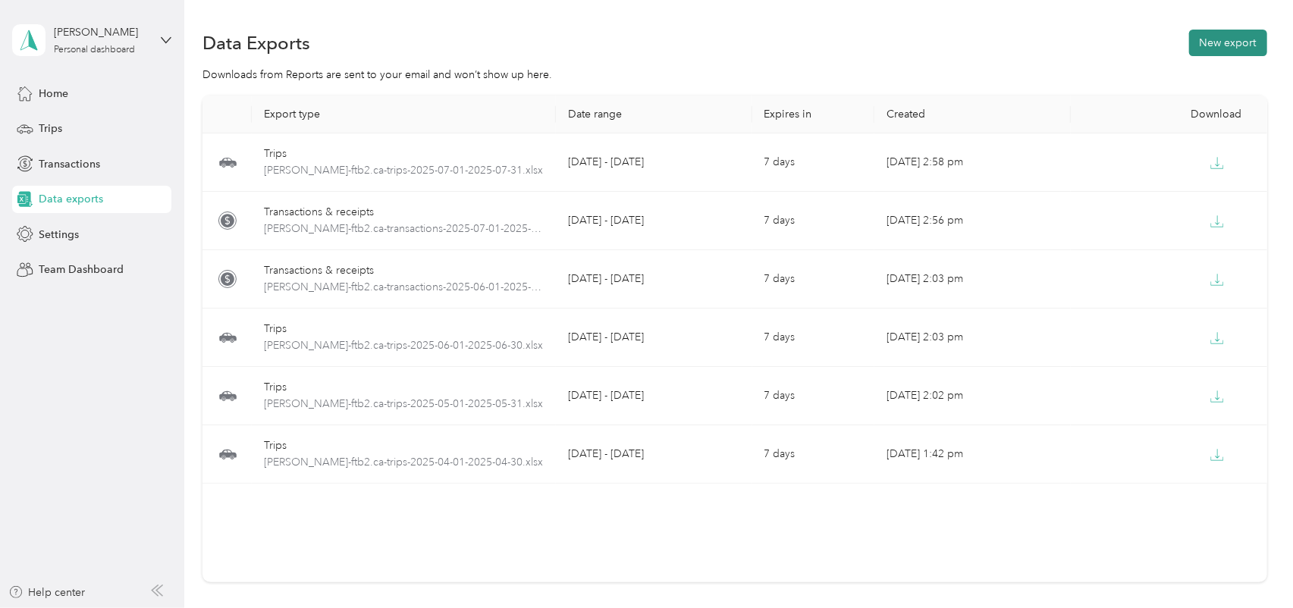
click at [1228, 43] on button "New export" at bounding box center [1228, 43] width 78 height 27
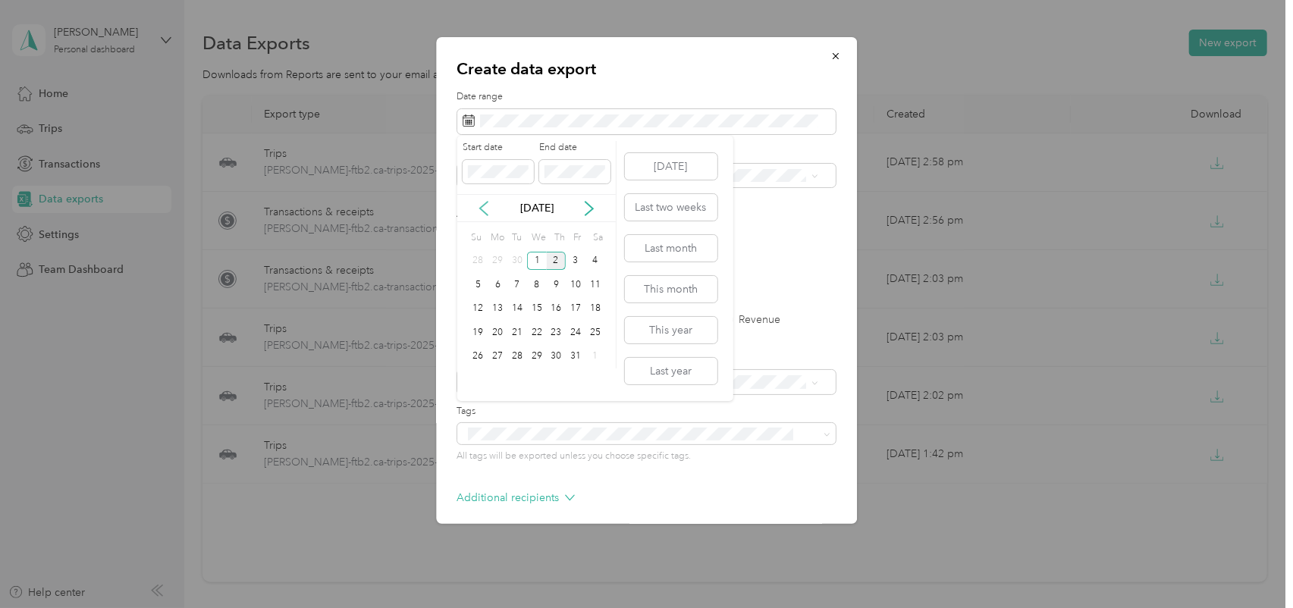
click at [484, 212] on icon at bounding box center [484, 209] width 8 height 14
click at [574, 259] on div "1" at bounding box center [576, 261] width 20 height 19
click at [476, 381] on div "31" at bounding box center [479, 380] width 20 height 19
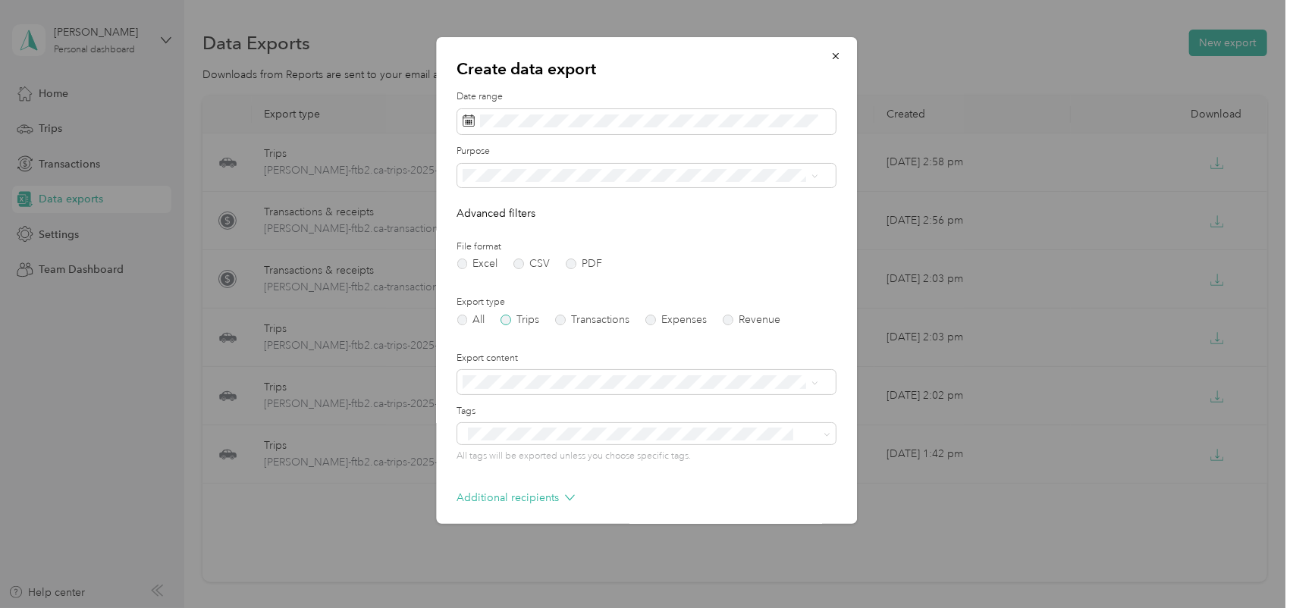
click at [506, 318] on label "Trips" at bounding box center [520, 320] width 39 height 11
click at [505, 284] on li "Bookkeeping" at bounding box center [640, 279] width 367 height 27
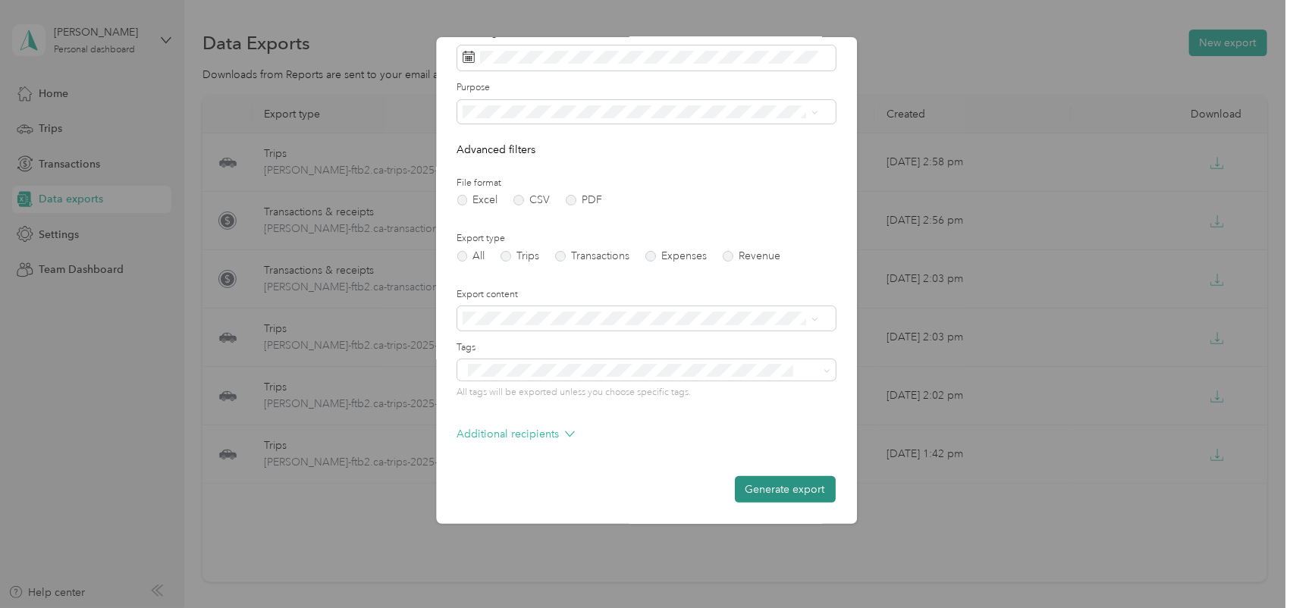
click at [770, 486] on button "Generate export" at bounding box center [785, 489] width 101 height 27
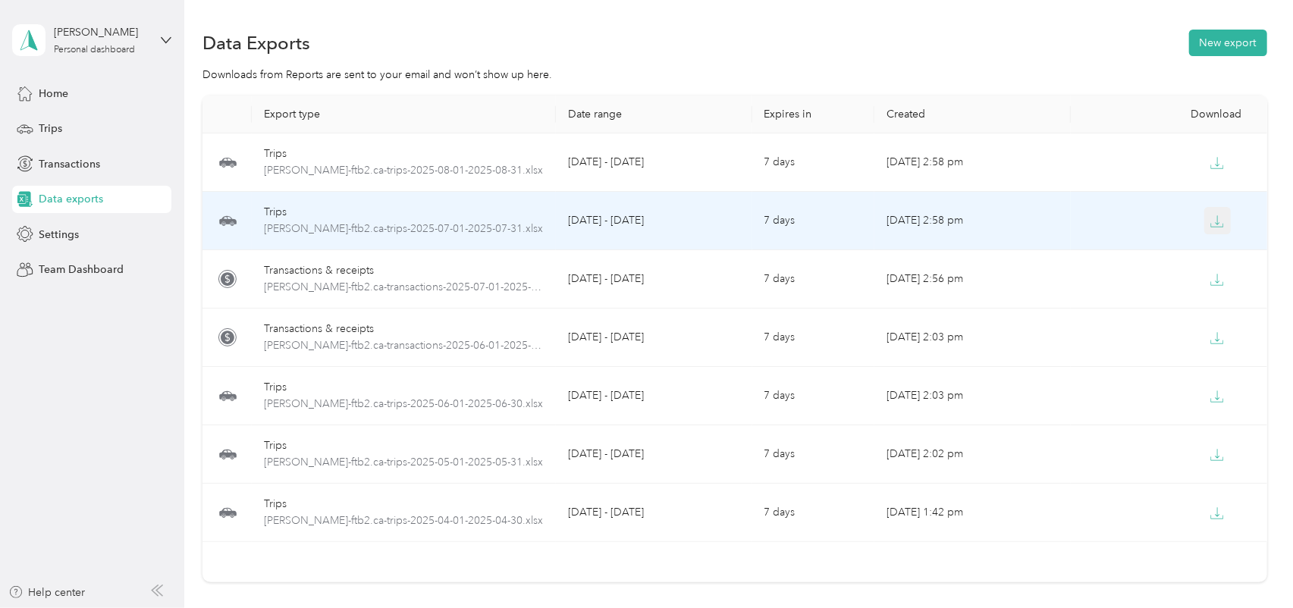
click at [1218, 226] on icon "button" at bounding box center [1217, 225] width 12 height 3
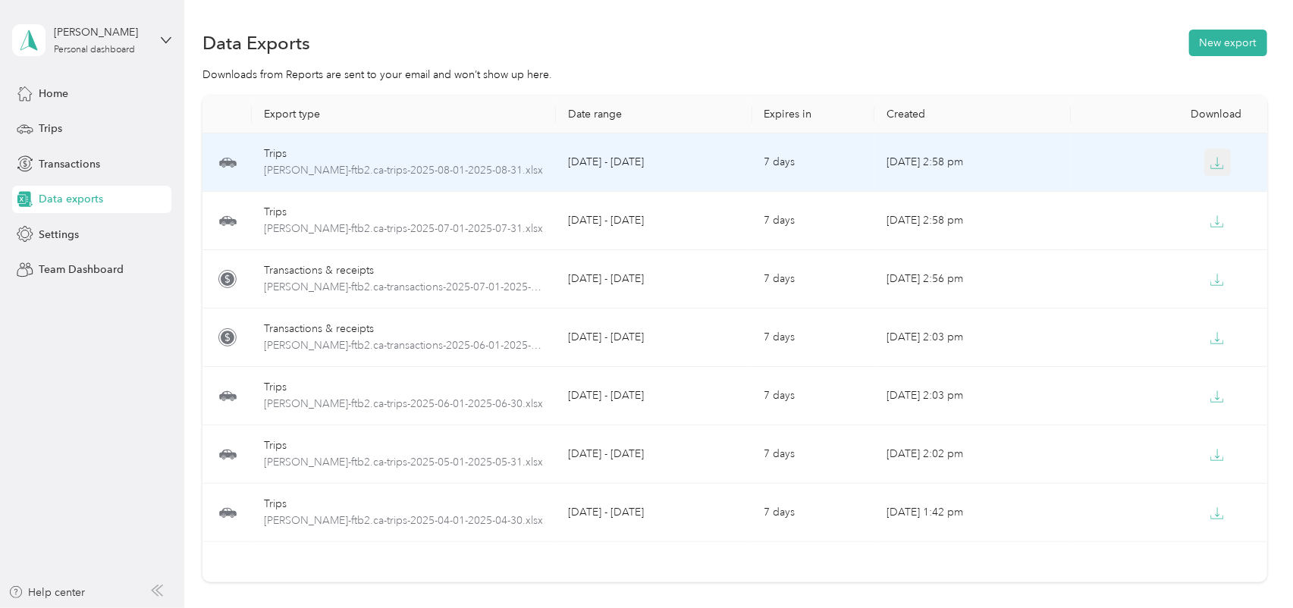
click at [1212, 161] on icon "button" at bounding box center [1217, 163] width 14 height 14
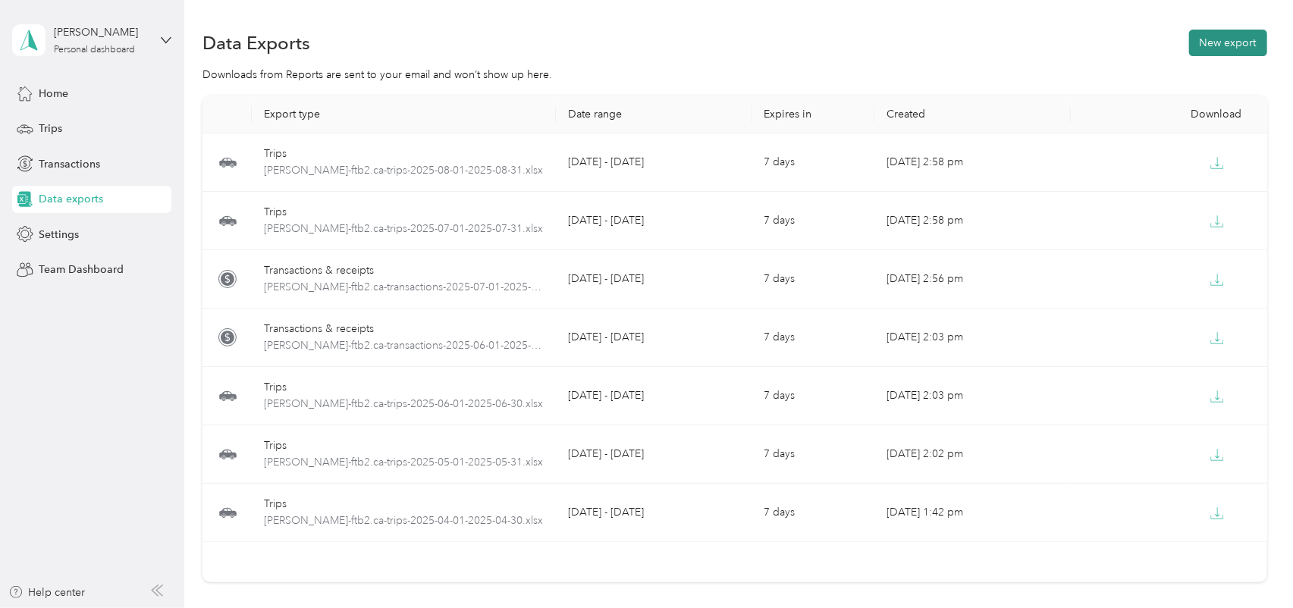
click at [1226, 42] on button "New export" at bounding box center [1228, 43] width 78 height 27
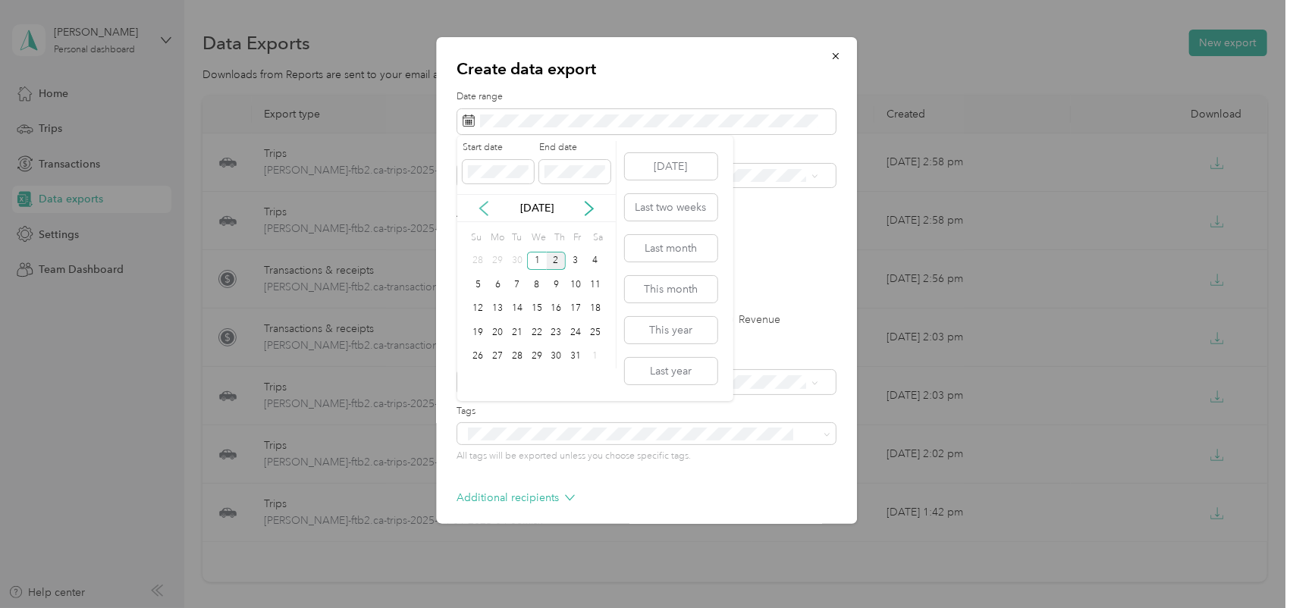
click at [484, 205] on icon at bounding box center [483, 208] width 15 height 15
click at [499, 259] on div "1" at bounding box center [498, 261] width 20 height 19
click at [519, 353] on div "30" at bounding box center [517, 356] width 20 height 19
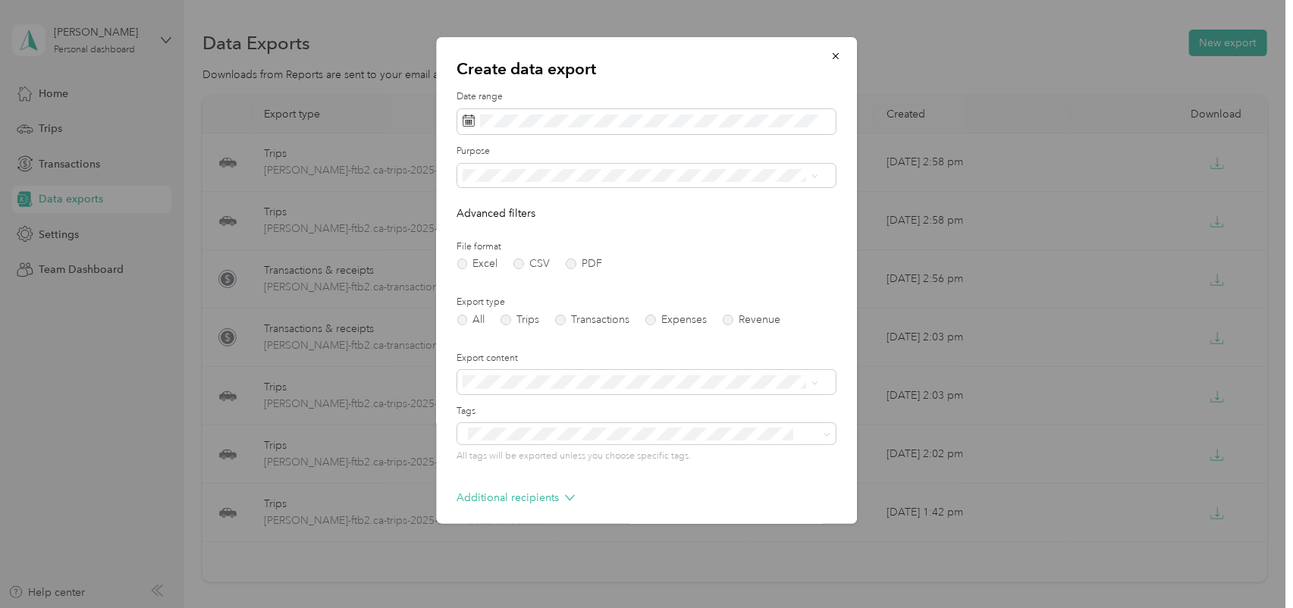
click at [511, 311] on div "Export type All Trips Transactions Expenses Revenue" at bounding box center [646, 311] width 378 height 30
click at [510, 319] on label "Trips" at bounding box center [520, 320] width 39 height 11
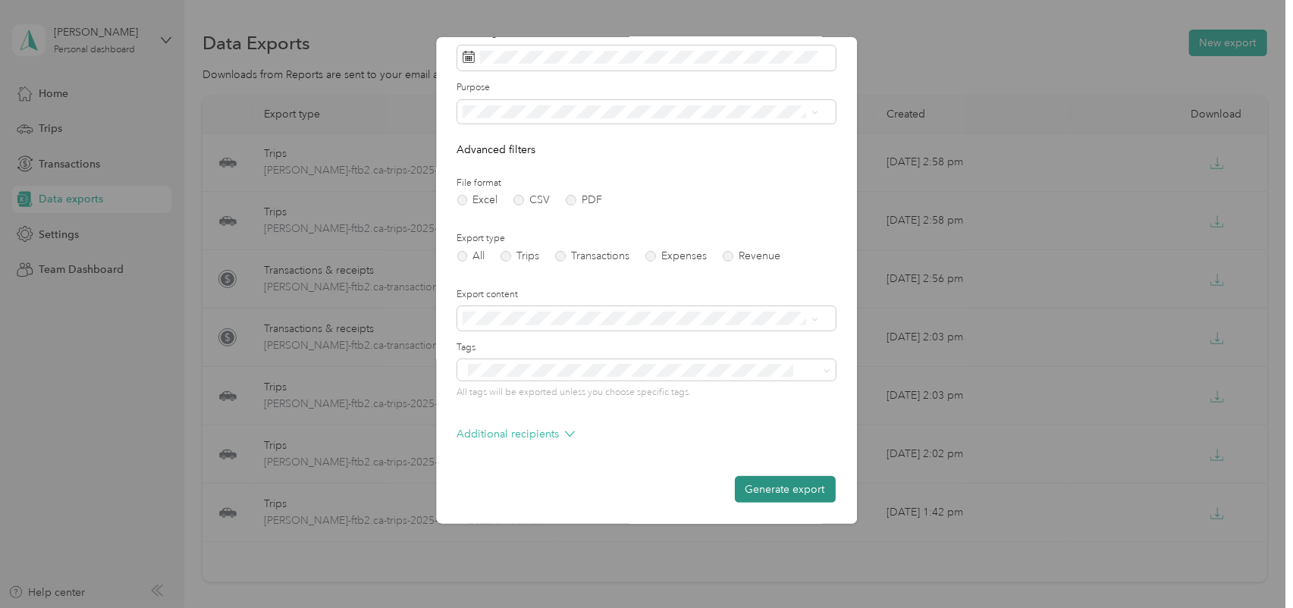
click at [775, 489] on button "Generate export" at bounding box center [785, 489] width 101 height 27
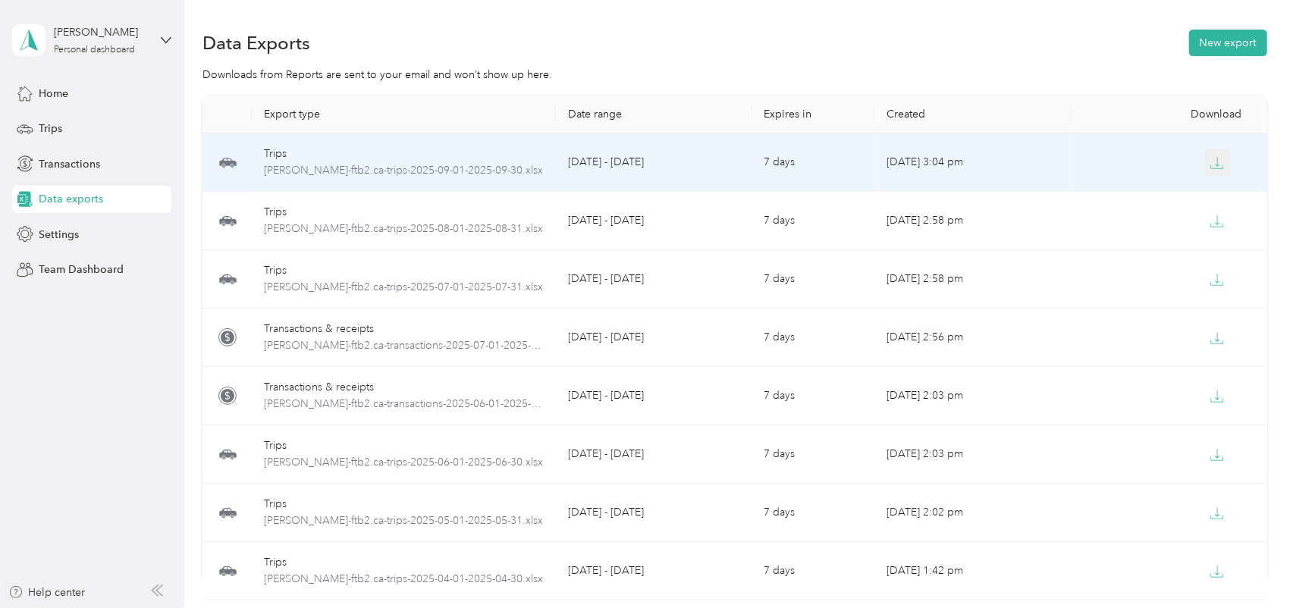
click at [1215, 161] on icon "button" at bounding box center [1217, 163] width 14 height 14
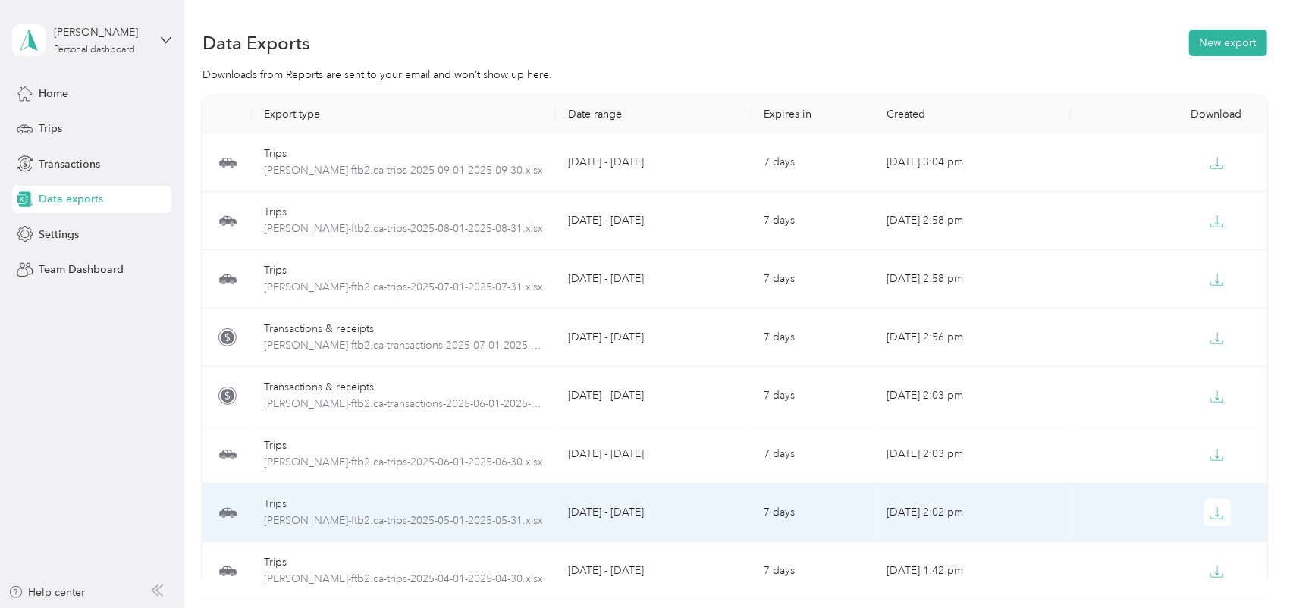
click at [1059, 484] on td "[DATE] 2:02 pm" at bounding box center [972, 513] width 196 height 58
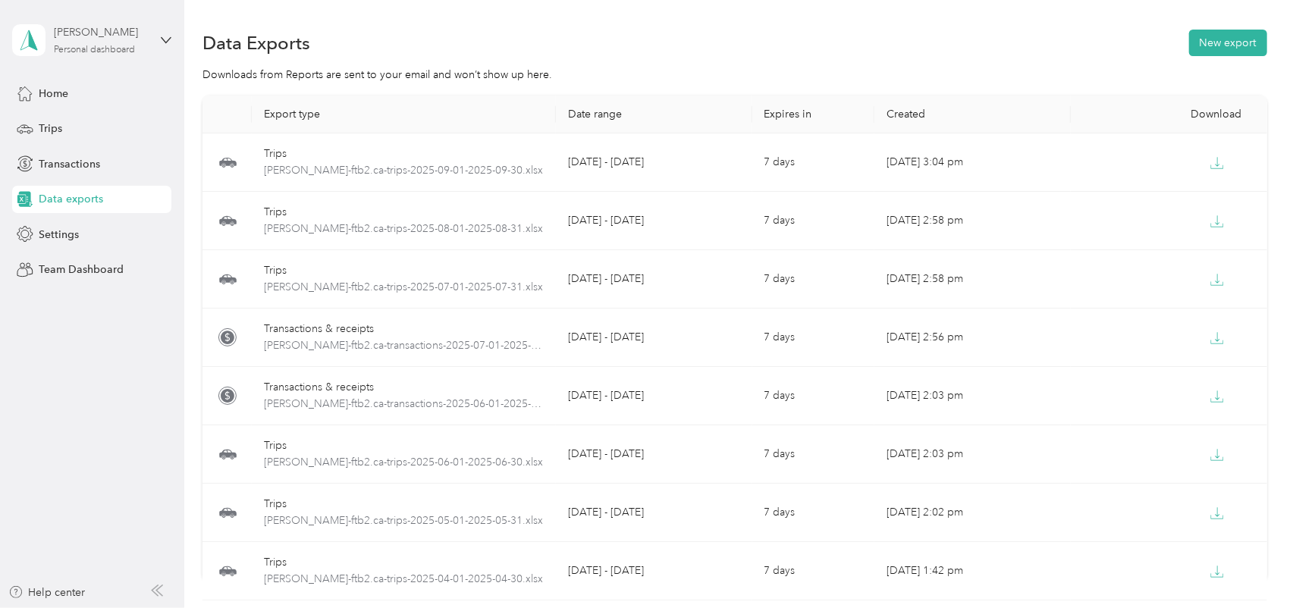
click at [89, 39] on div "[PERSON_NAME]" at bounding box center [101, 32] width 95 height 16
click at [64, 125] on div "Log out" at bounding box center [216, 124] width 384 height 27
